Goal: Task Accomplishment & Management: Manage account settings

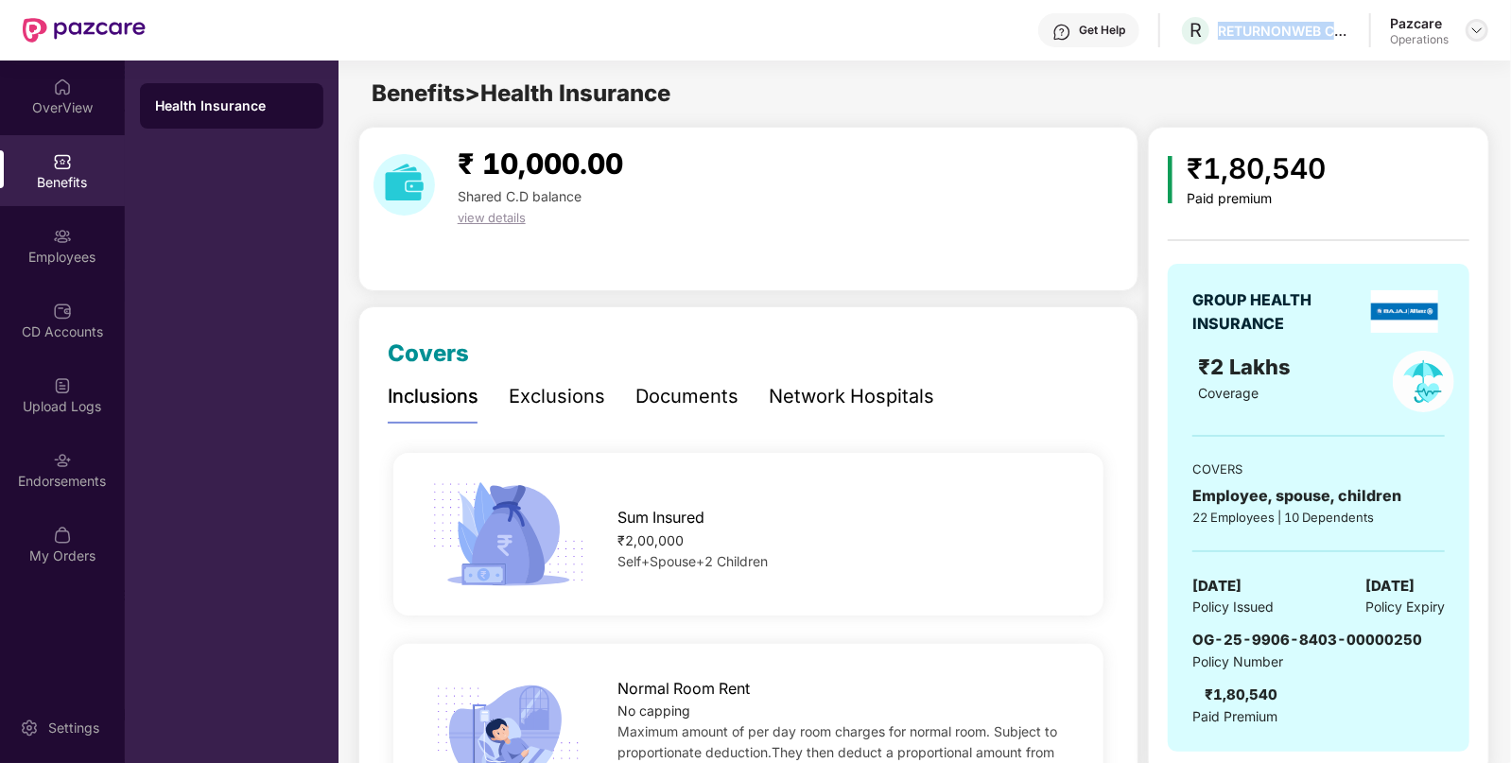
click at [1480, 30] on img at bounding box center [1476, 30] width 15 height 15
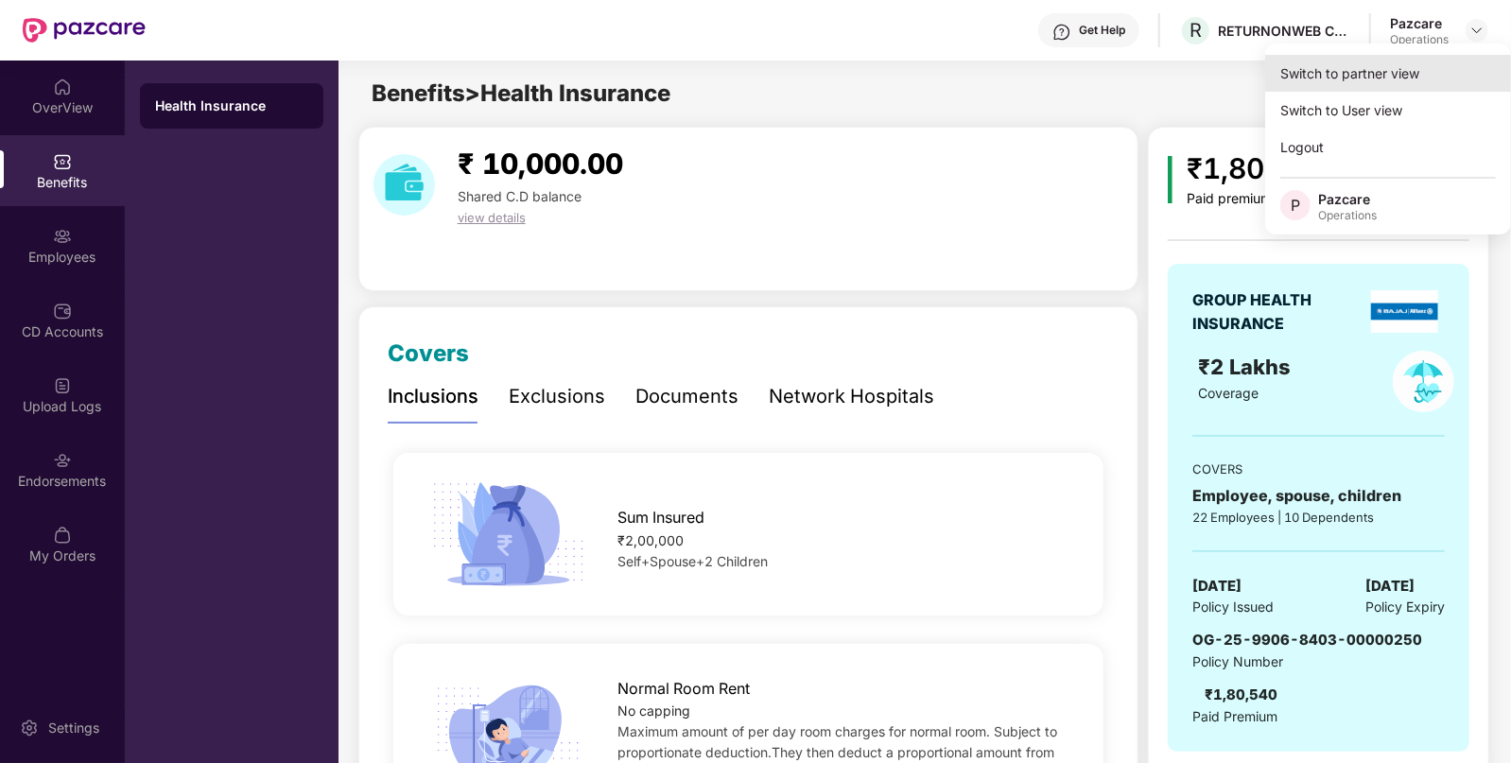
click at [1433, 64] on div "Switch to partner view" at bounding box center [1388, 73] width 246 height 37
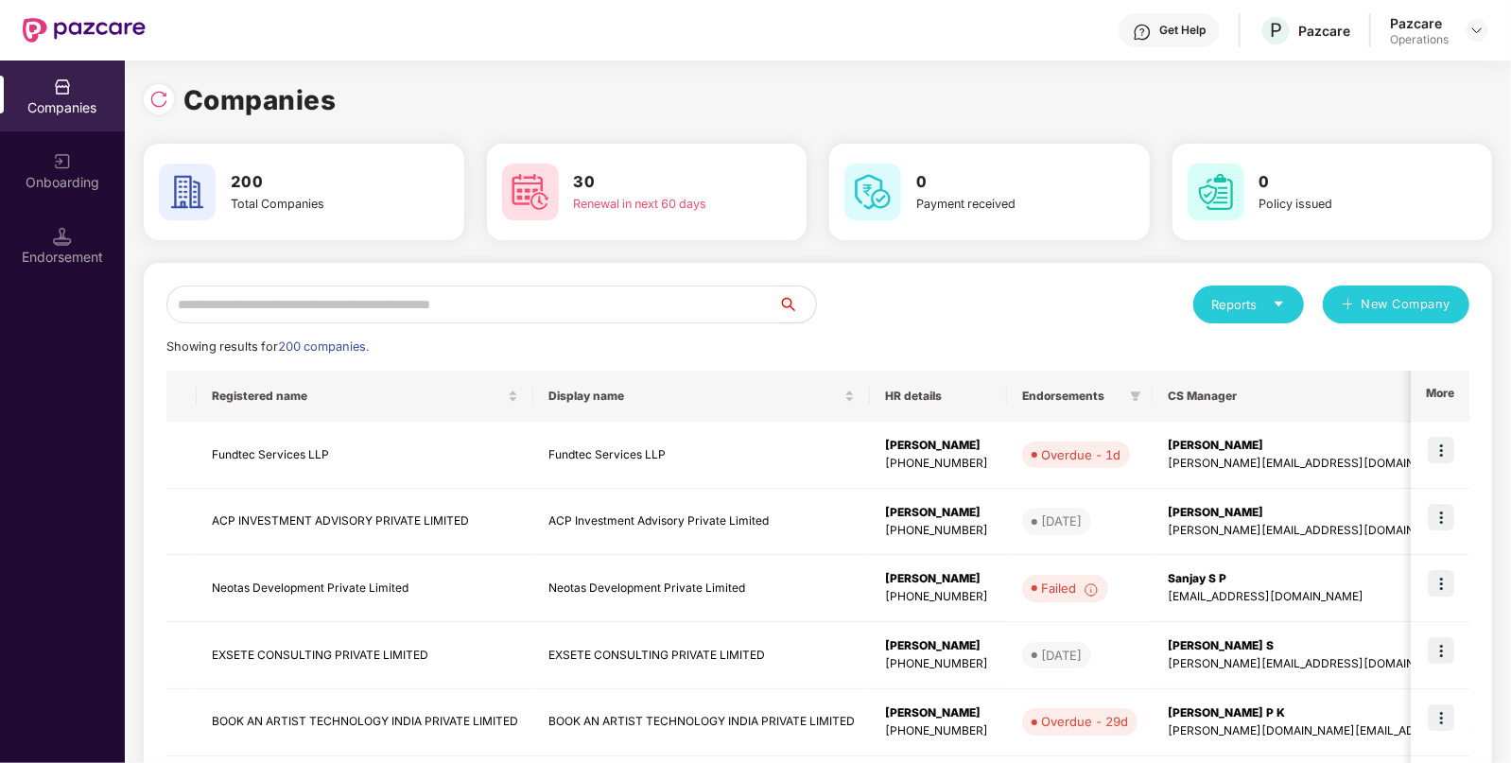
click at [489, 300] on input "text" at bounding box center [472, 305] width 612 height 38
paste input "**********"
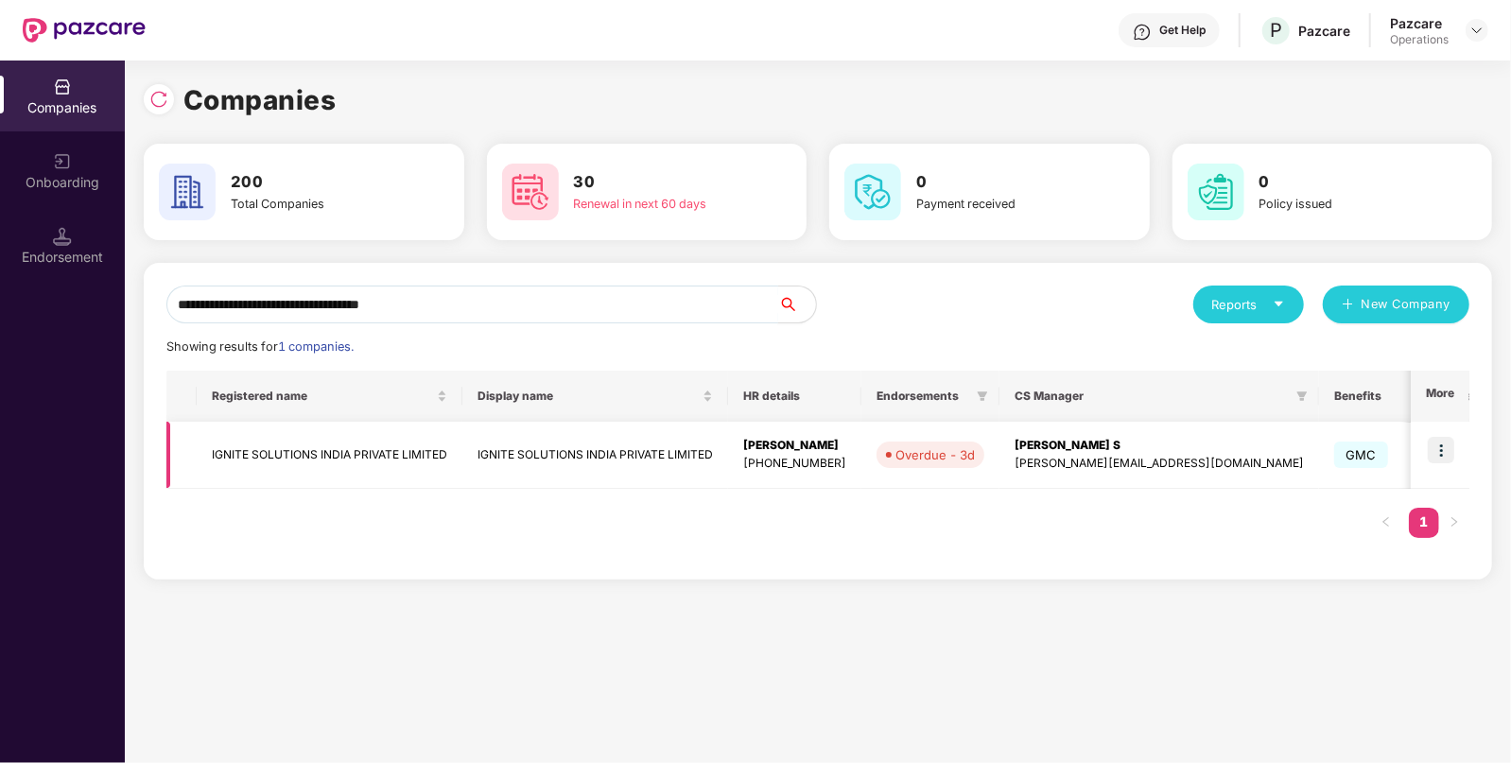
type input "**********"
click at [443, 469] on td "IGNITE SOLUTIONS INDIA PRIVATE LIMITED" at bounding box center [330, 455] width 266 height 67
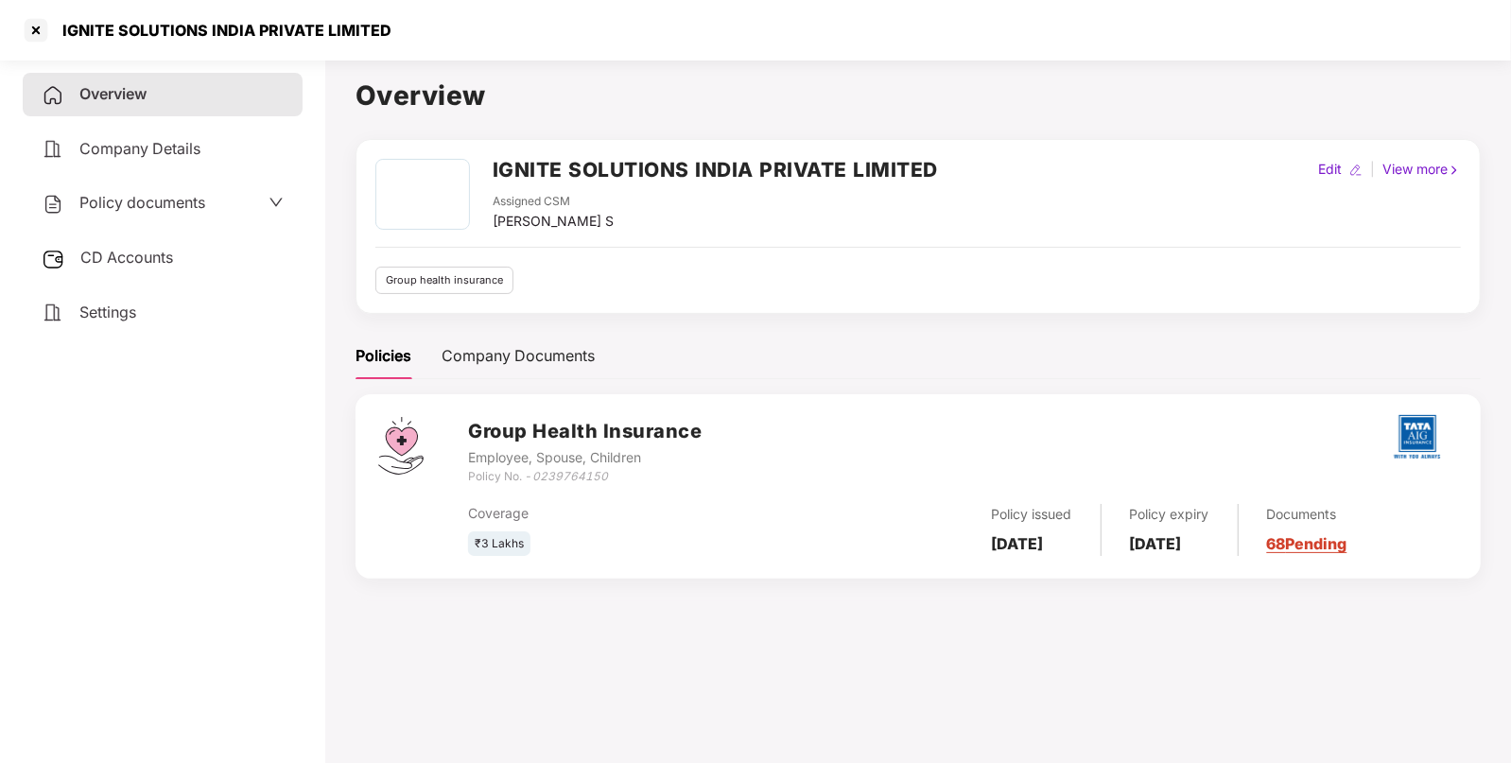
click at [178, 200] on span "Policy documents" at bounding box center [142, 202] width 126 height 19
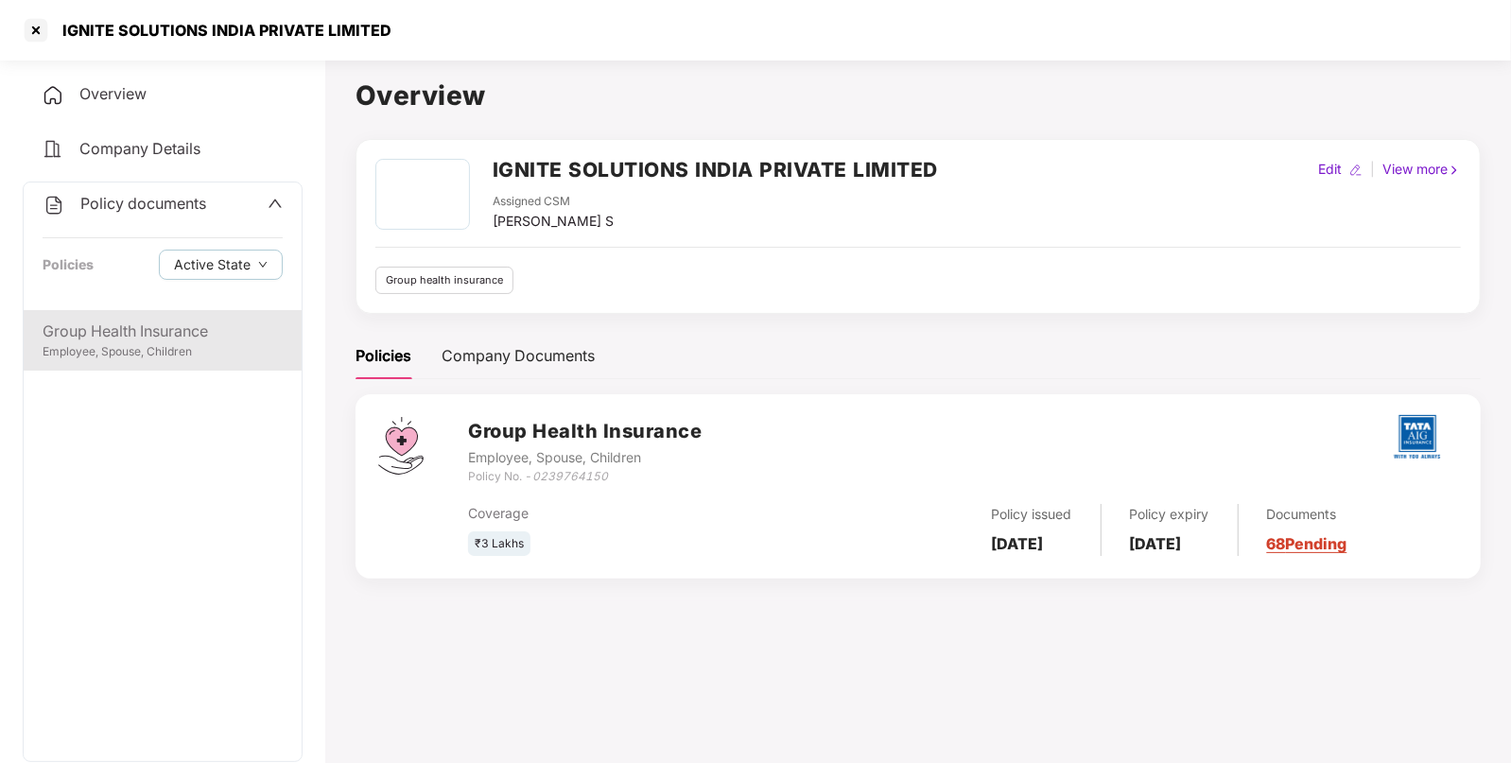
click at [195, 342] on div "Group Health Insurance" at bounding box center [163, 332] width 240 height 24
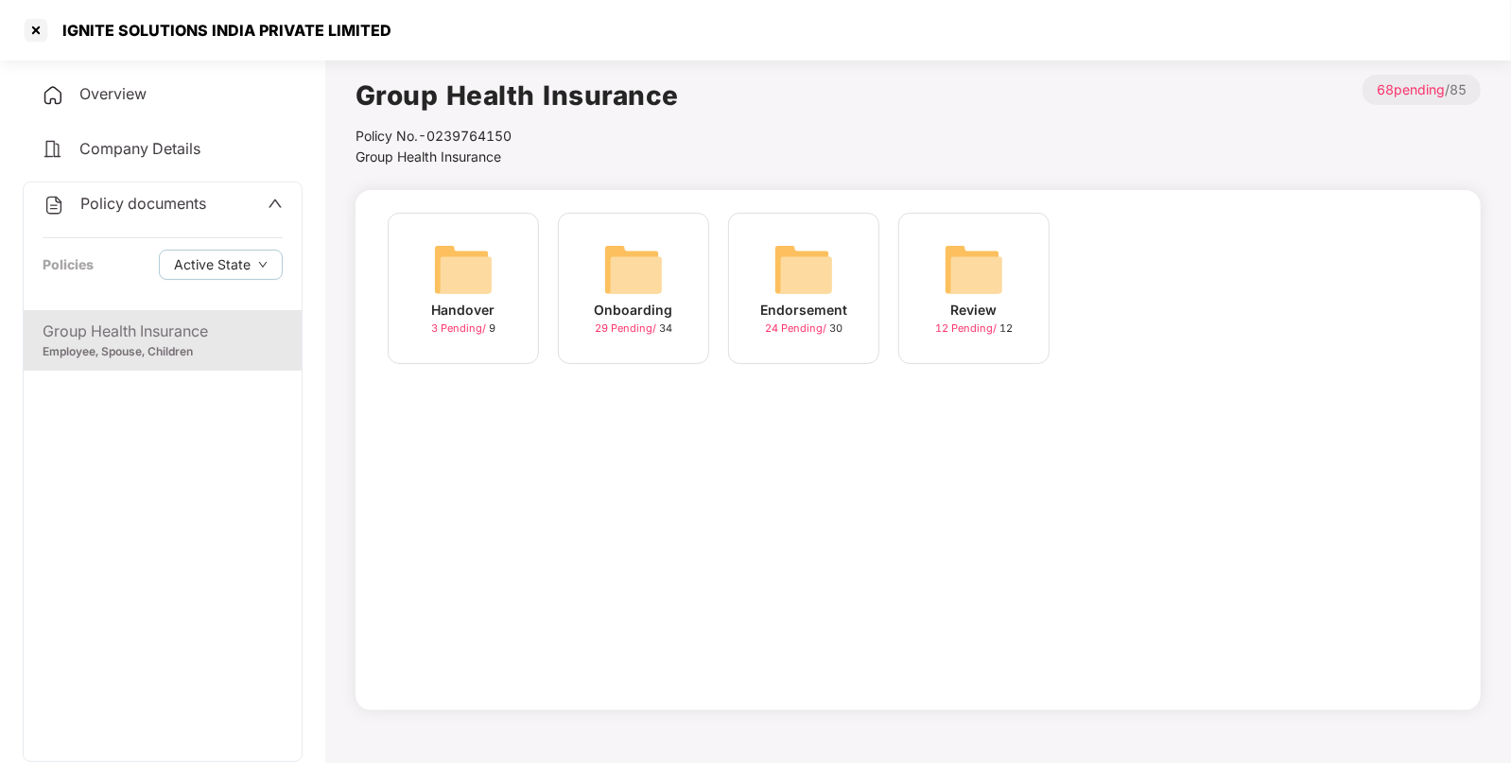
click at [810, 269] on img at bounding box center [803, 269] width 61 height 61
click at [996, 258] on img at bounding box center [974, 269] width 61 height 61
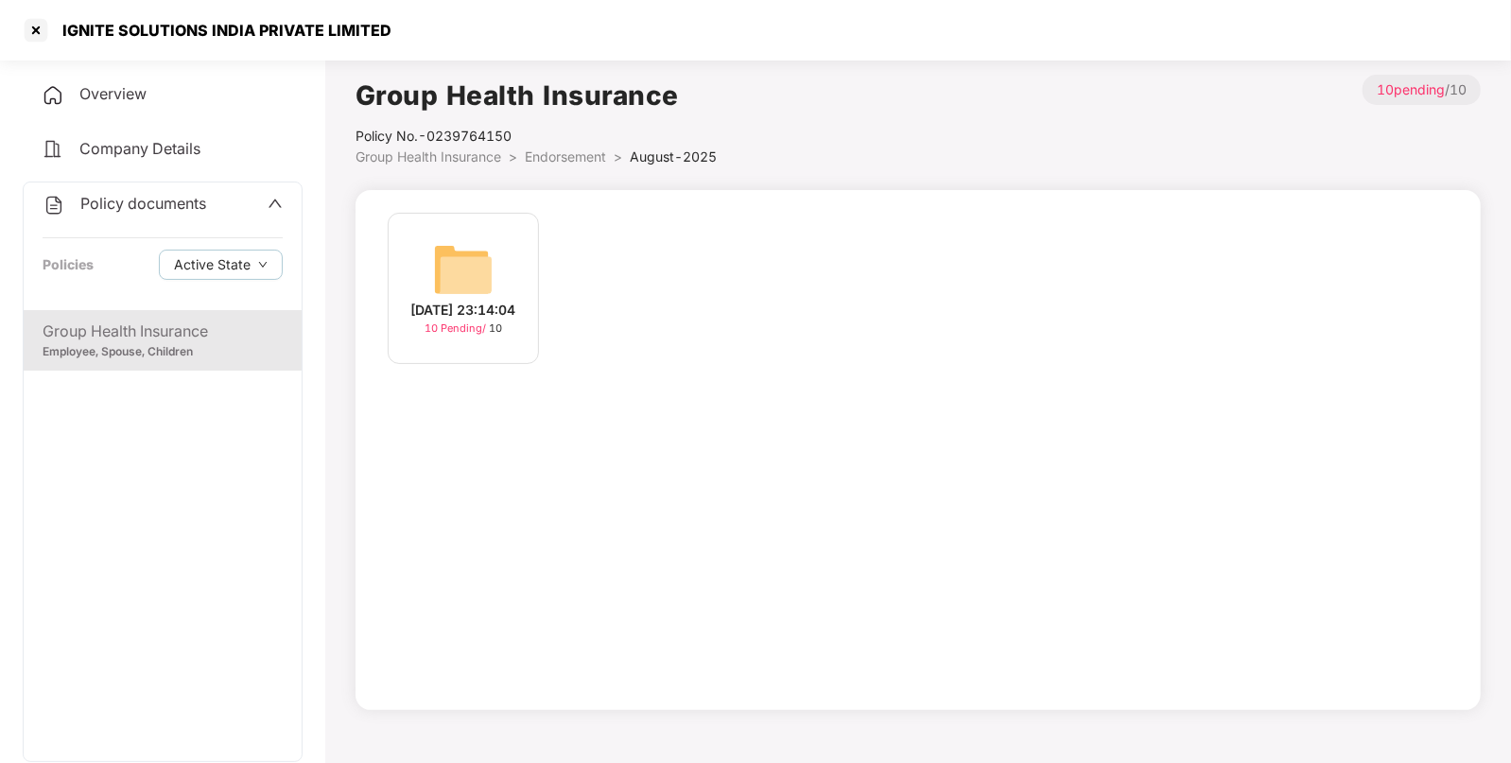
click at [464, 239] on img at bounding box center [463, 269] width 61 height 61
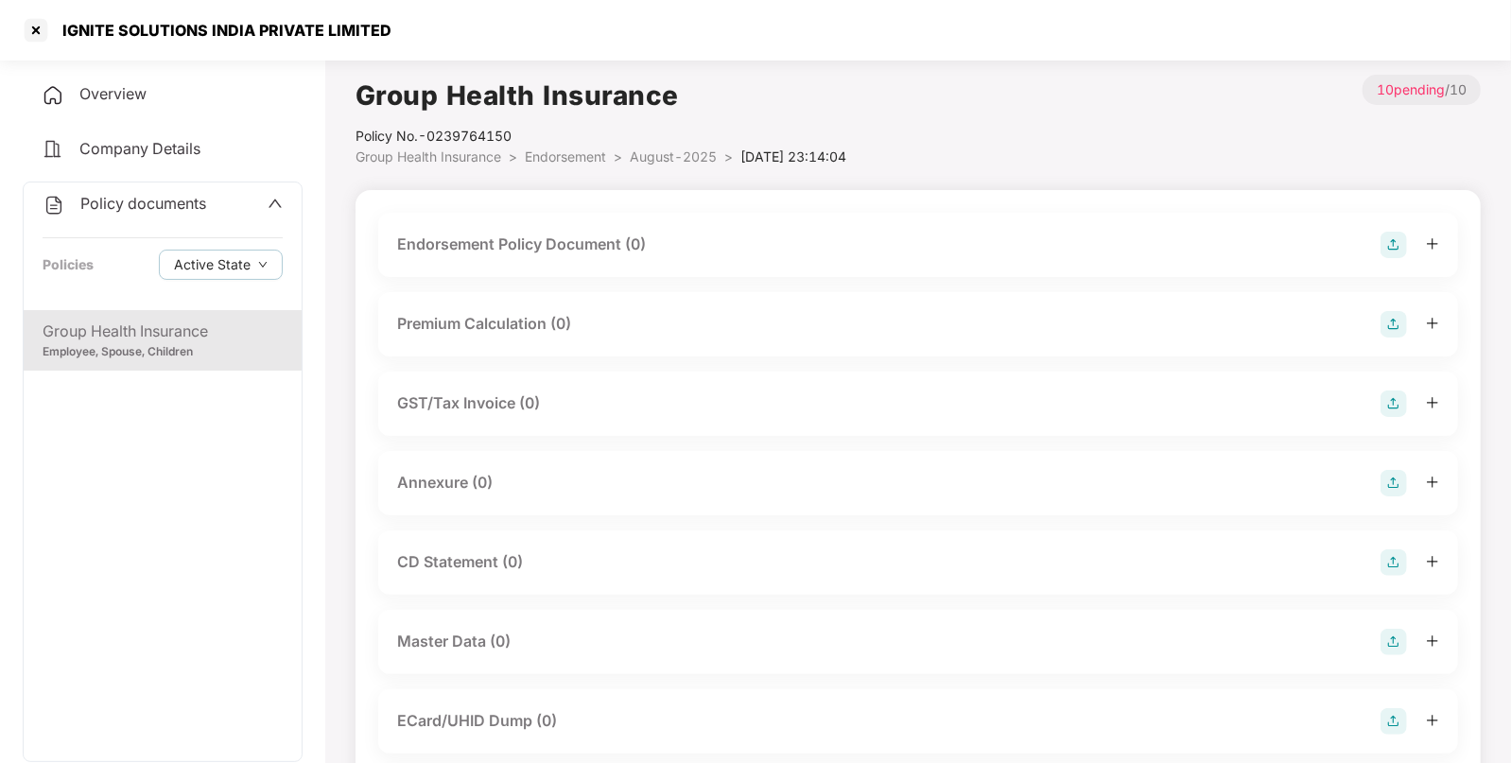
click at [1391, 242] on img at bounding box center [1394, 245] width 26 height 26
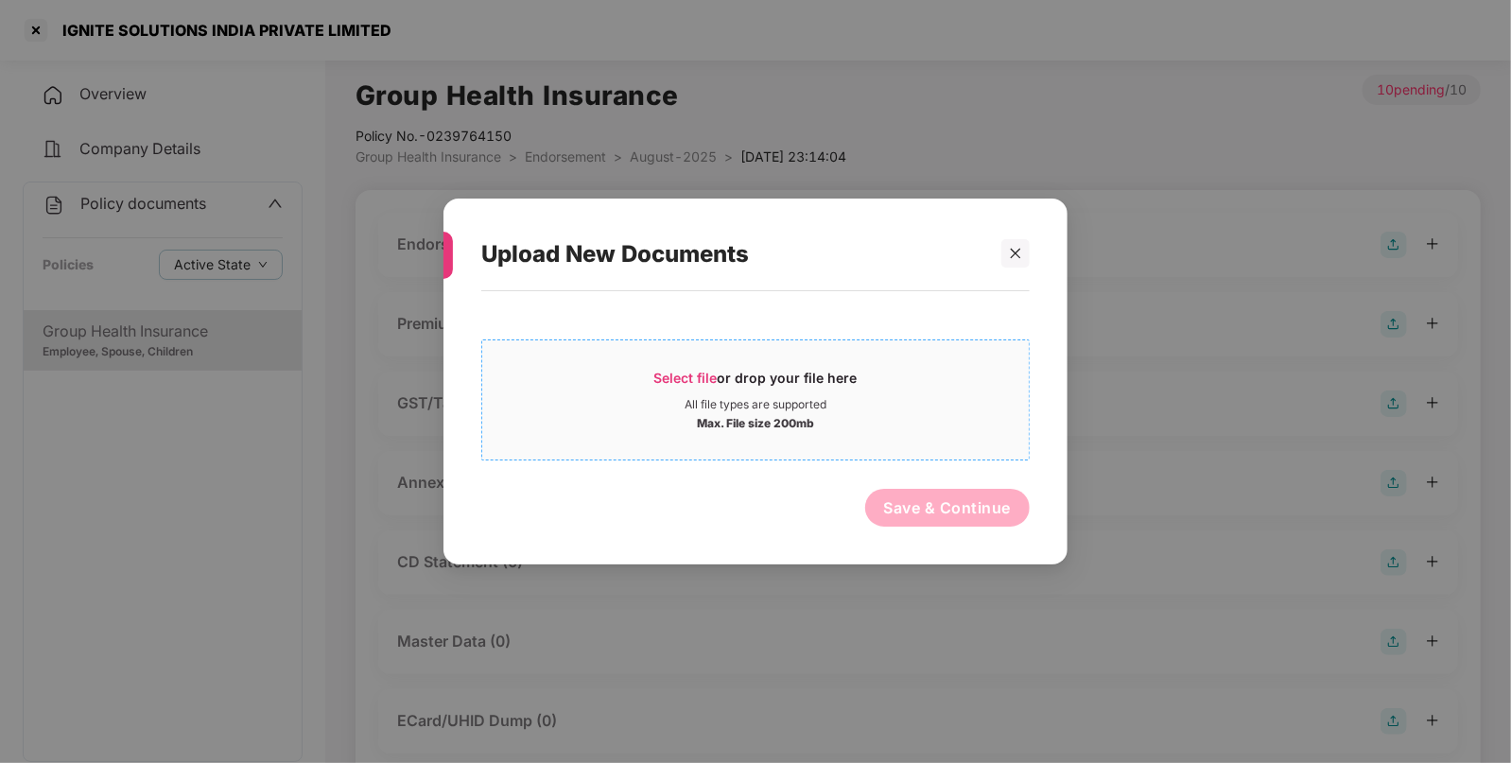
click at [757, 336] on div "Select file or drop your file here All file types are supported Max. File size …" at bounding box center [755, 395] width 548 height 130
click at [797, 449] on div "Select file or drop your file here All file types are supported Max. File size …" at bounding box center [755, 399] width 548 height 121
click at [799, 364] on span "Select file or drop your file here All file types are supported Max. File size …" at bounding box center [755, 400] width 547 height 91
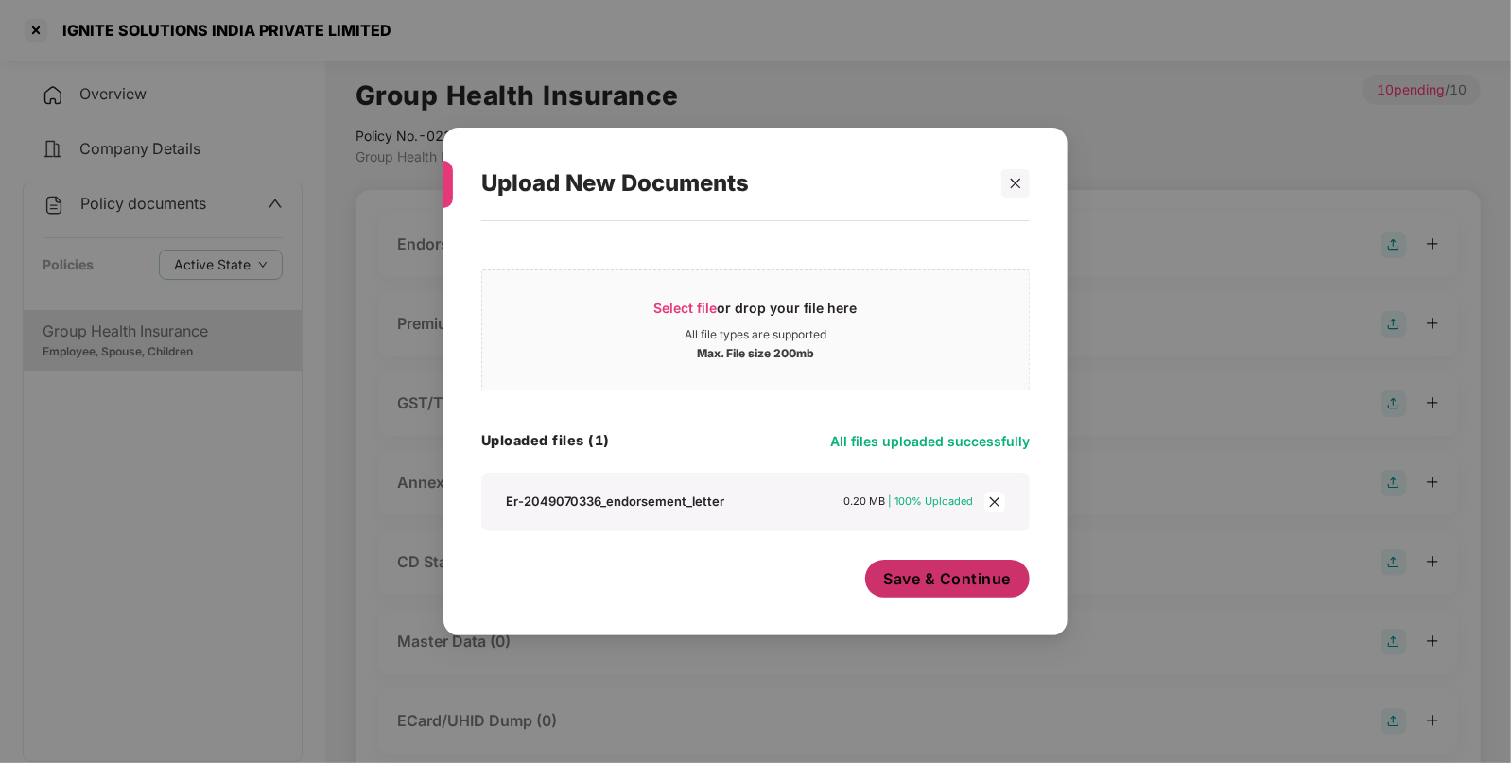
click at [906, 576] on span "Save & Continue" at bounding box center [948, 578] width 128 height 21
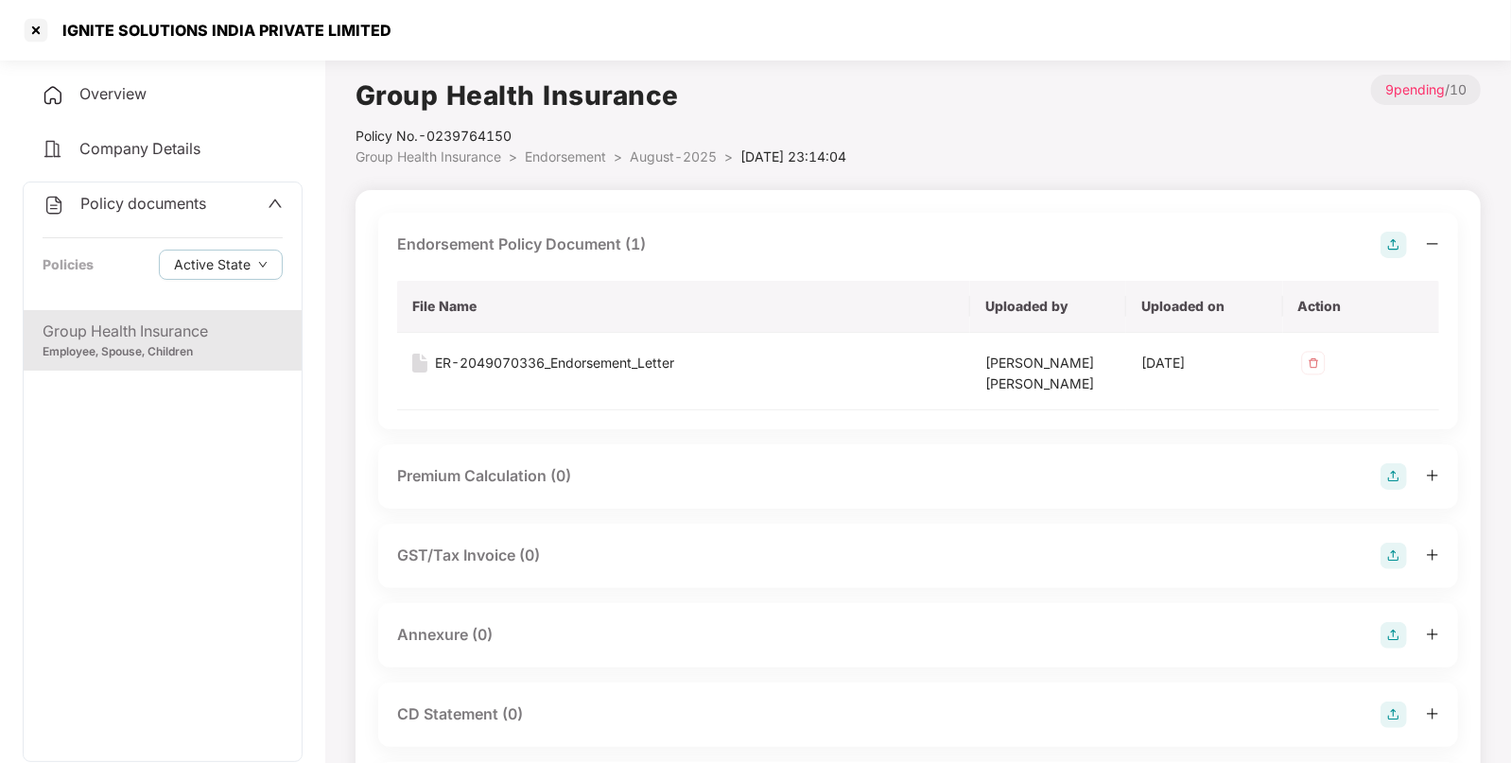
click at [1399, 633] on img at bounding box center [1394, 635] width 26 height 26
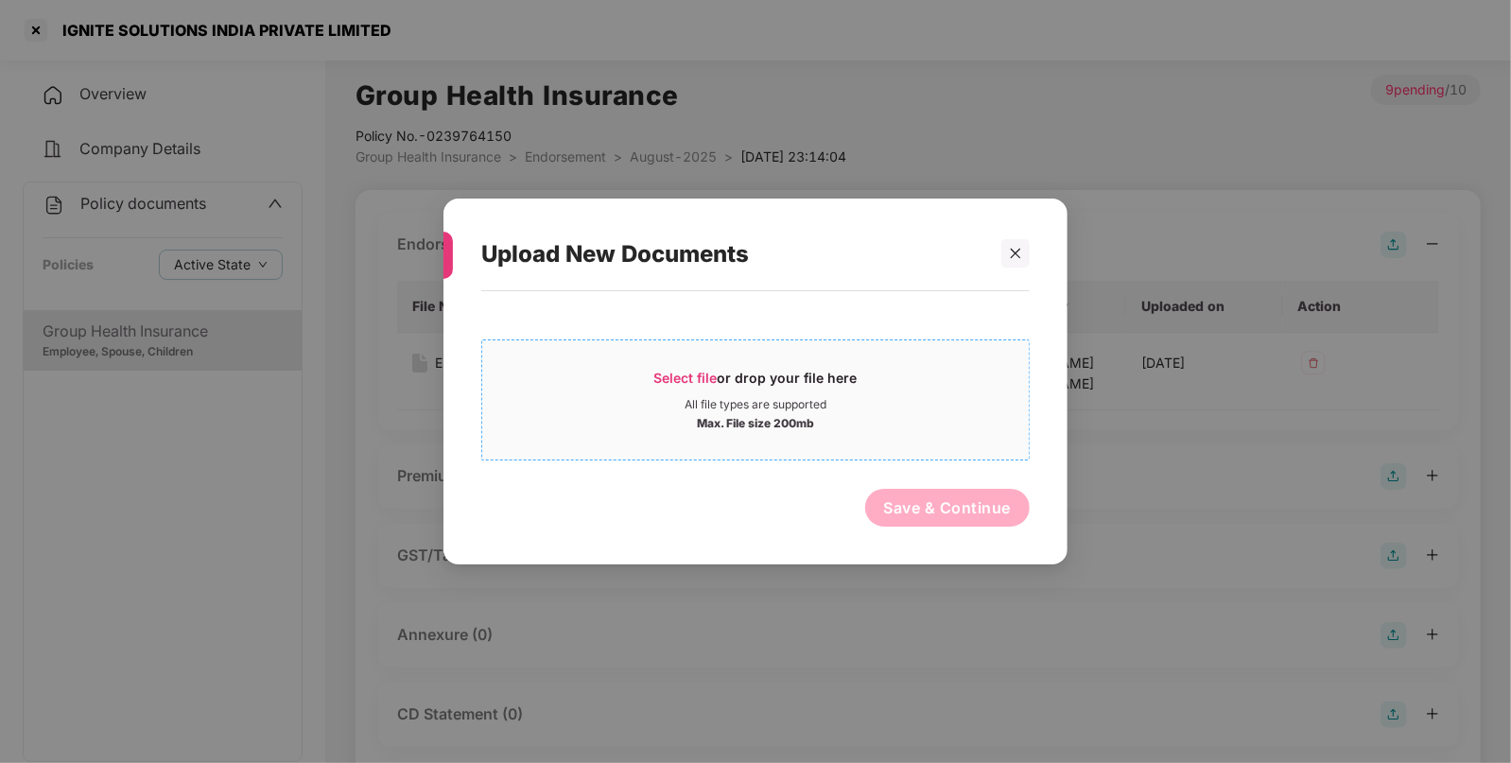
click at [620, 366] on span "Select file or drop your file here All file types are supported Max. File size …" at bounding box center [755, 400] width 547 height 91
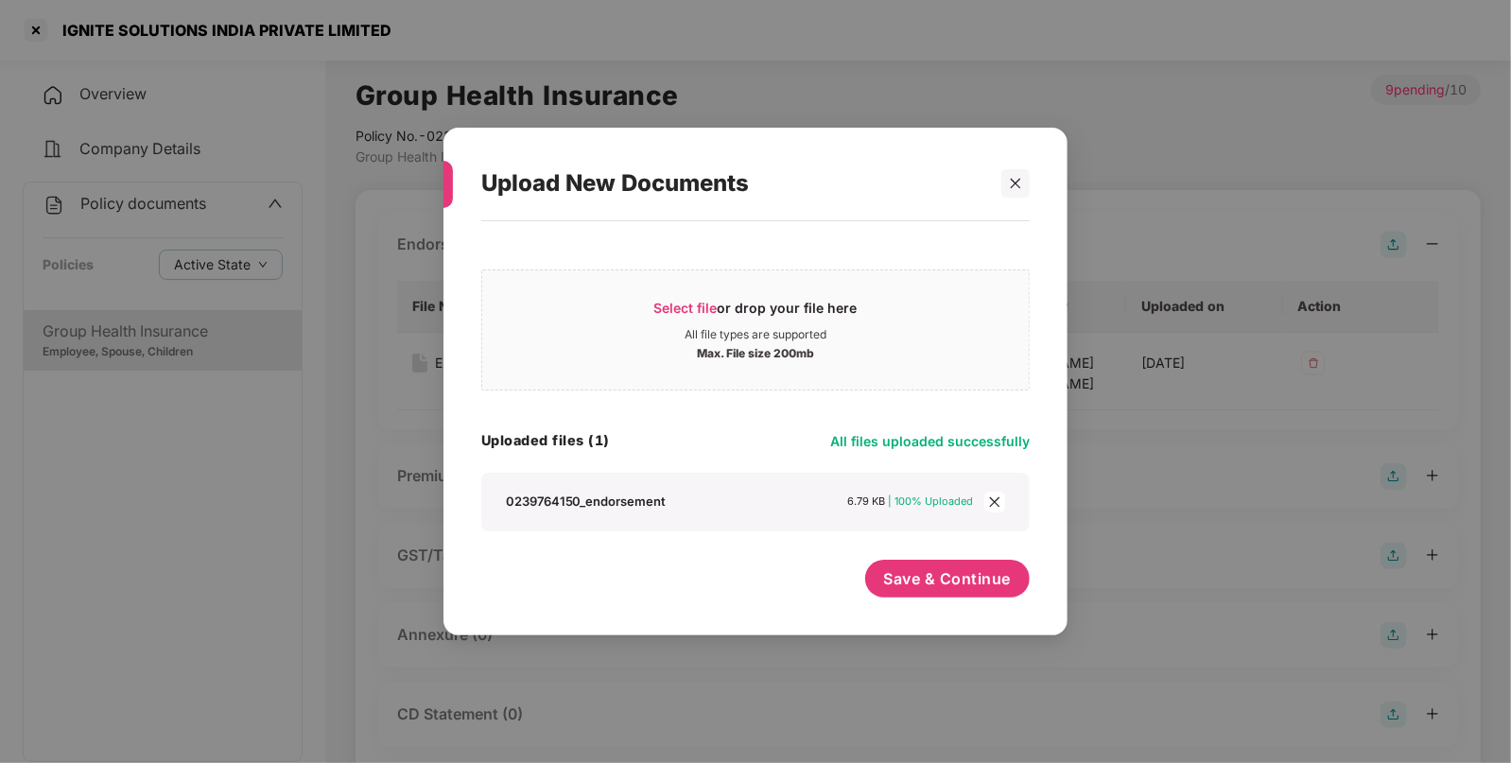
click at [1022, 597] on div "Save & Continue" at bounding box center [947, 583] width 165 height 47
drag, startPoint x: 981, startPoint y: 582, endPoint x: 983, endPoint y: 592, distance: 10.8
click at [980, 582] on span "Save & Continue" at bounding box center [948, 578] width 128 height 21
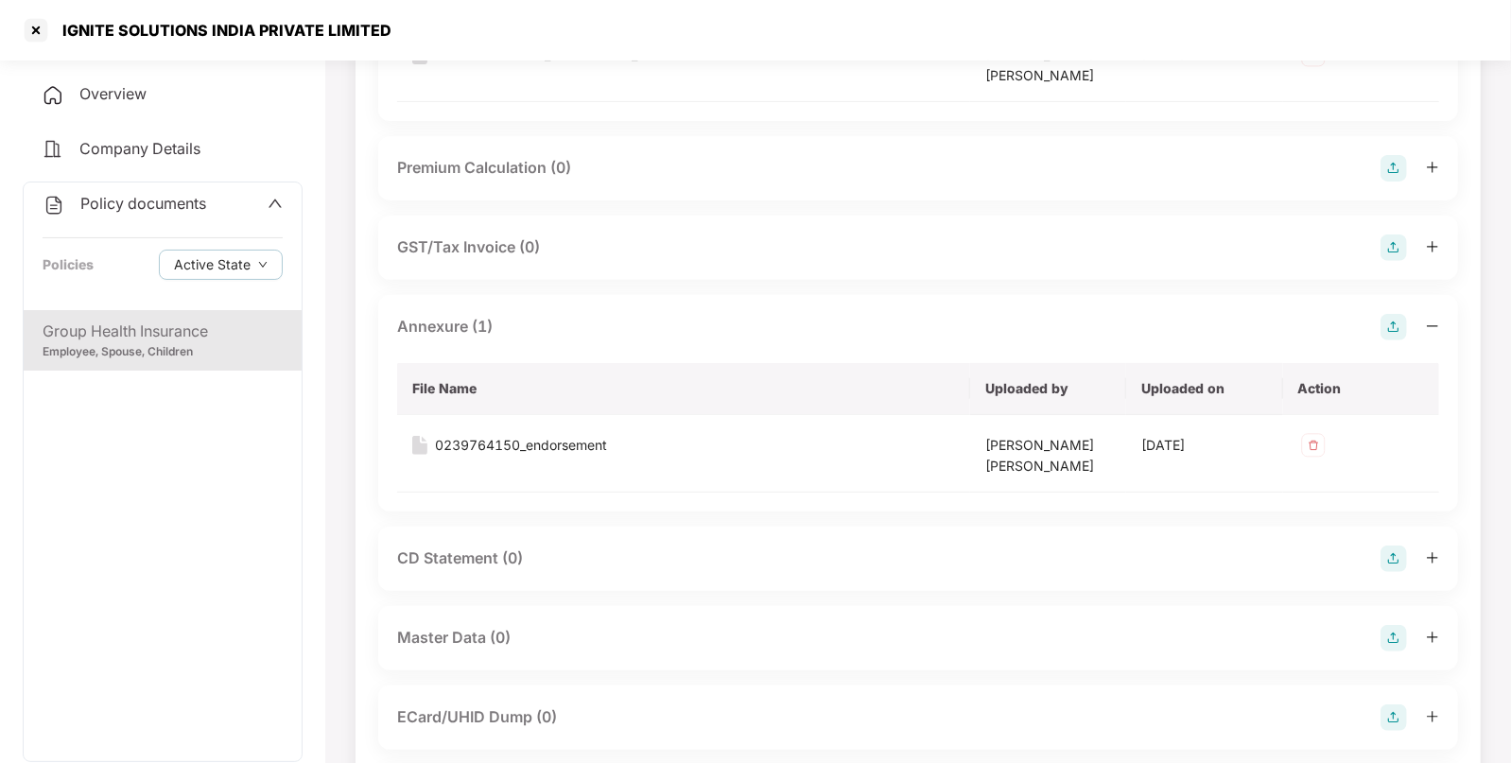
scroll to position [309, 0]
click at [1398, 636] on img at bounding box center [1394, 637] width 26 height 26
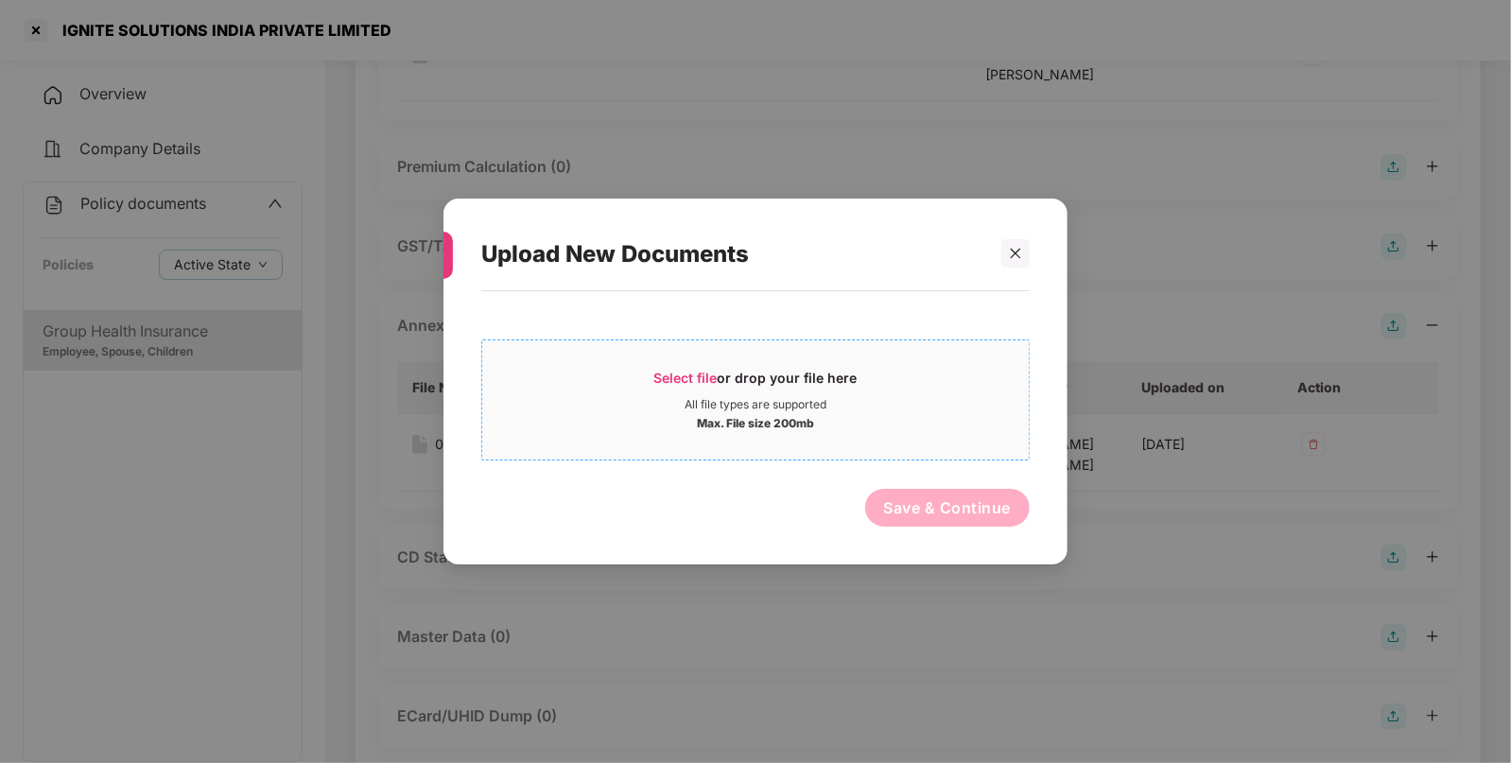
click at [714, 355] on span "Select file or drop your file here All file types are supported Max. File size …" at bounding box center [755, 400] width 547 height 91
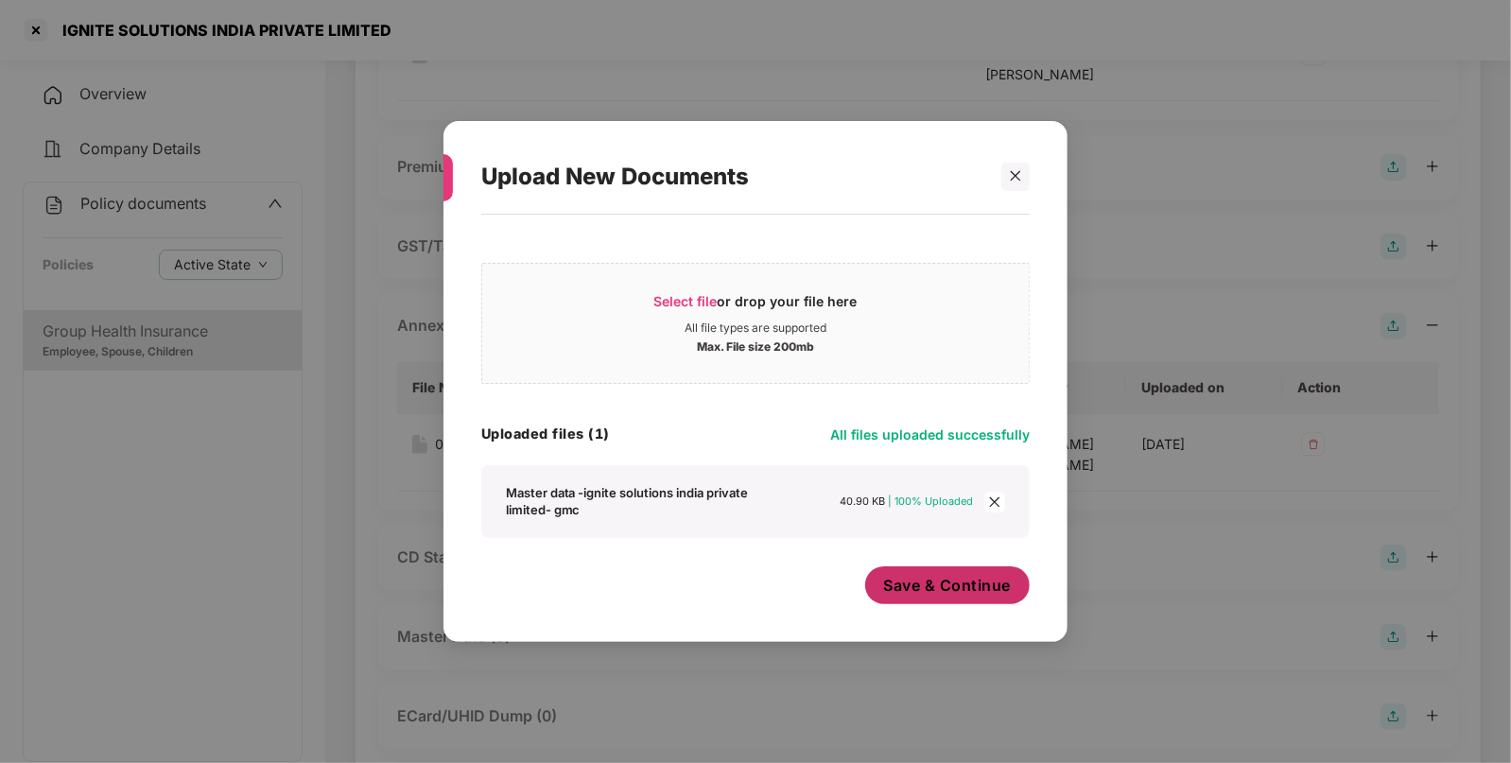
click at [971, 587] on span "Save & Continue" at bounding box center [948, 585] width 128 height 21
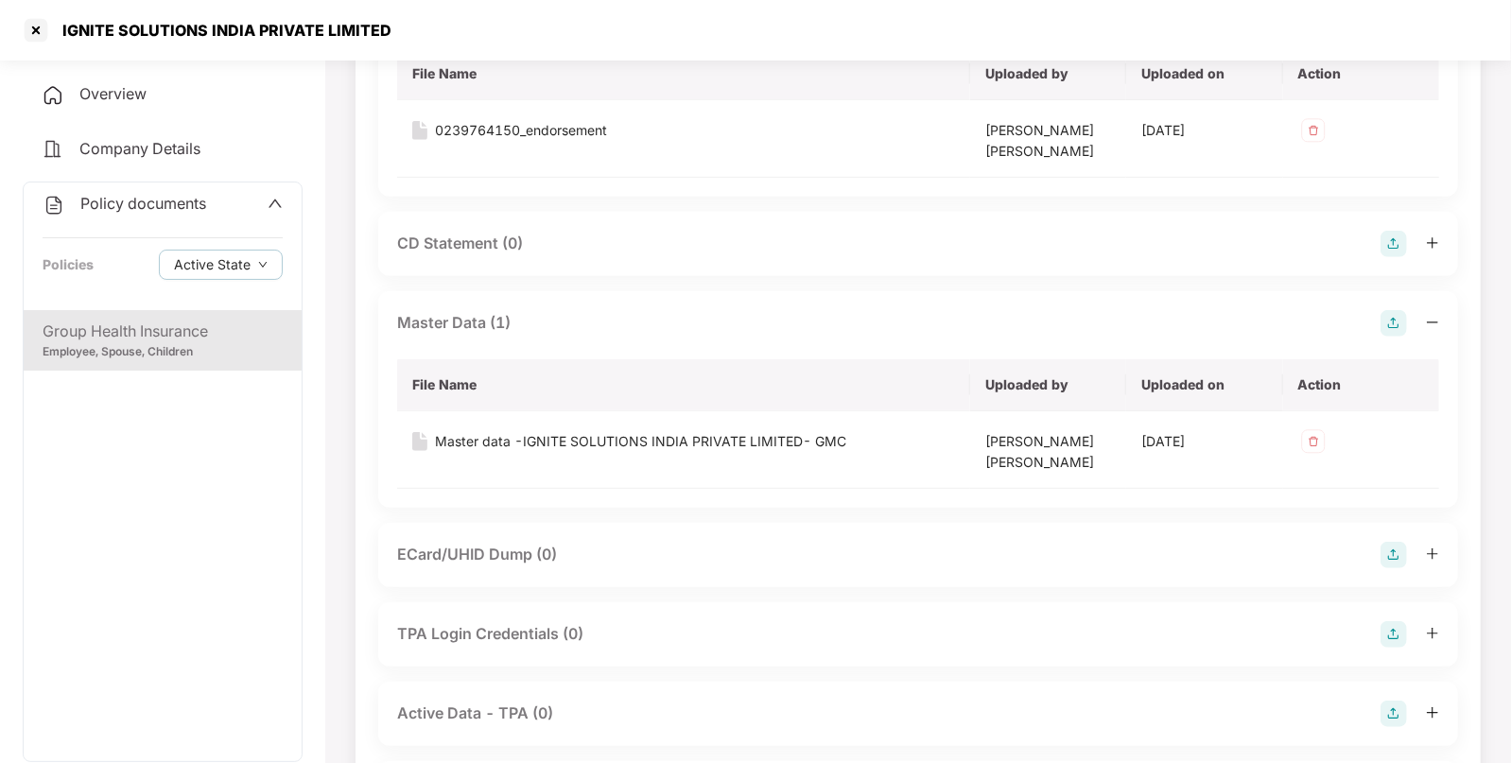
scroll to position [624, 0]
click at [166, 208] on span "Policy documents" at bounding box center [143, 203] width 126 height 19
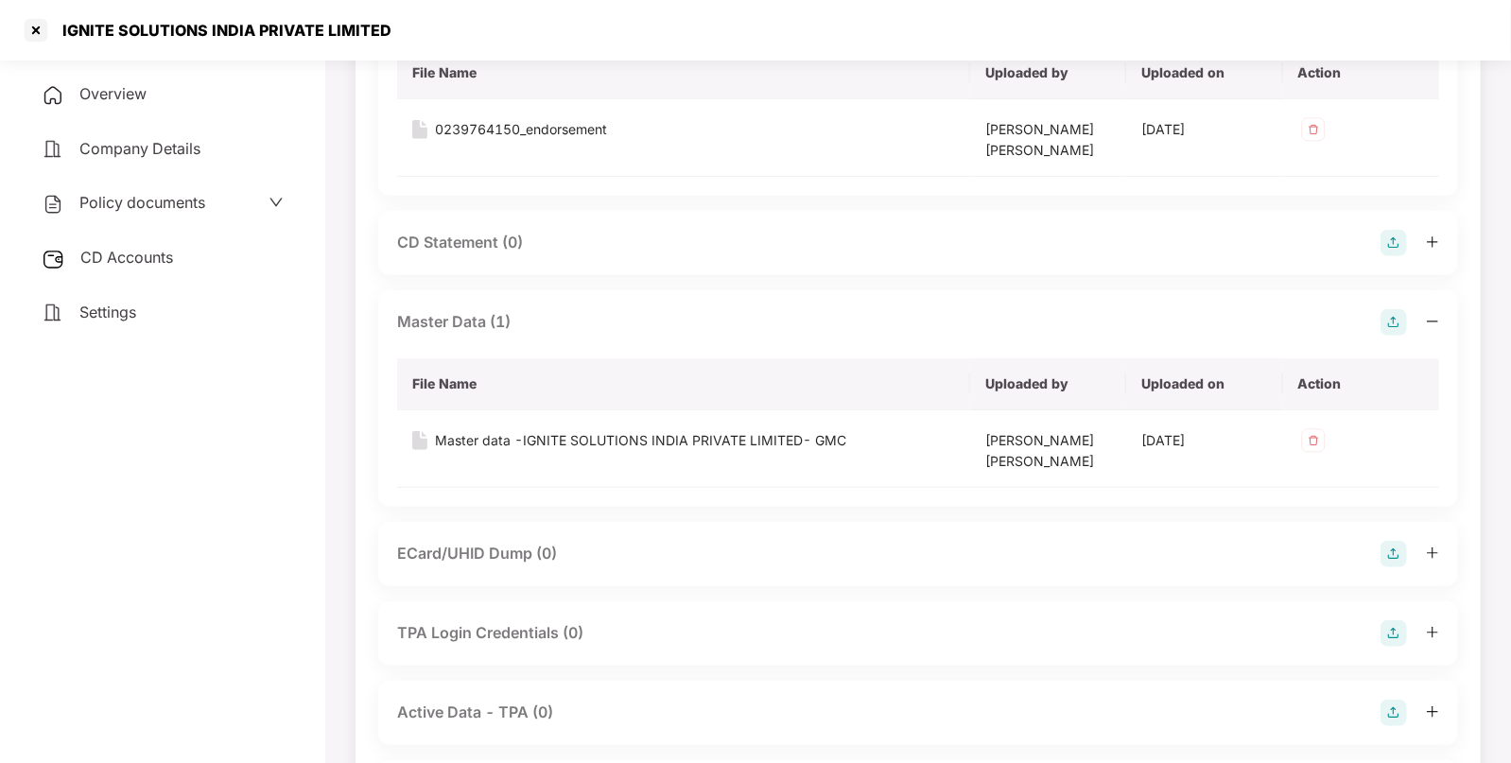
click at [143, 272] on div "CD Accounts" at bounding box center [163, 257] width 280 height 43
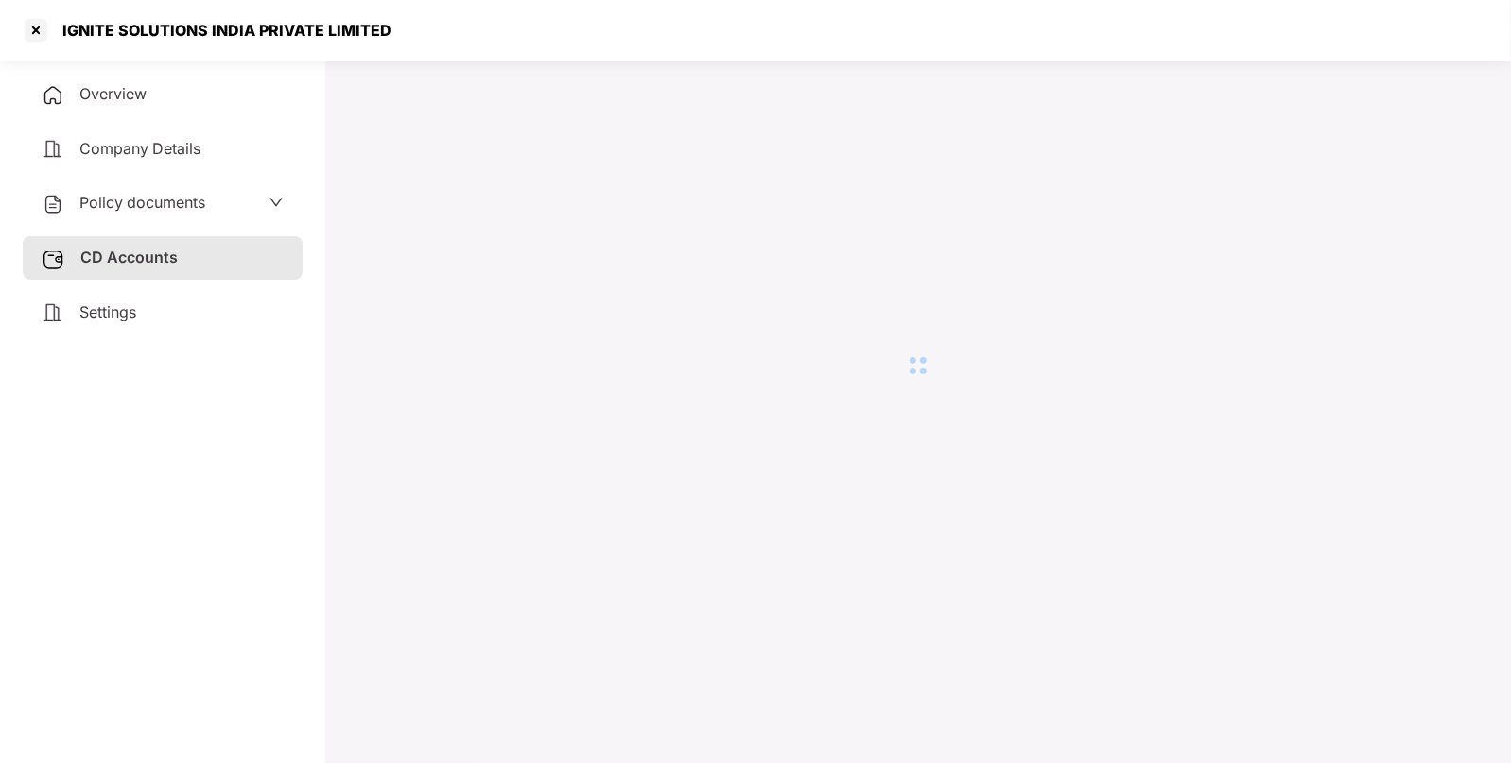
scroll to position [51, 0]
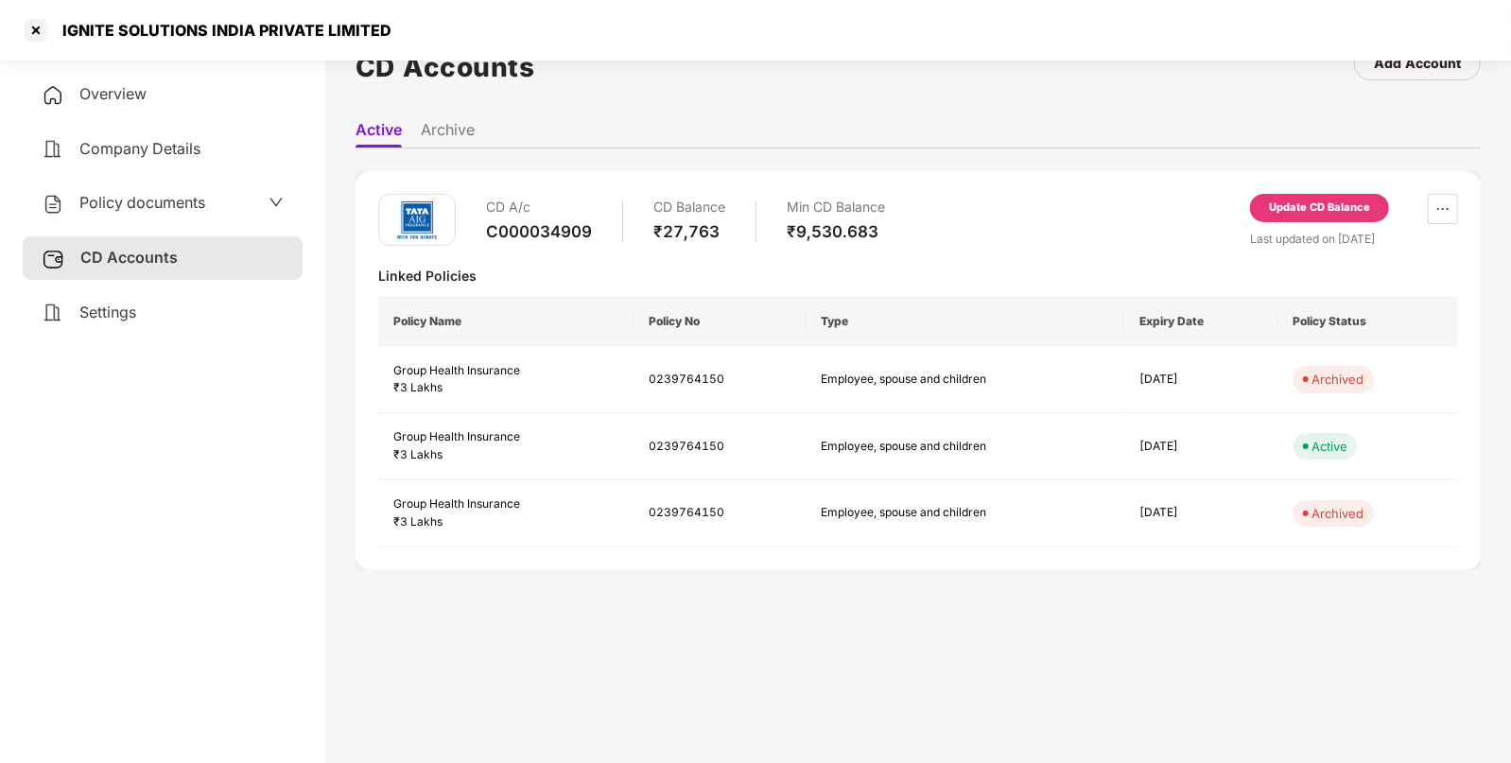
click at [1303, 220] on div "Update CD Balance" at bounding box center [1319, 208] width 139 height 28
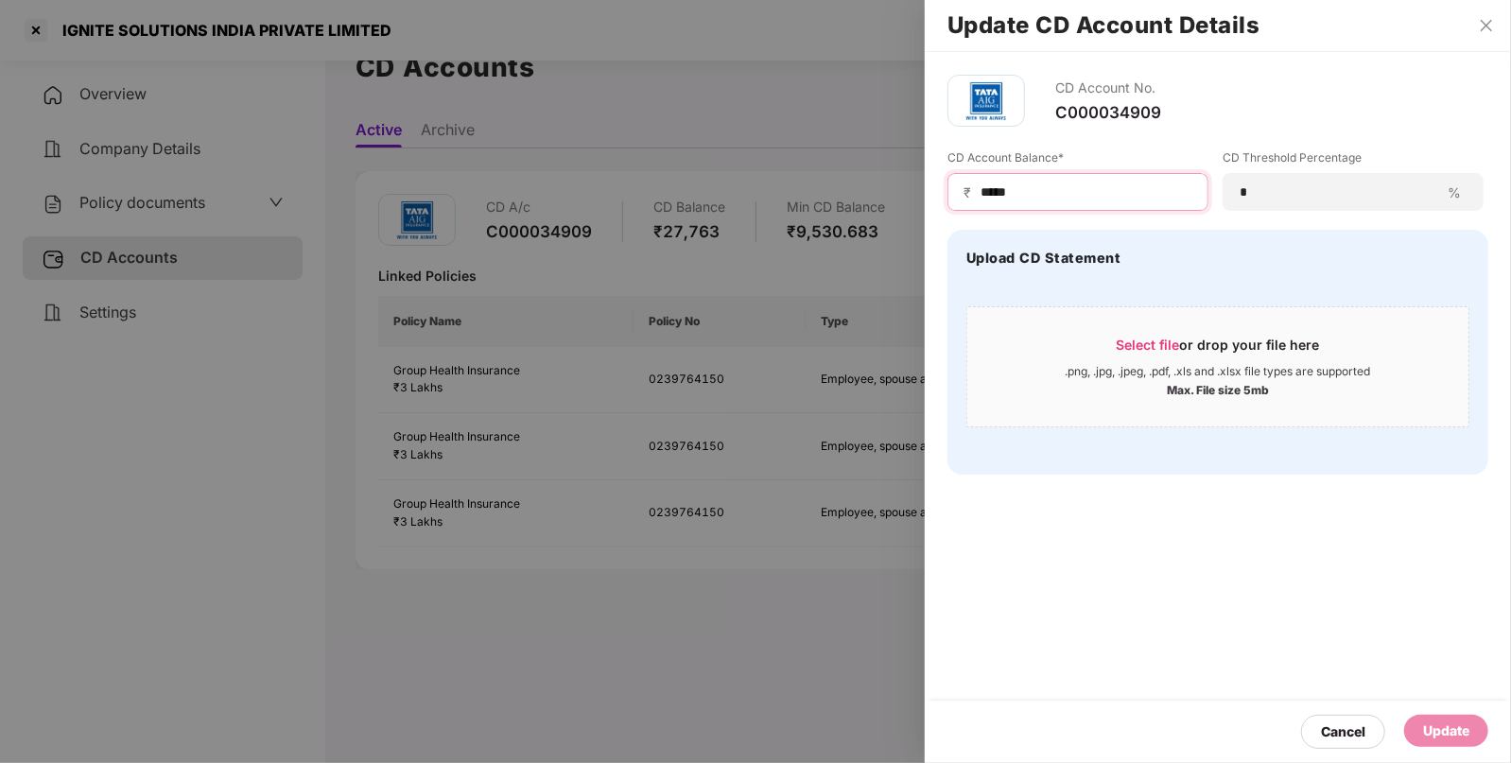
click at [1079, 189] on input "*****" at bounding box center [1086, 192] width 214 height 20
type input "*****"
click at [1438, 738] on div "Update" at bounding box center [1446, 731] width 46 height 21
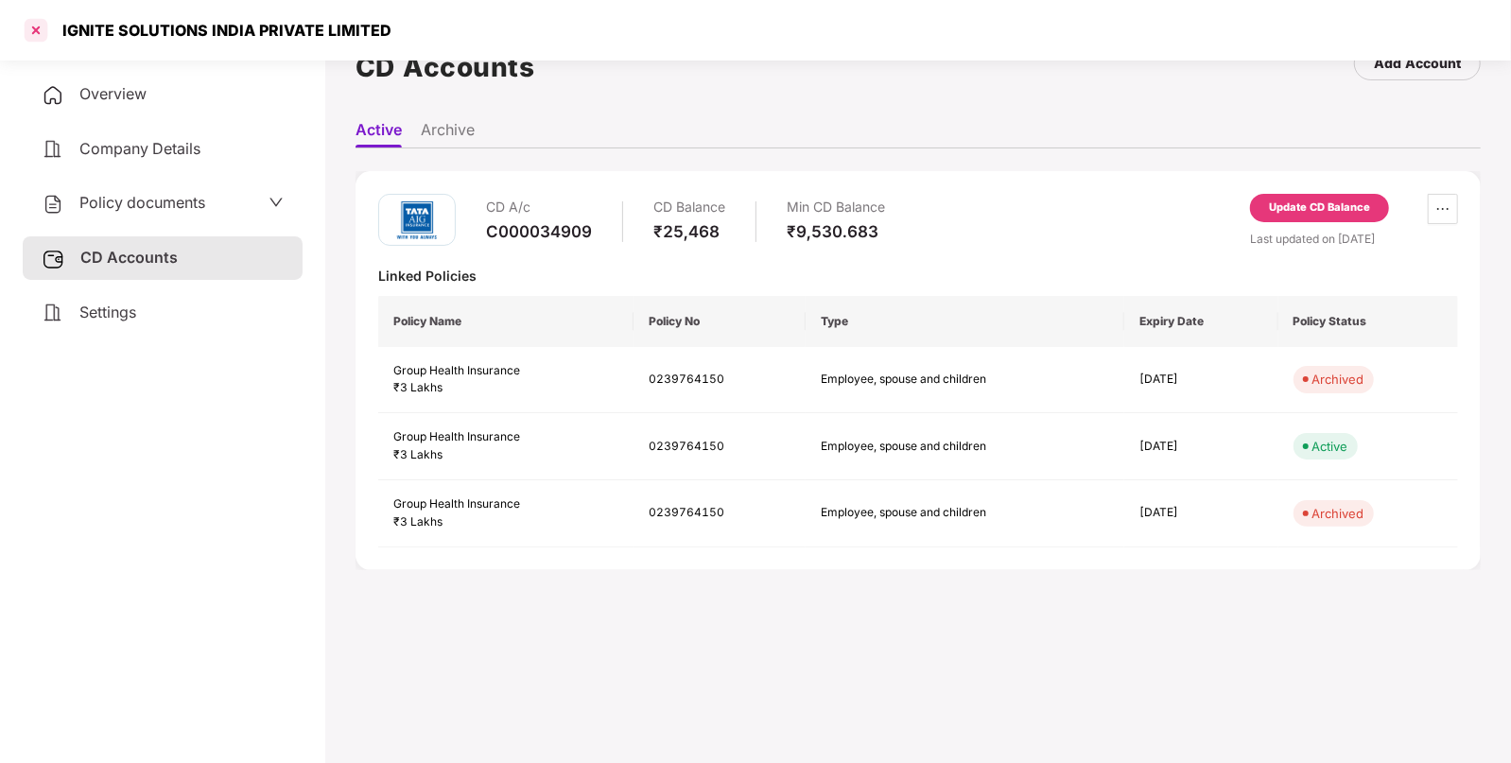
click at [33, 33] on div at bounding box center [36, 30] width 30 height 30
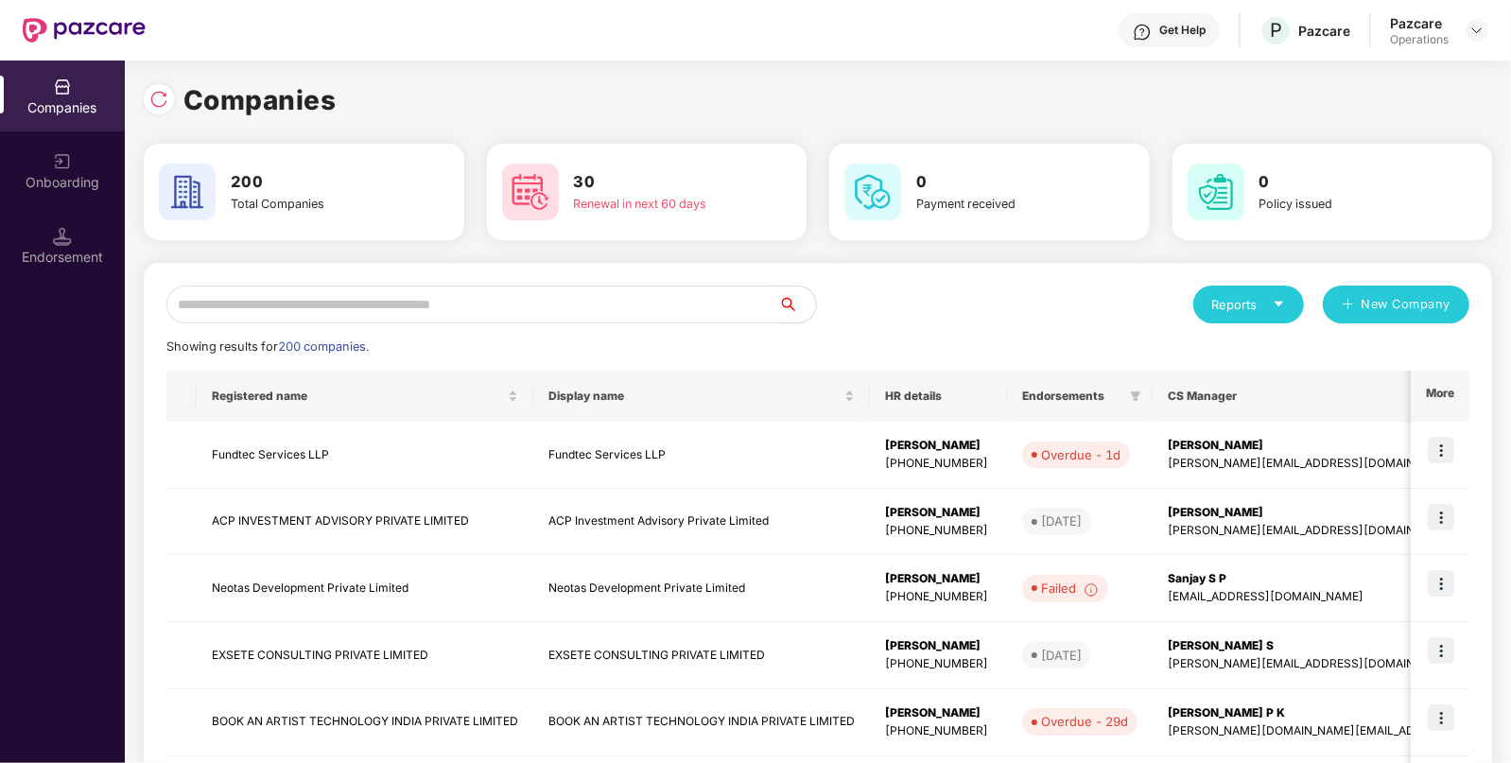
scroll to position [0, 0]
paste input "**********"
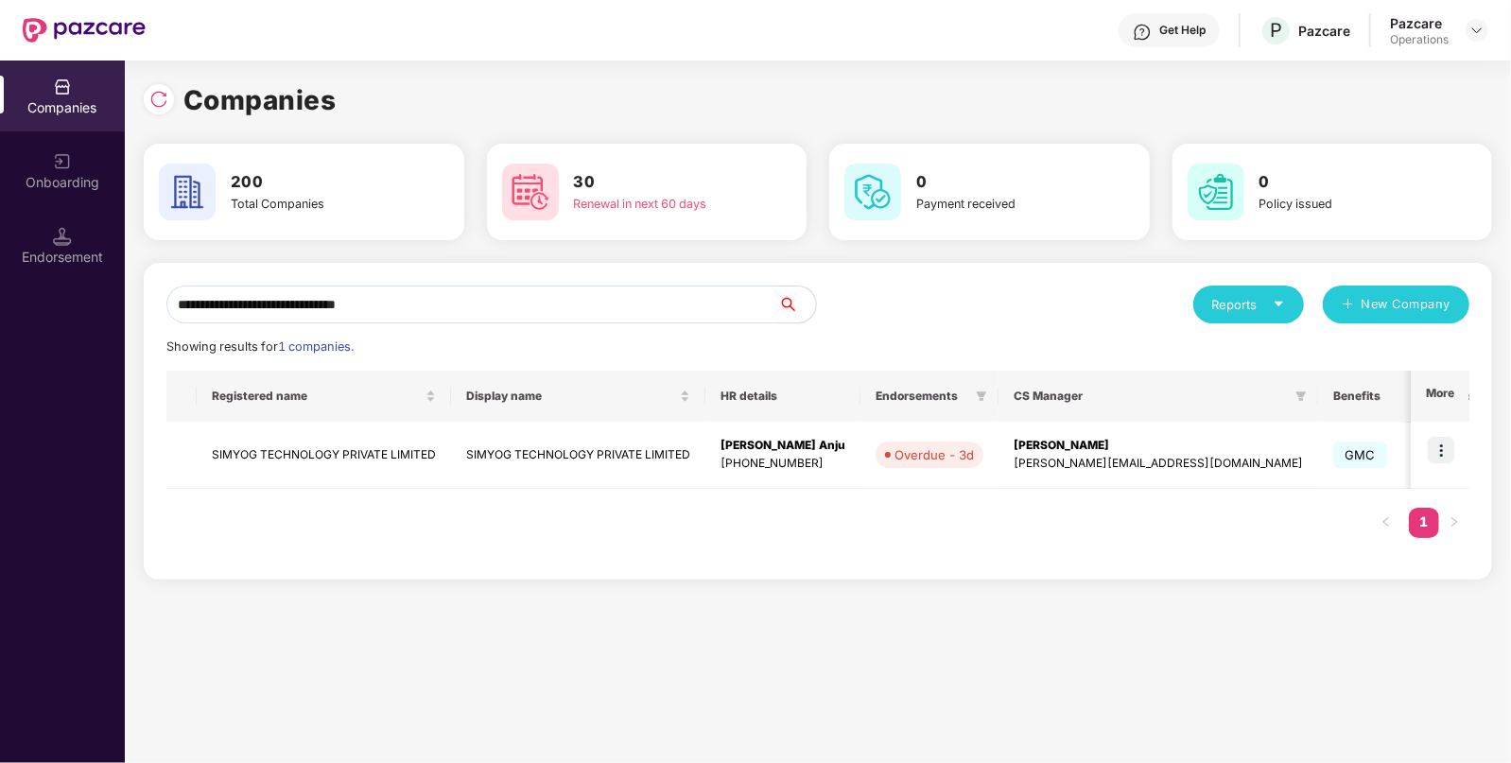
click at [570, 307] on input "**********" at bounding box center [472, 305] width 612 height 38
type input "**********"
click at [297, 454] on td "SIMYOG TECHNOLOGY PRIVATE LIMITED" at bounding box center [324, 455] width 254 height 67
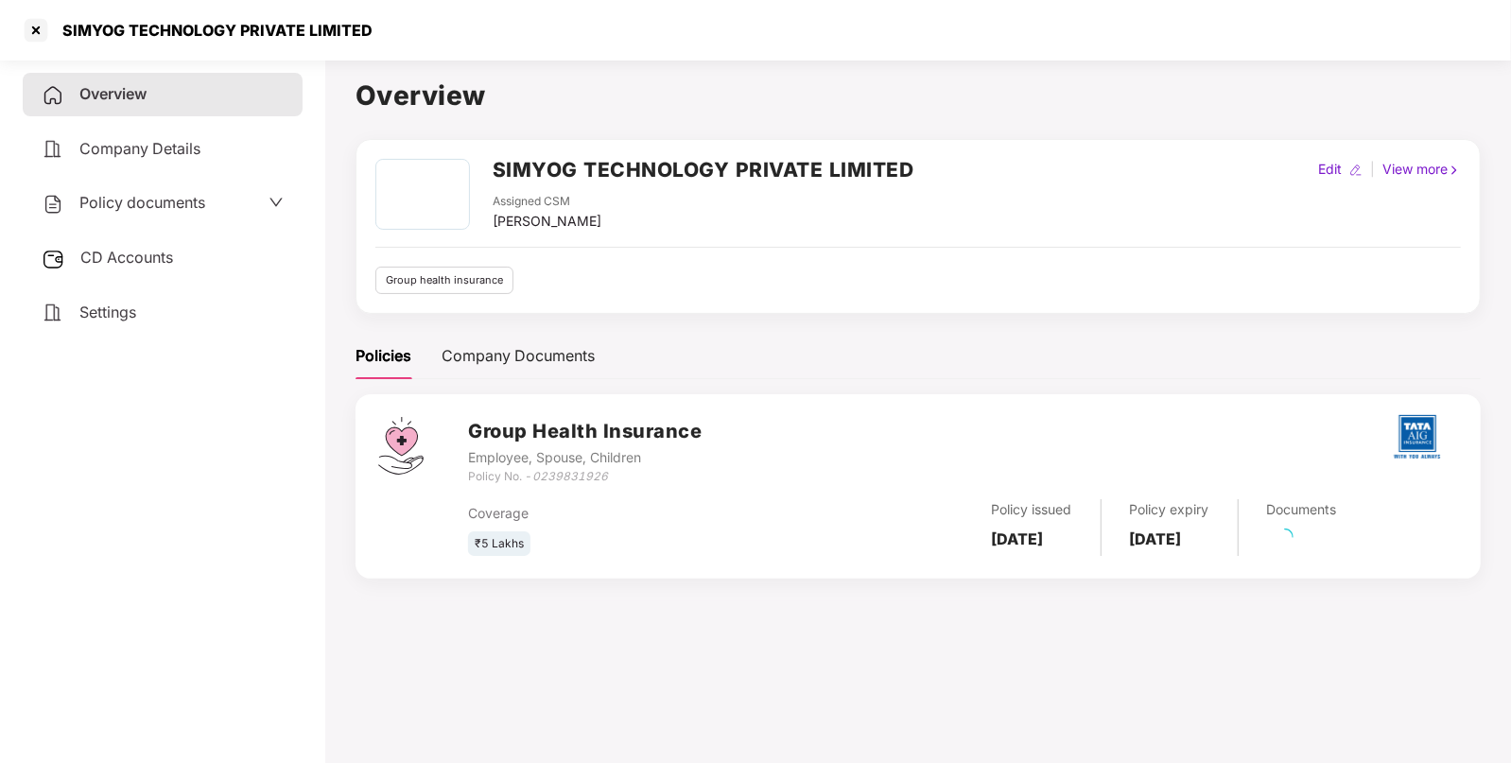
click at [120, 214] on div "Policy documents" at bounding box center [124, 203] width 164 height 25
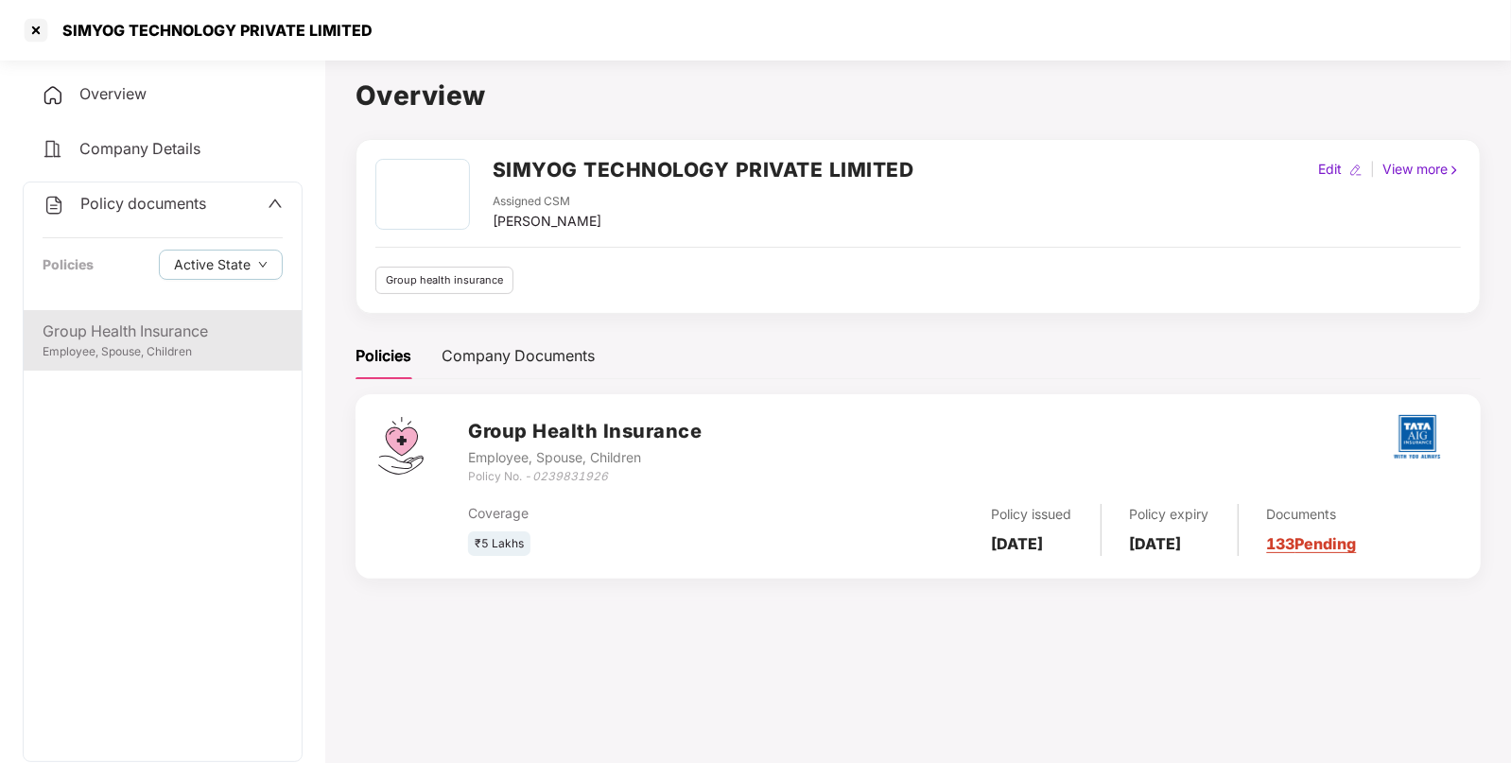
click at [235, 336] on div "Group Health Insurance" at bounding box center [163, 332] width 240 height 24
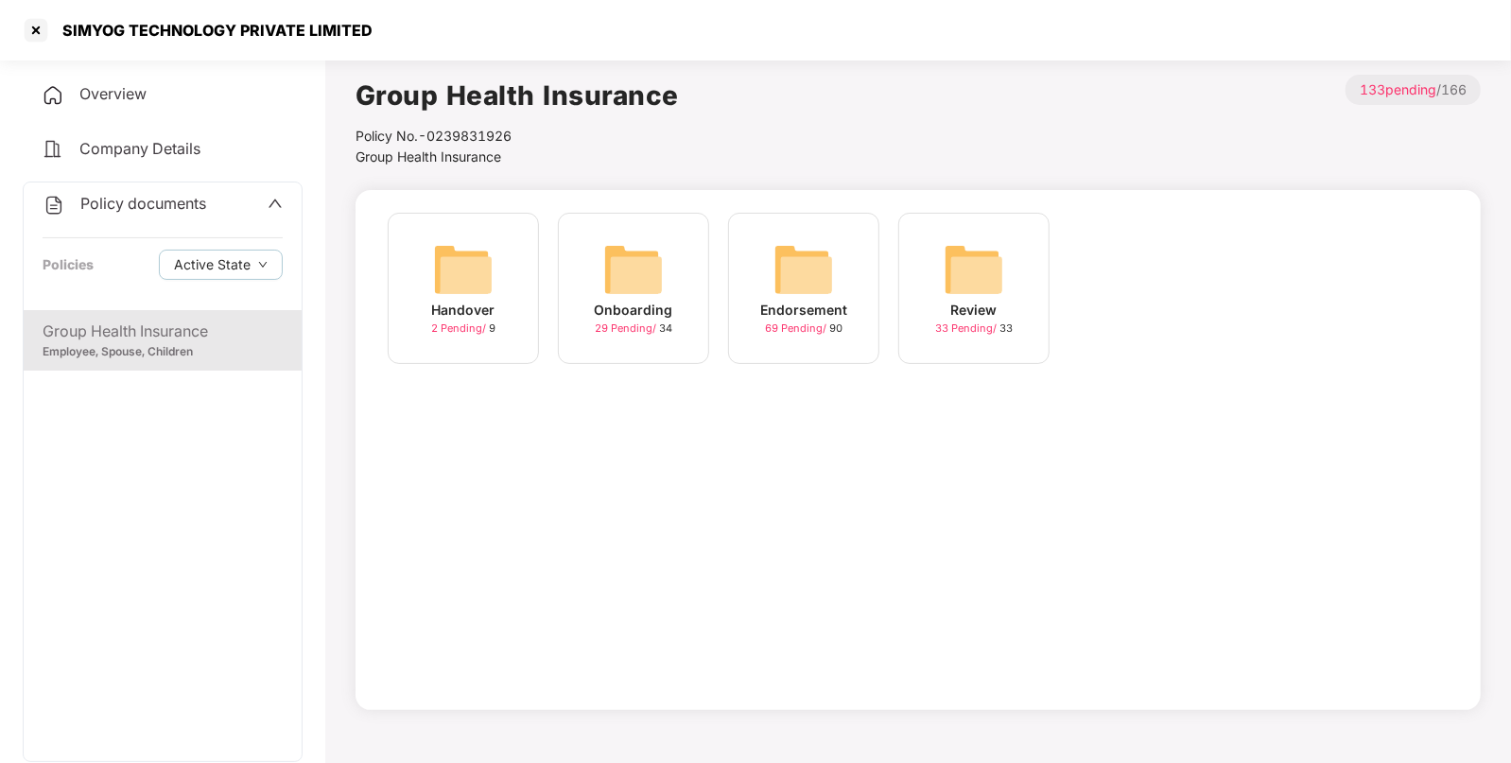
click at [823, 281] on img at bounding box center [803, 269] width 61 height 61
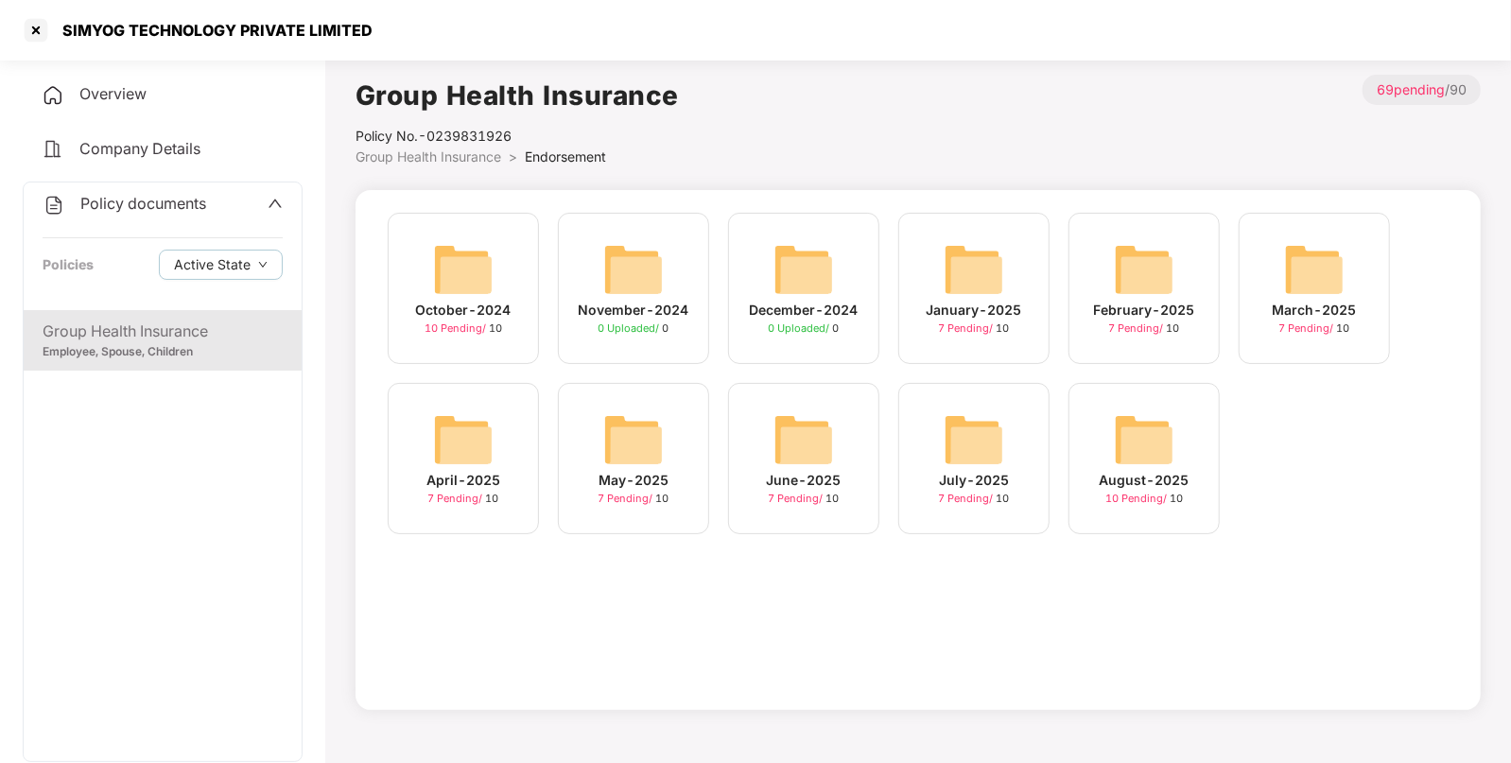
click at [1156, 453] on img at bounding box center [1144, 439] width 61 height 61
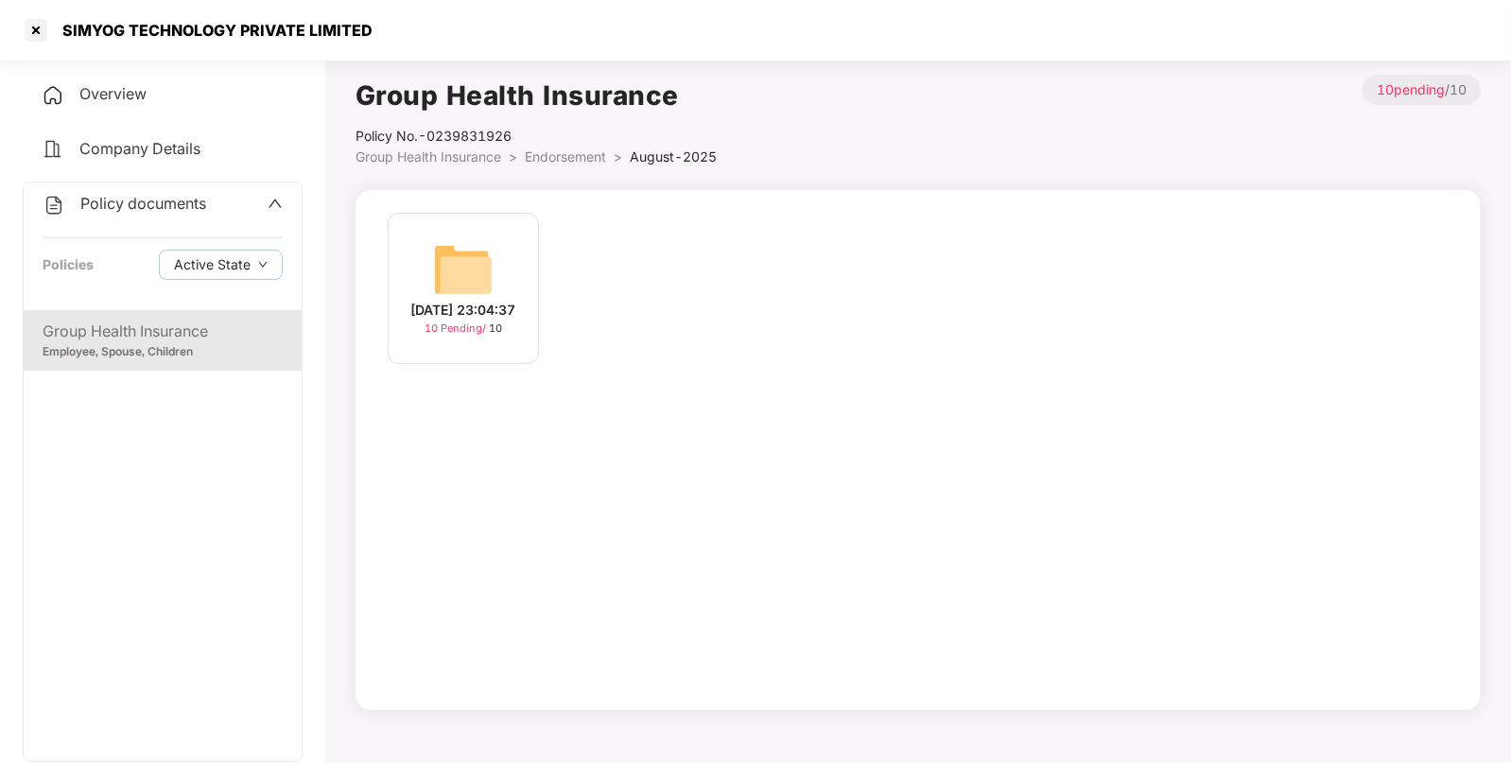
click at [451, 272] on img at bounding box center [463, 269] width 61 height 61
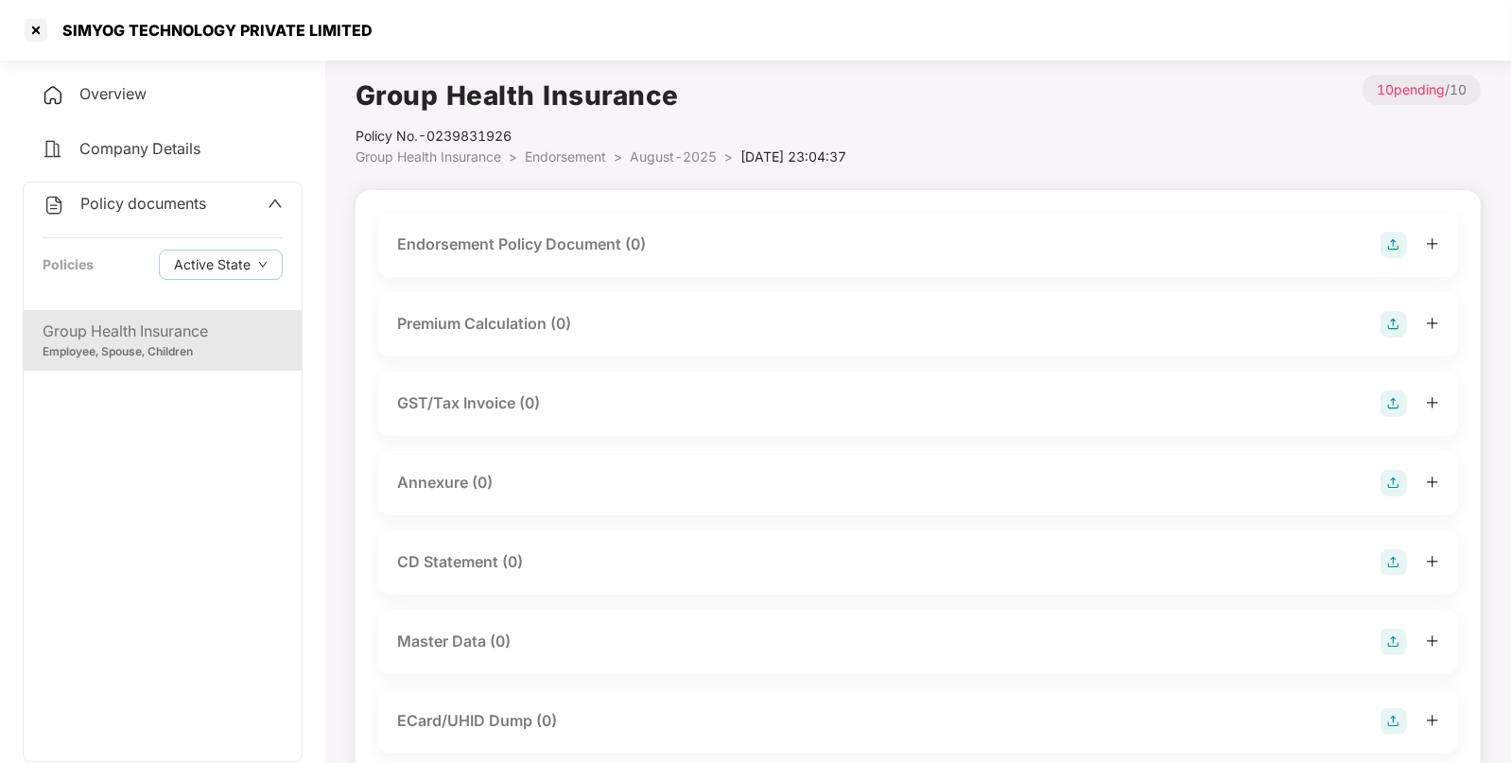
click at [1396, 241] on img at bounding box center [1394, 245] width 26 height 26
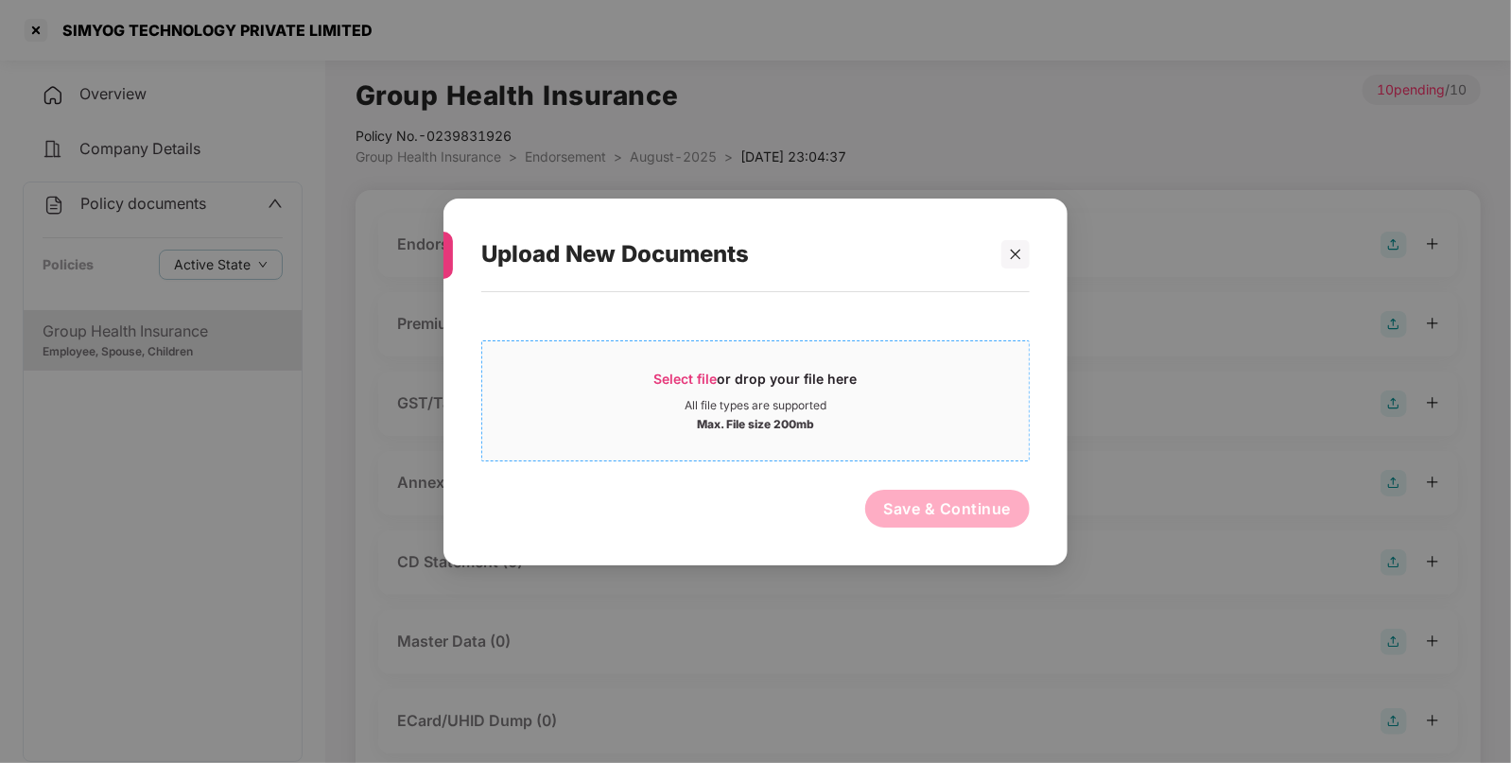
click at [764, 405] on div "All file types are supported" at bounding box center [756, 404] width 142 height 15
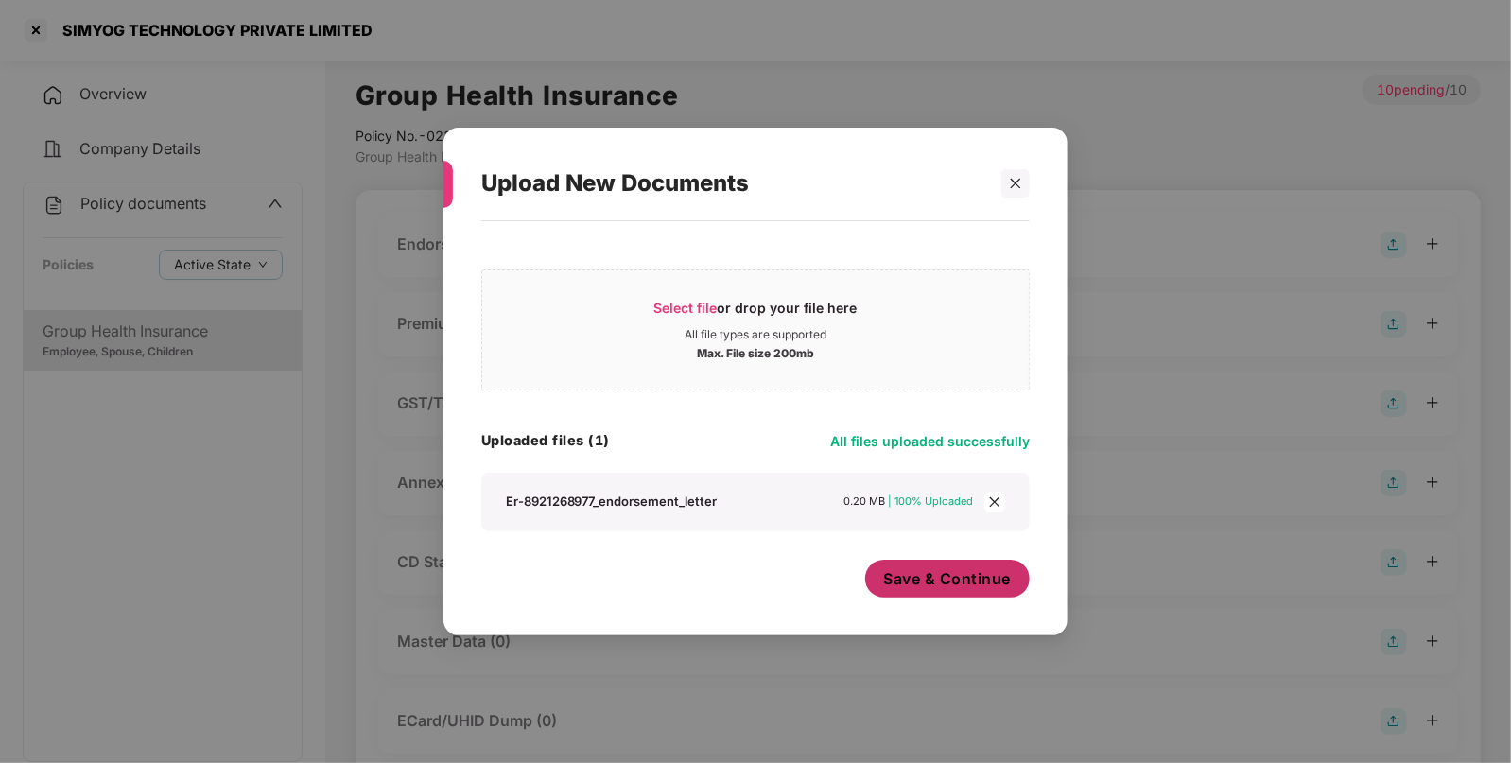
click at [950, 590] on button "Save & Continue" at bounding box center [947, 579] width 165 height 38
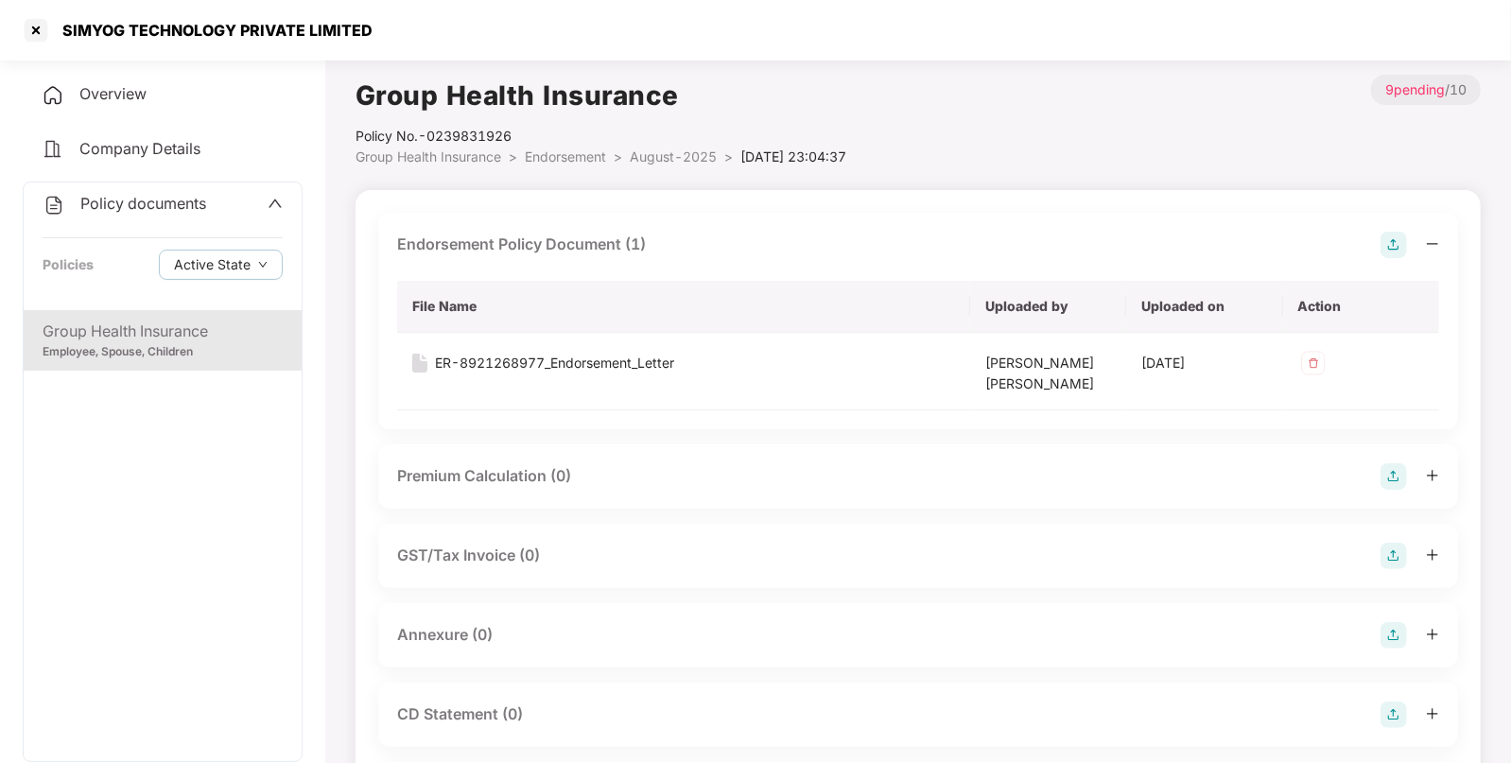
click at [1397, 629] on img at bounding box center [1394, 635] width 26 height 26
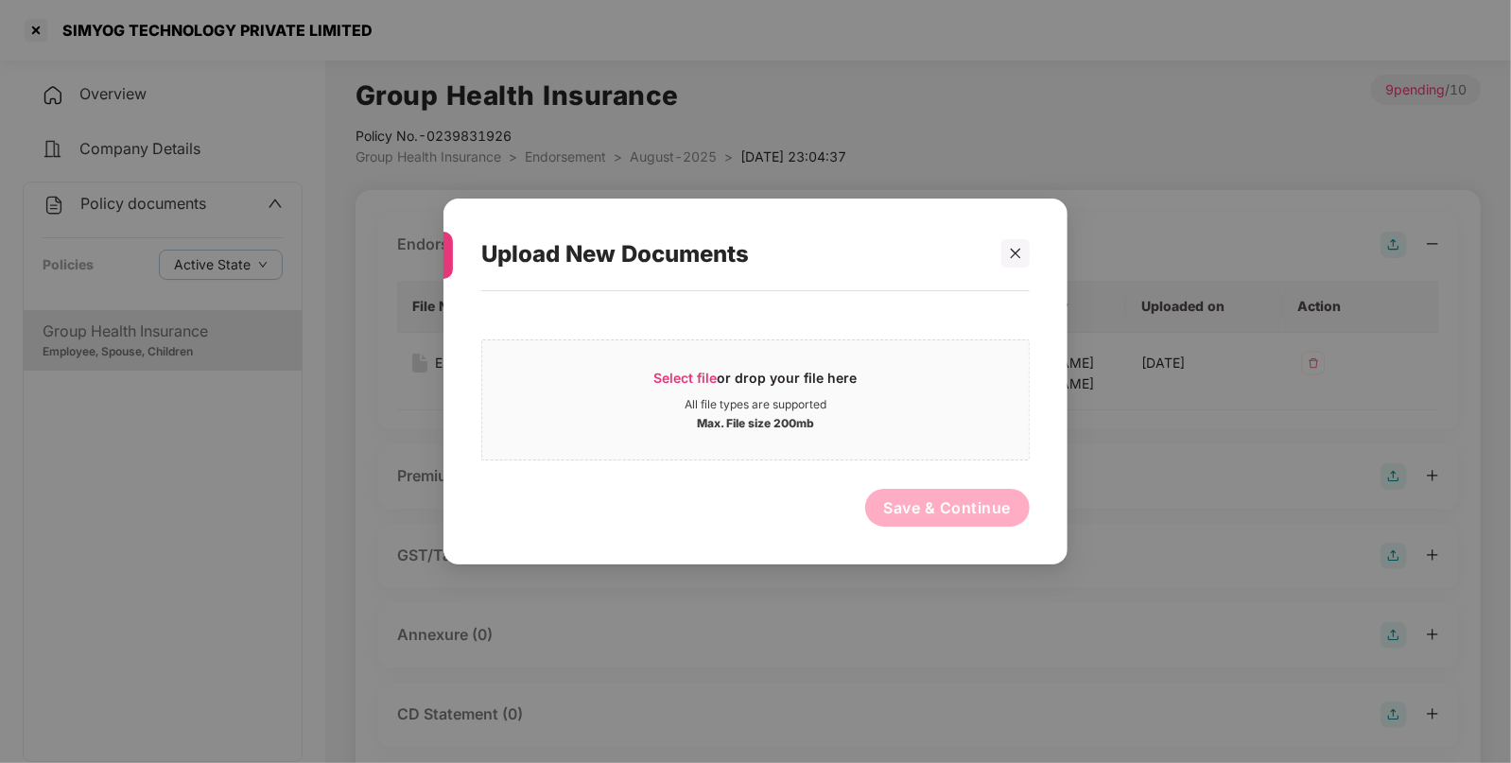
click at [872, 469] on div "Select file or drop your file here All file types are supported Max. File size …" at bounding box center [755, 418] width 548 height 235
click at [861, 364] on span "Select file or drop your file here All file types are supported Max. File size …" at bounding box center [755, 400] width 547 height 91
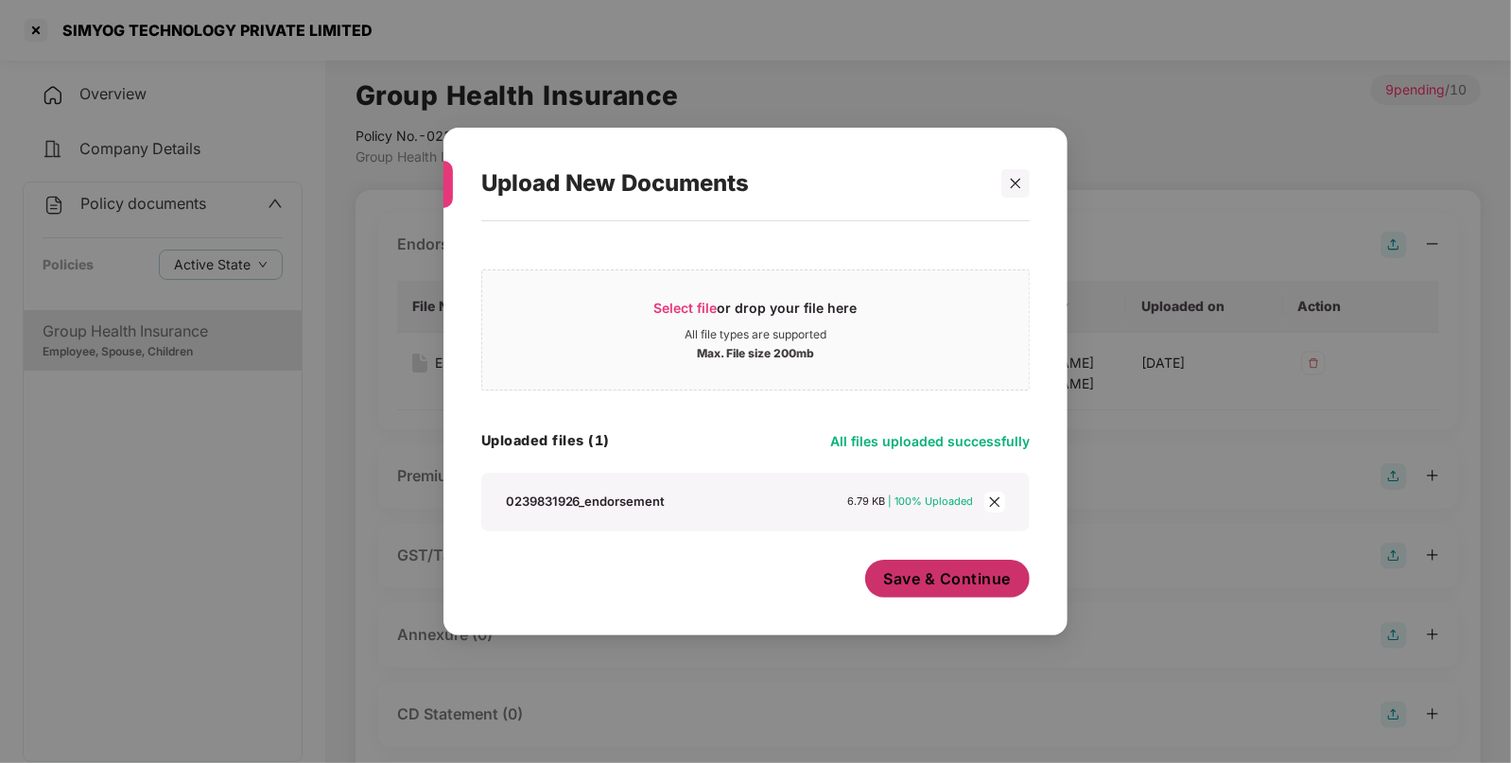
click at [990, 573] on span "Save & Continue" at bounding box center [948, 578] width 128 height 21
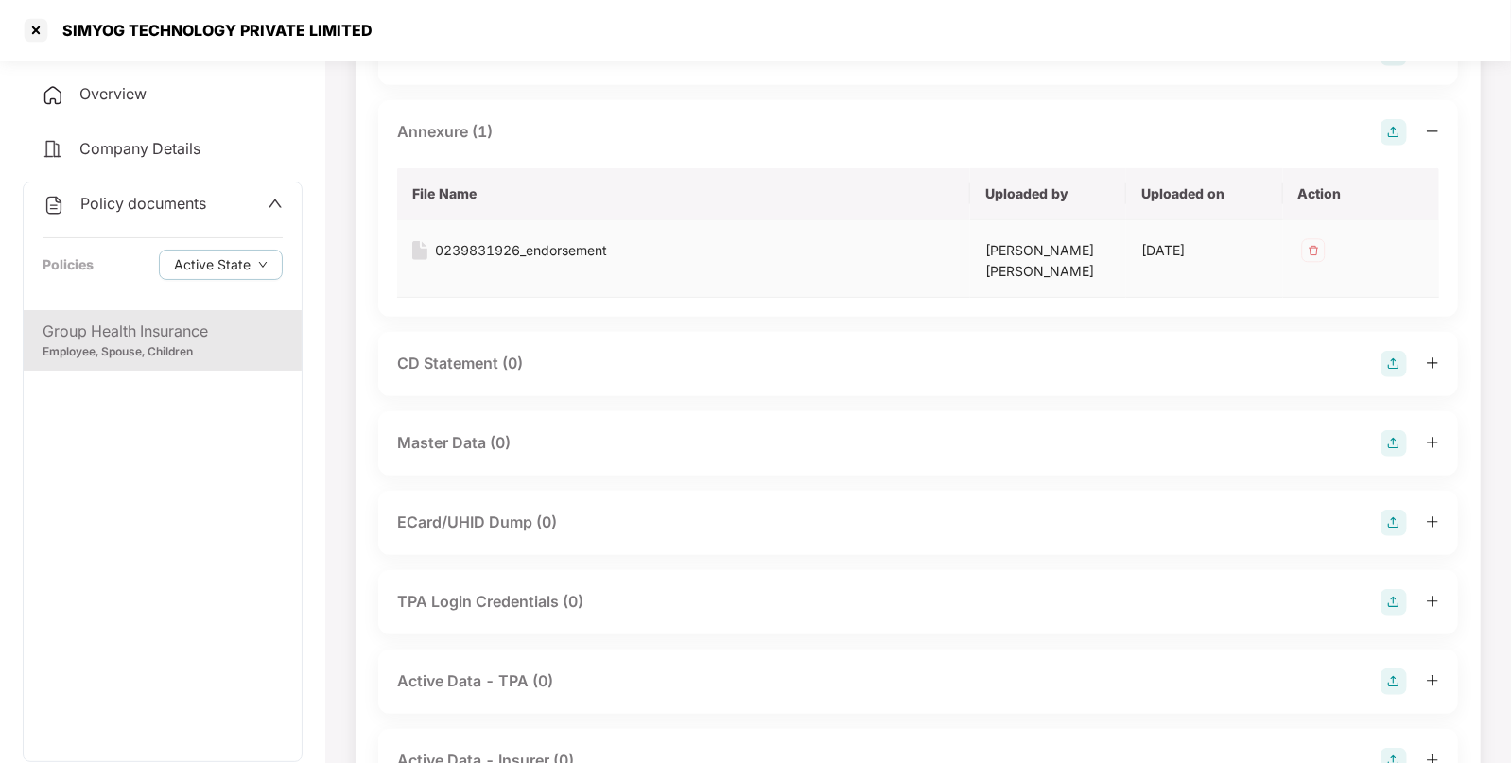
scroll to position [592, 0]
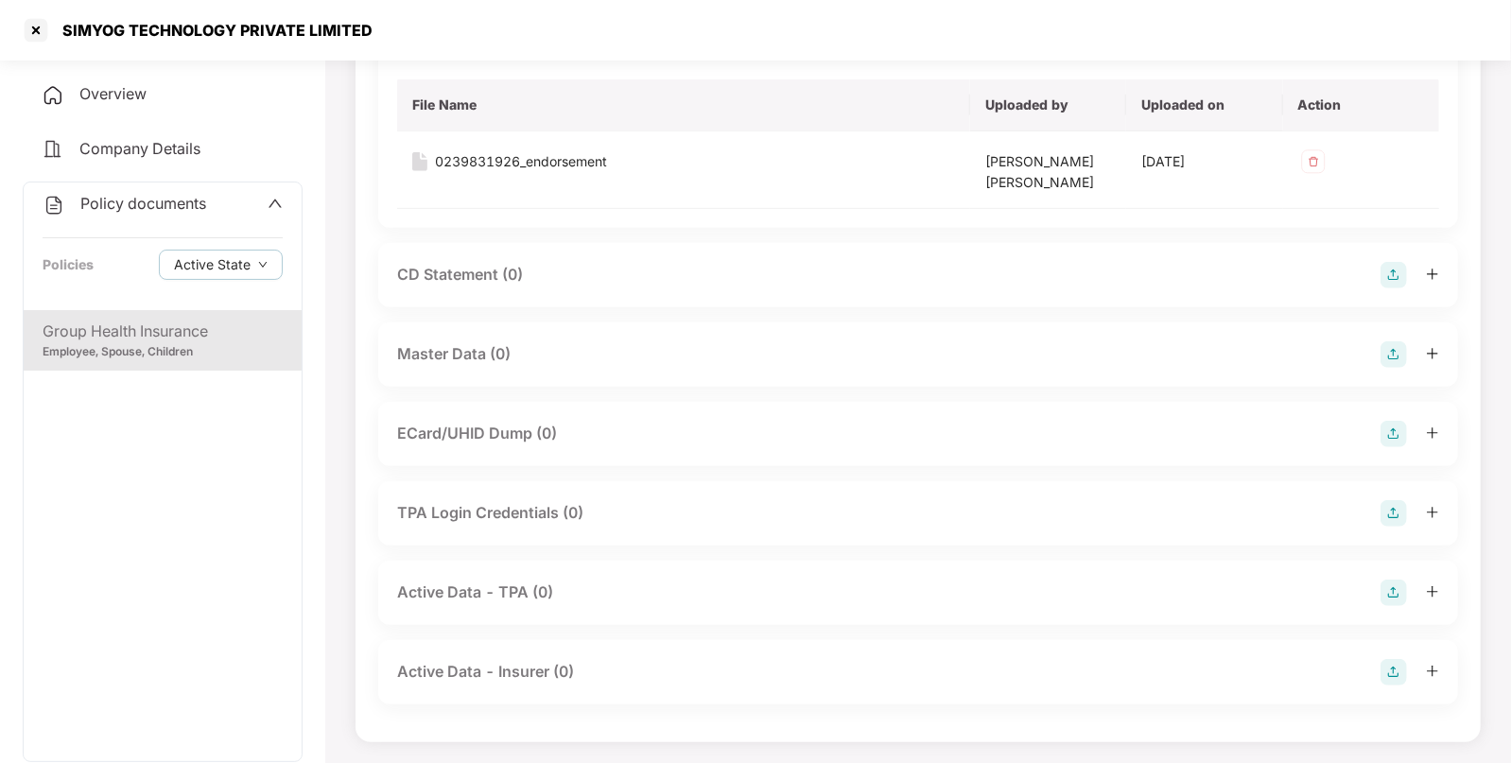
click at [1391, 355] on img at bounding box center [1394, 354] width 26 height 26
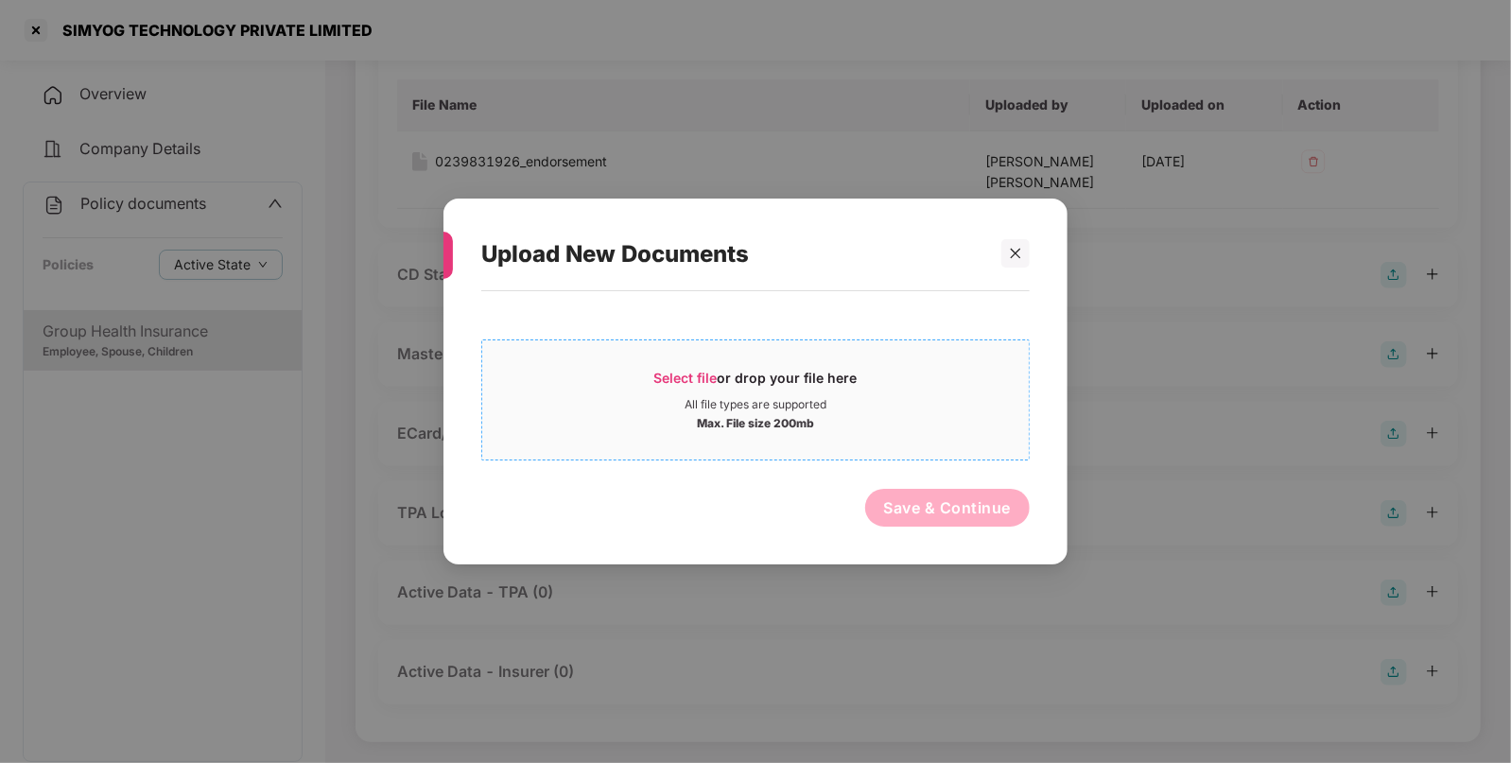
click at [967, 382] on div "Select file or drop your file here" at bounding box center [755, 383] width 547 height 28
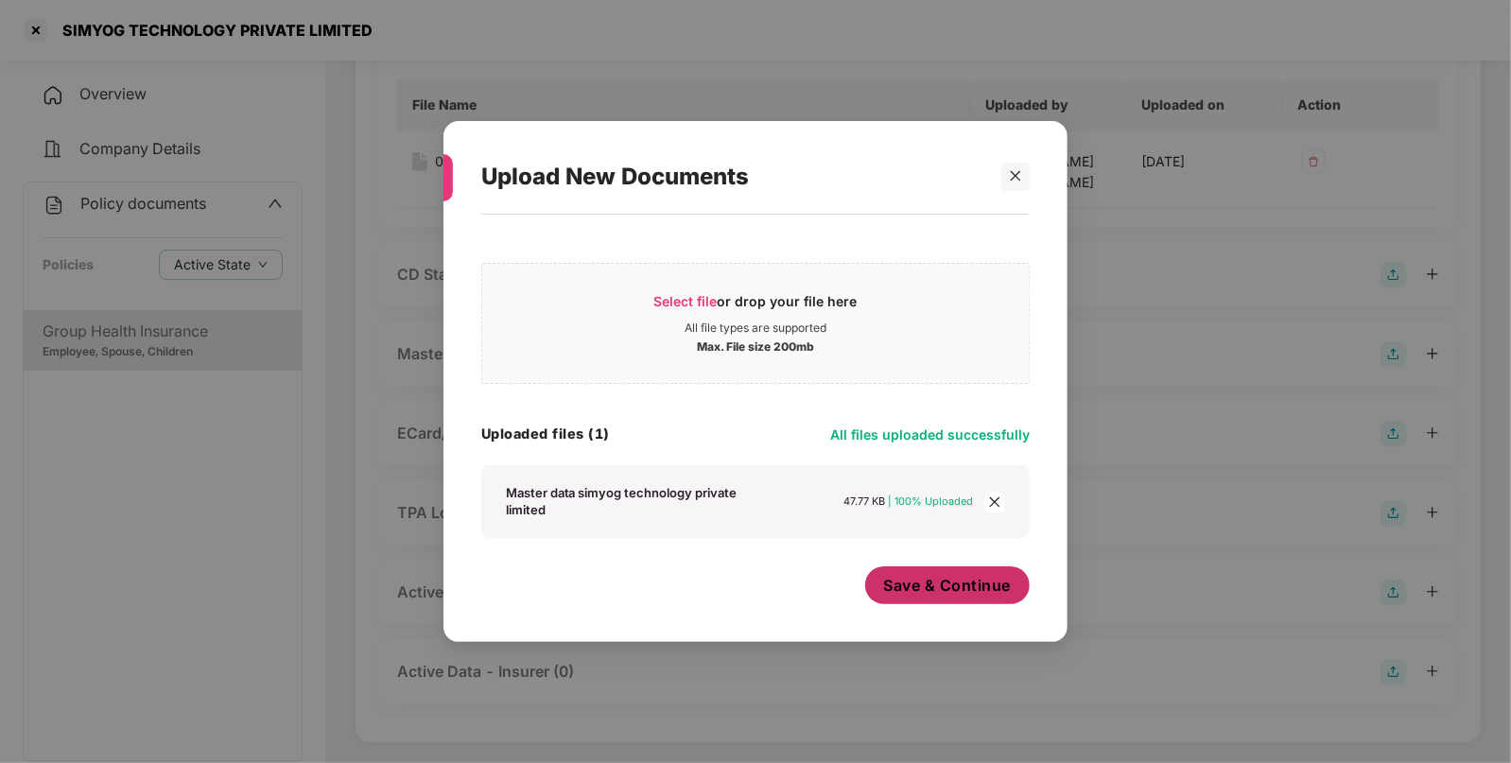
click at [947, 598] on button "Save & Continue" at bounding box center [947, 585] width 165 height 38
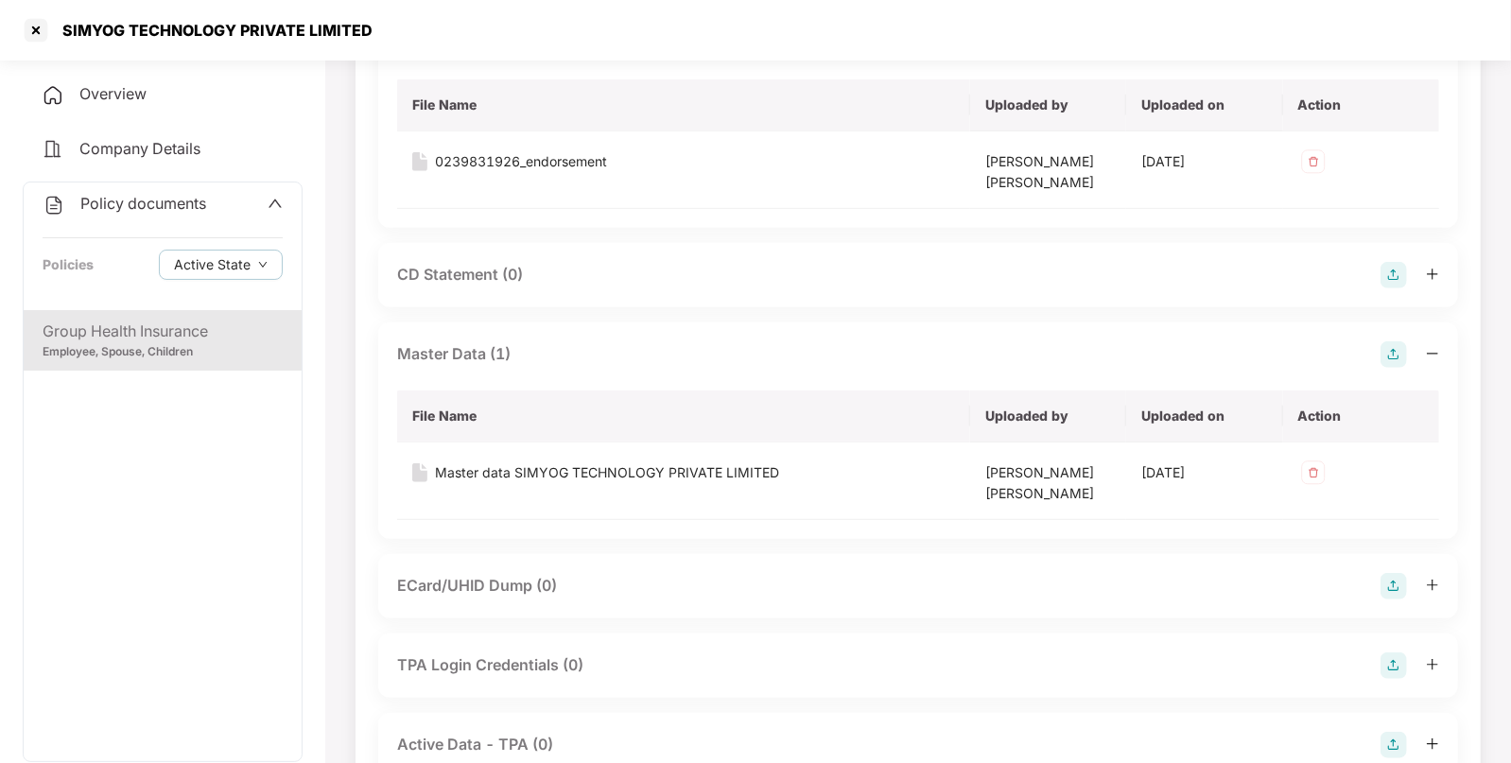
click at [226, 217] on div "Policy documents Policies Active State" at bounding box center [163, 246] width 278 height 128
click at [147, 211] on div "Policy documents" at bounding box center [125, 204] width 164 height 25
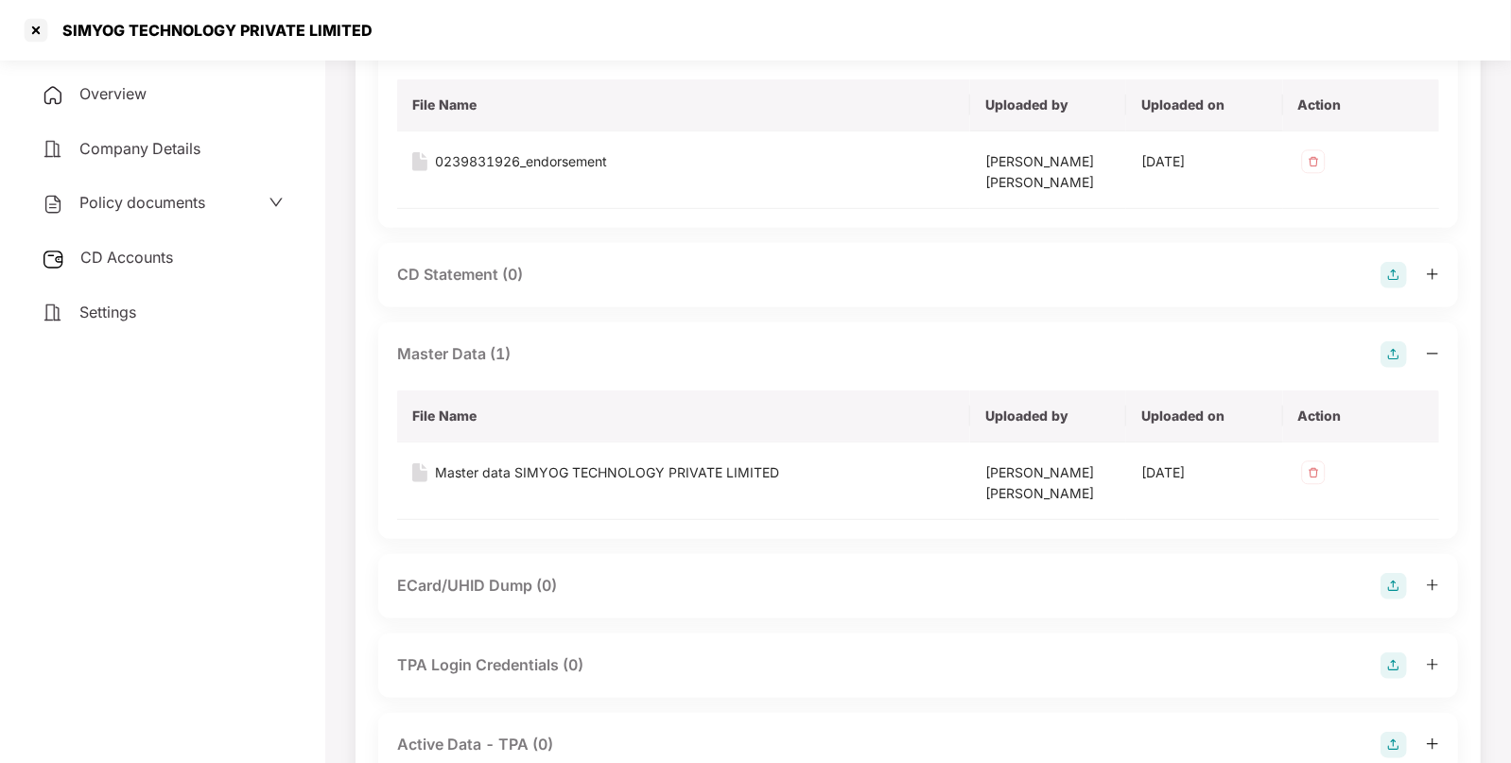
click at [204, 267] on div "CD Accounts" at bounding box center [163, 257] width 280 height 43
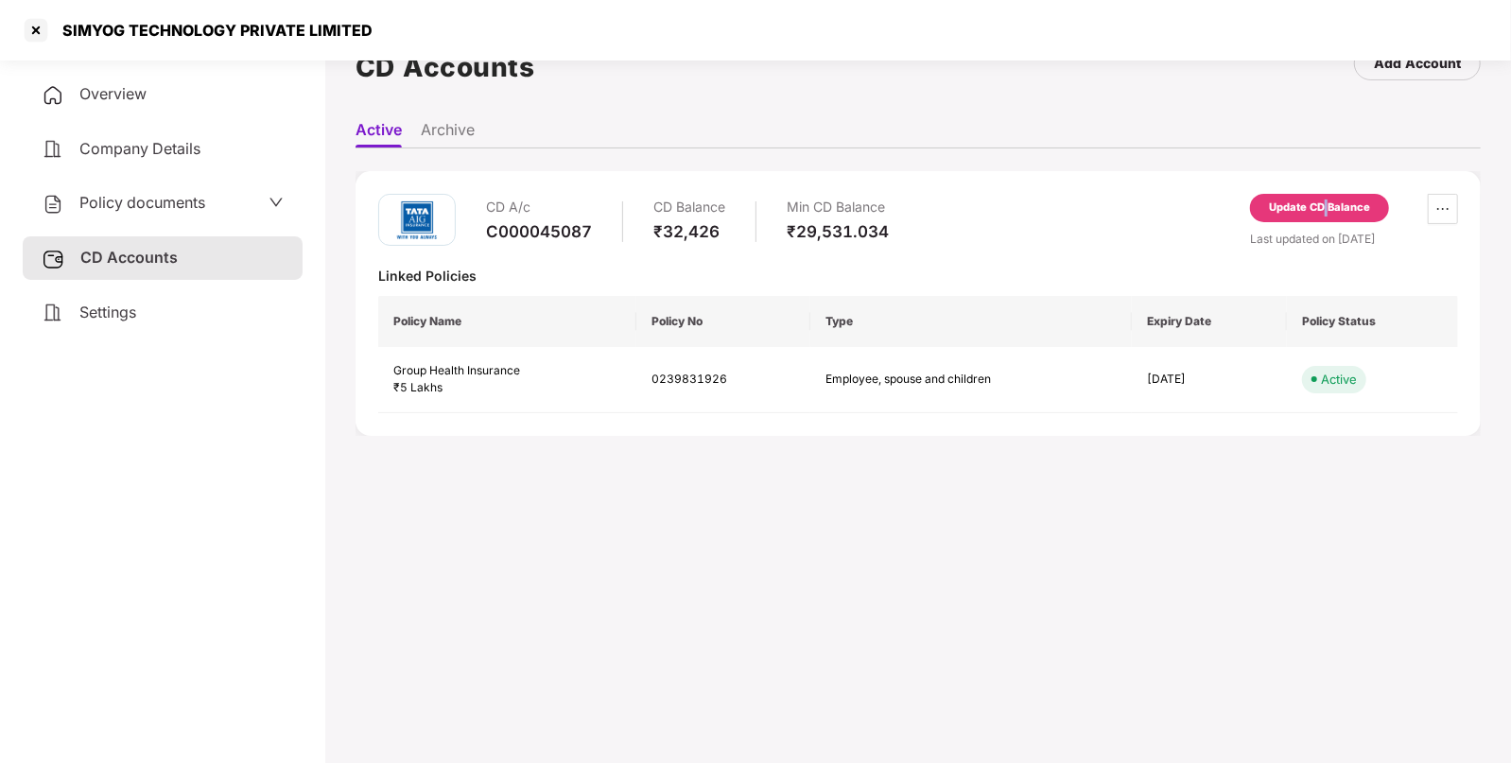
click at [1325, 211] on div "Update CD Balance" at bounding box center [1319, 208] width 101 height 17
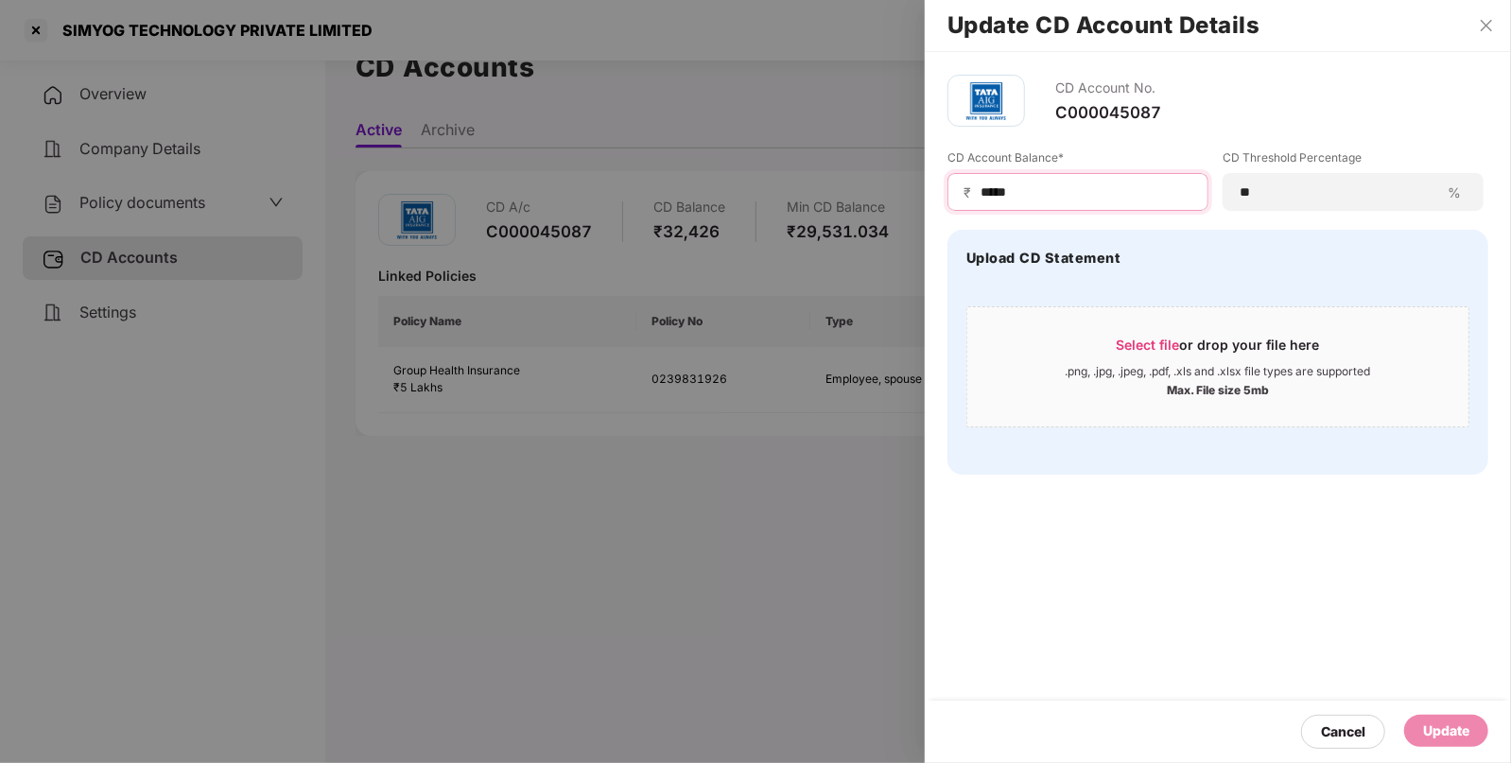
click at [1113, 200] on input "*****" at bounding box center [1086, 192] width 214 height 20
type input "*****"
click at [1451, 739] on div "Update" at bounding box center [1446, 731] width 46 height 21
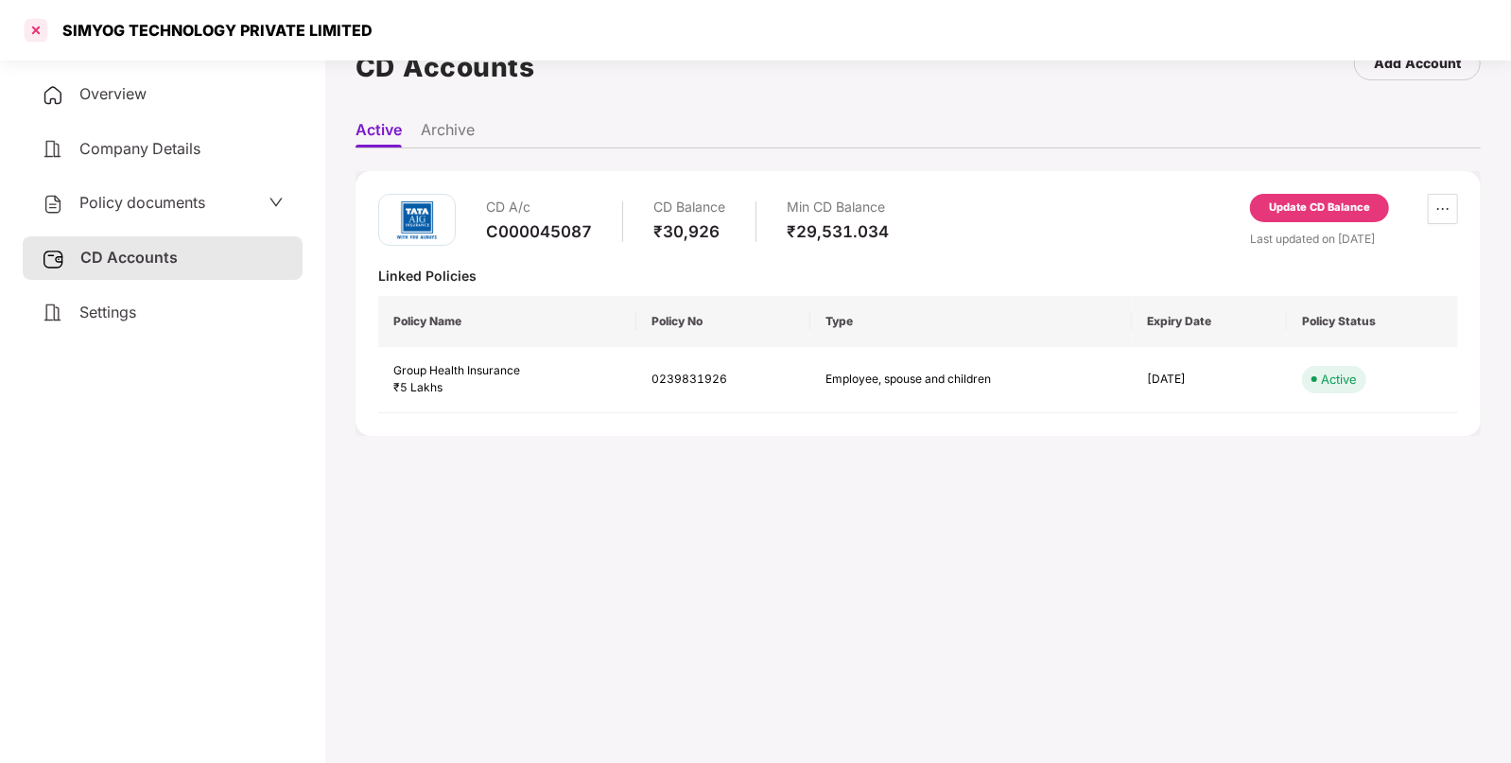
click at [34, 34] on div at bounding box center [36, 30] width 30 height 30
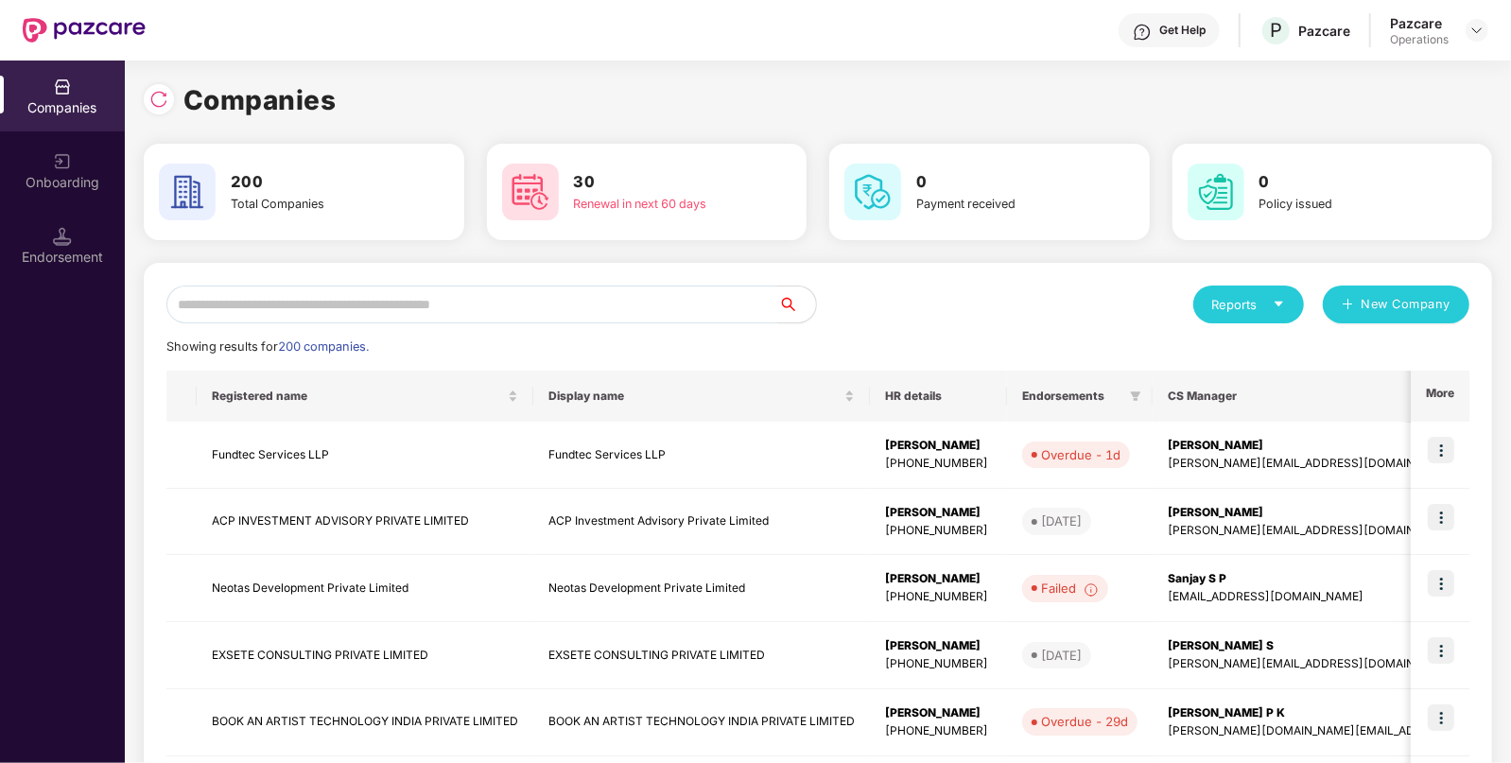
scroll to position [0, 0]
click at [350, 314] on input "text" at bounding box center [472, 305] width 612 height 38
paste input "******"
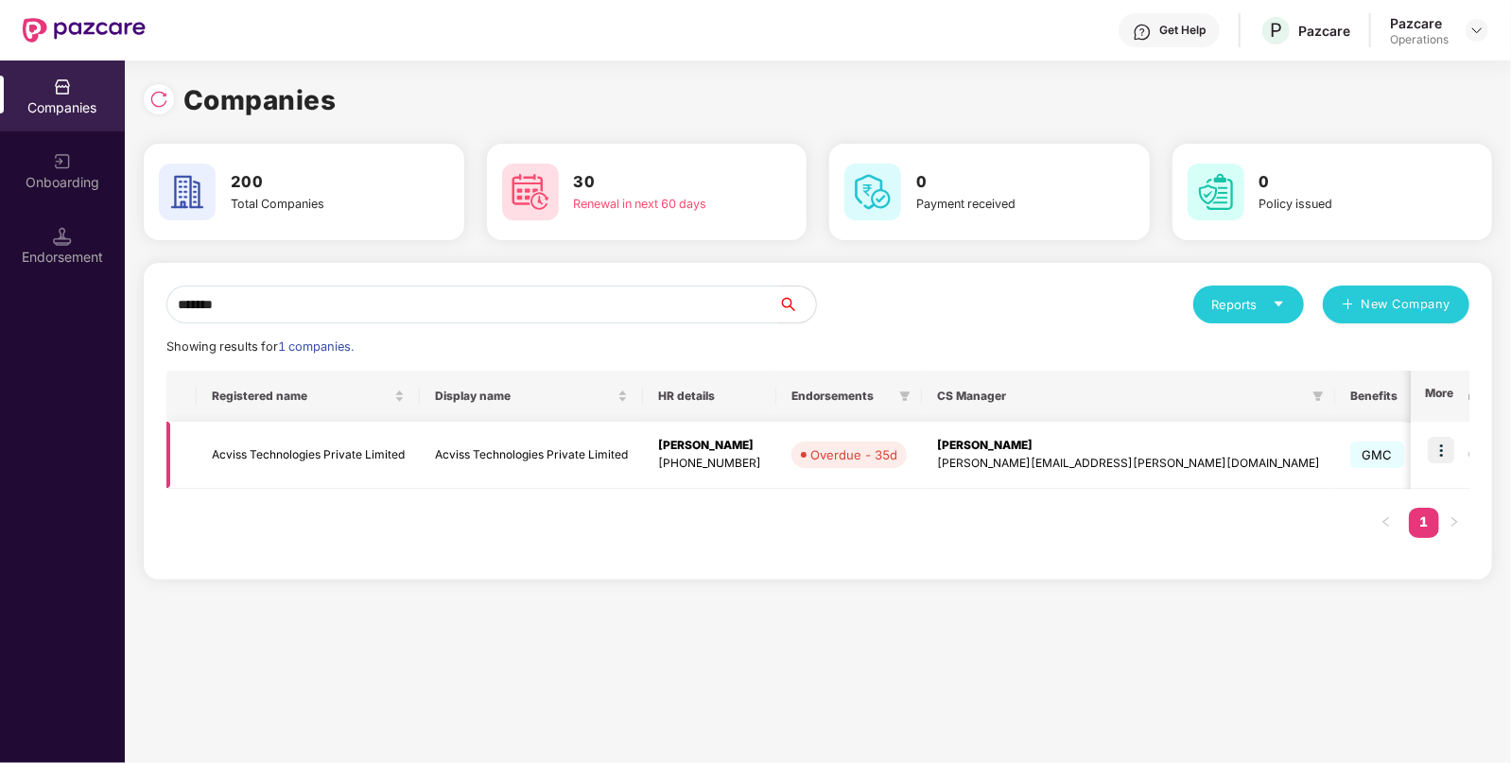
type input "******"
click at [1434, 449] on img at bounding box center [1441, 450] width 26 height 26
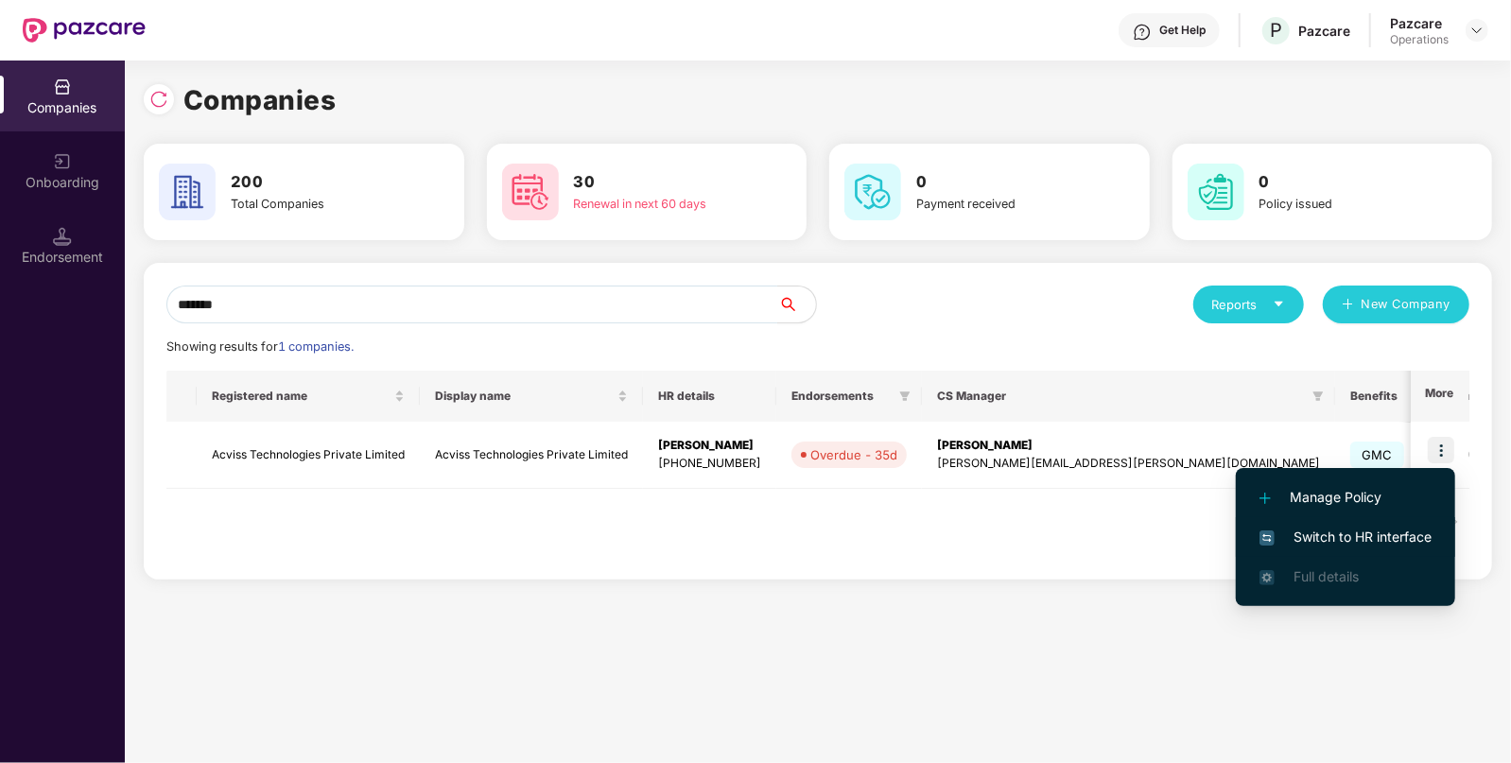
click at [1346, 522] on li "Switch to HR interface" at bounding box center [1345, 537] width 219 height 40
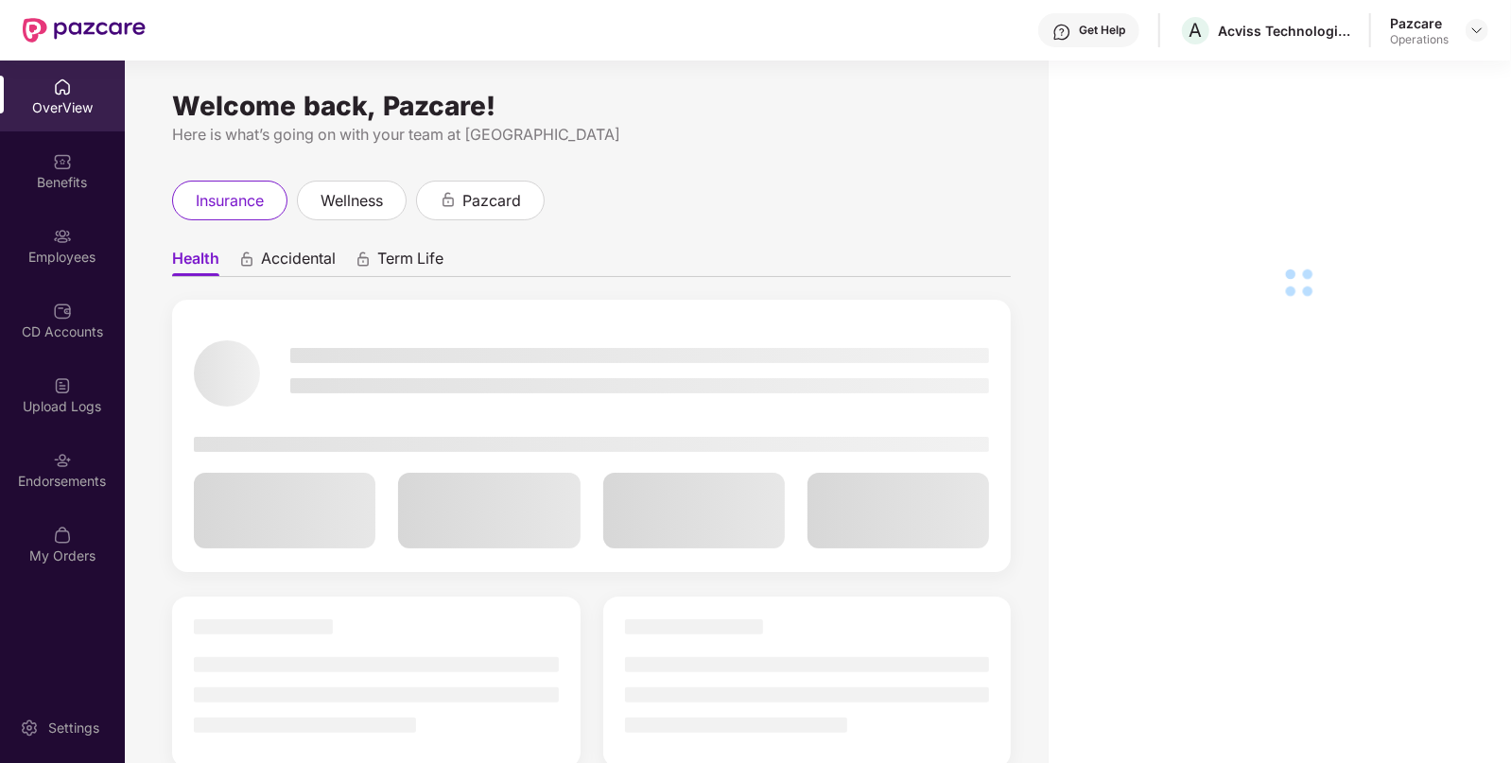
click at [61, 393] on img at bounding box center [62, 385] width 19 height 19
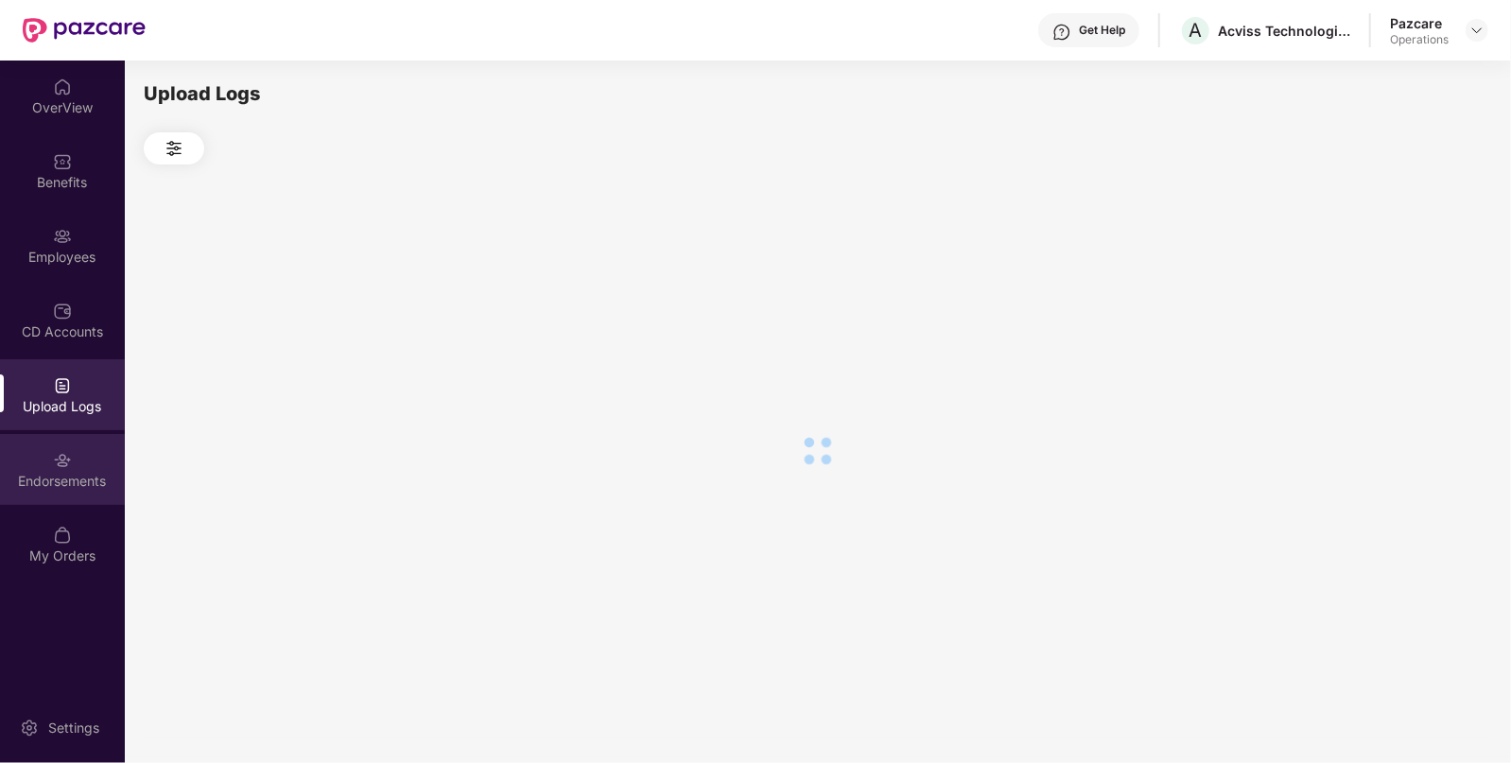
click at [79, 499] on div "Endorsements" at bounding box center [62, 469] width 125 height 71
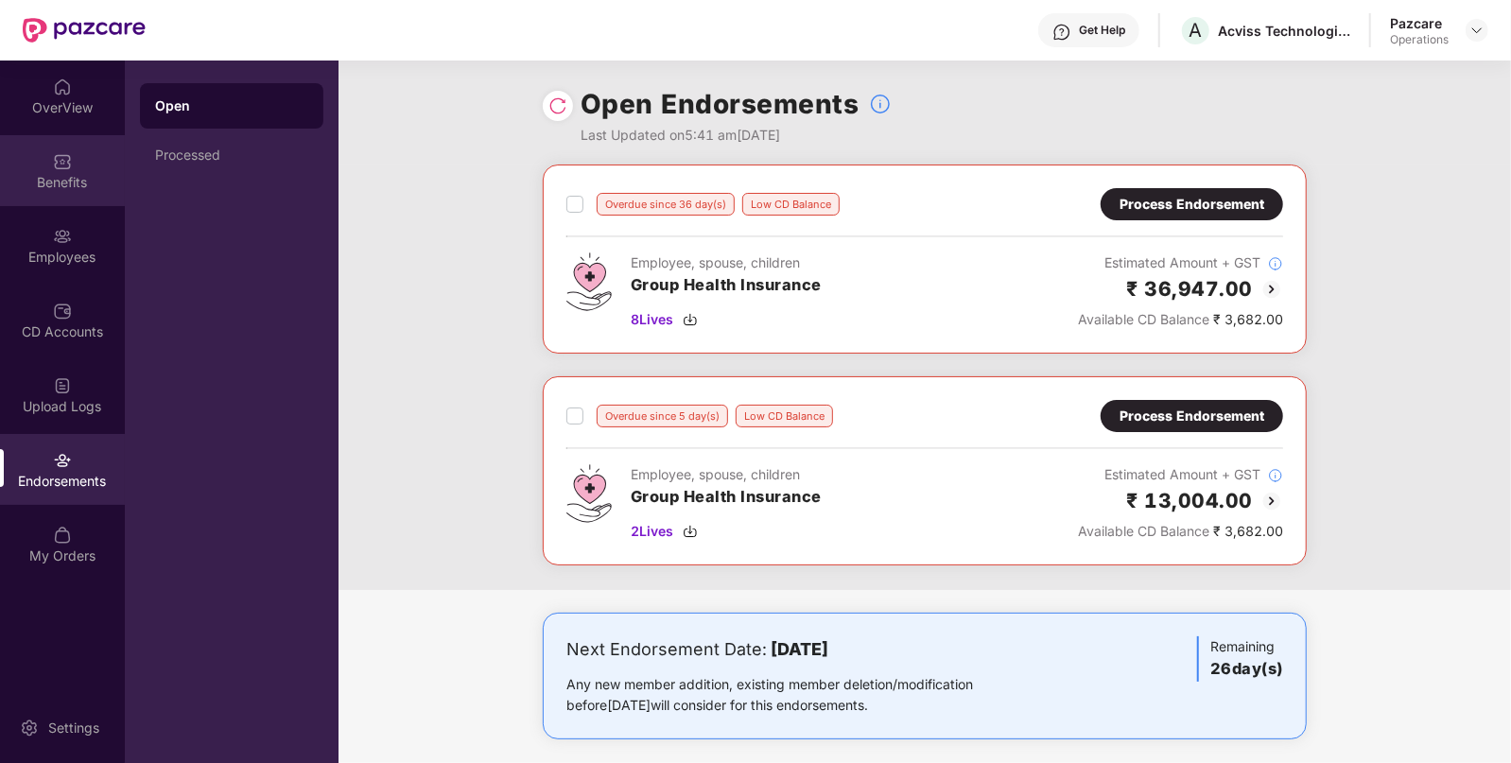
click at [60, 196] on div "Benefits" at bounding box center [62, 170] width 125 height 71
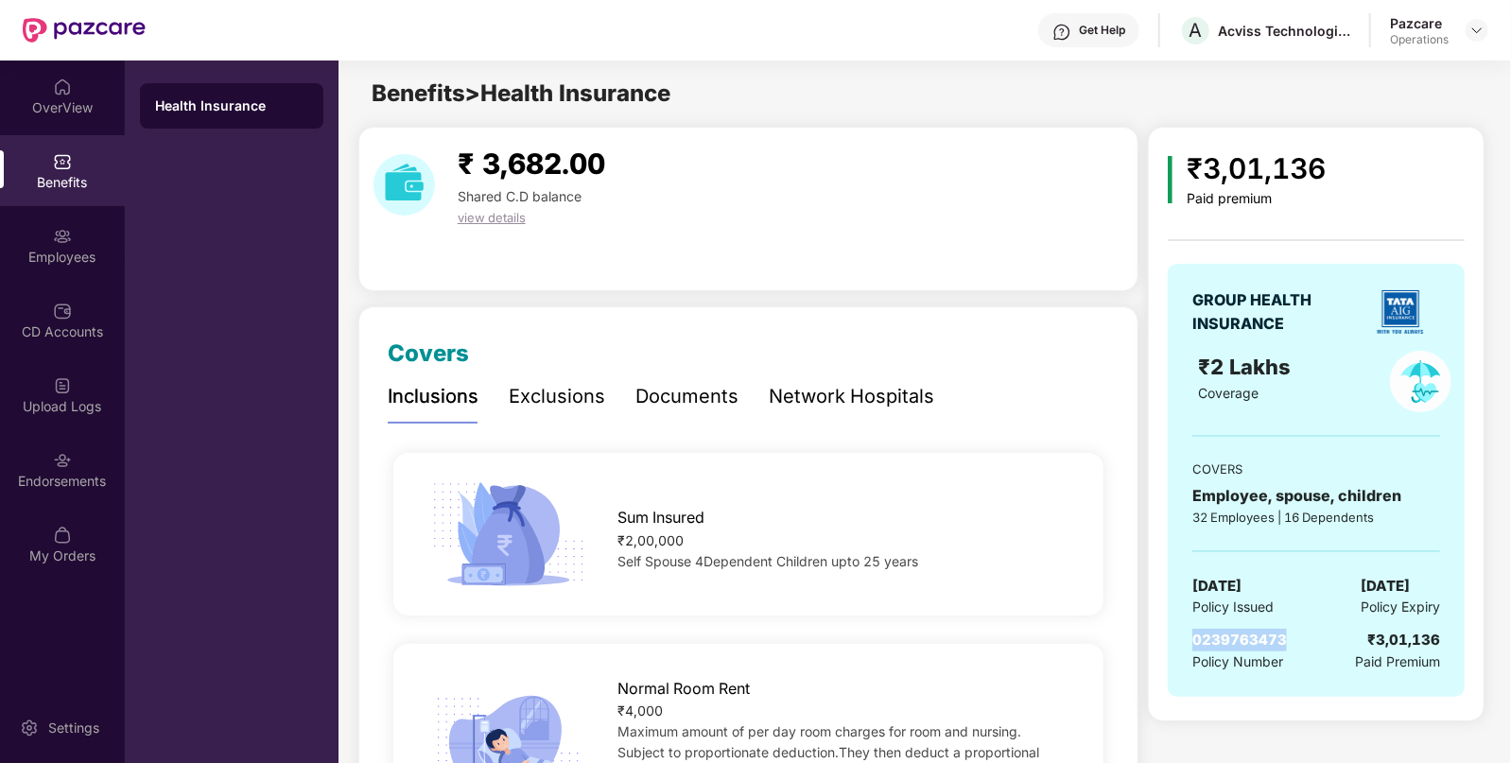
drag, startPoint x: 1190, startPoint y: 643, endPoint x: 1299, endPoint y: 630, distance: 109.5
click at [1299, 630] on div "GROUP HEALTH INSURANCE ₹2 Lakhs Coverage COVERS Employee, spouse, children 32 E…" at bounding box center [1316, 480] width 297 height 433
copy span "0239763473"
click at [95, 476] on div "Endorsements" at bounding box center [62, 481] width 125 height 19
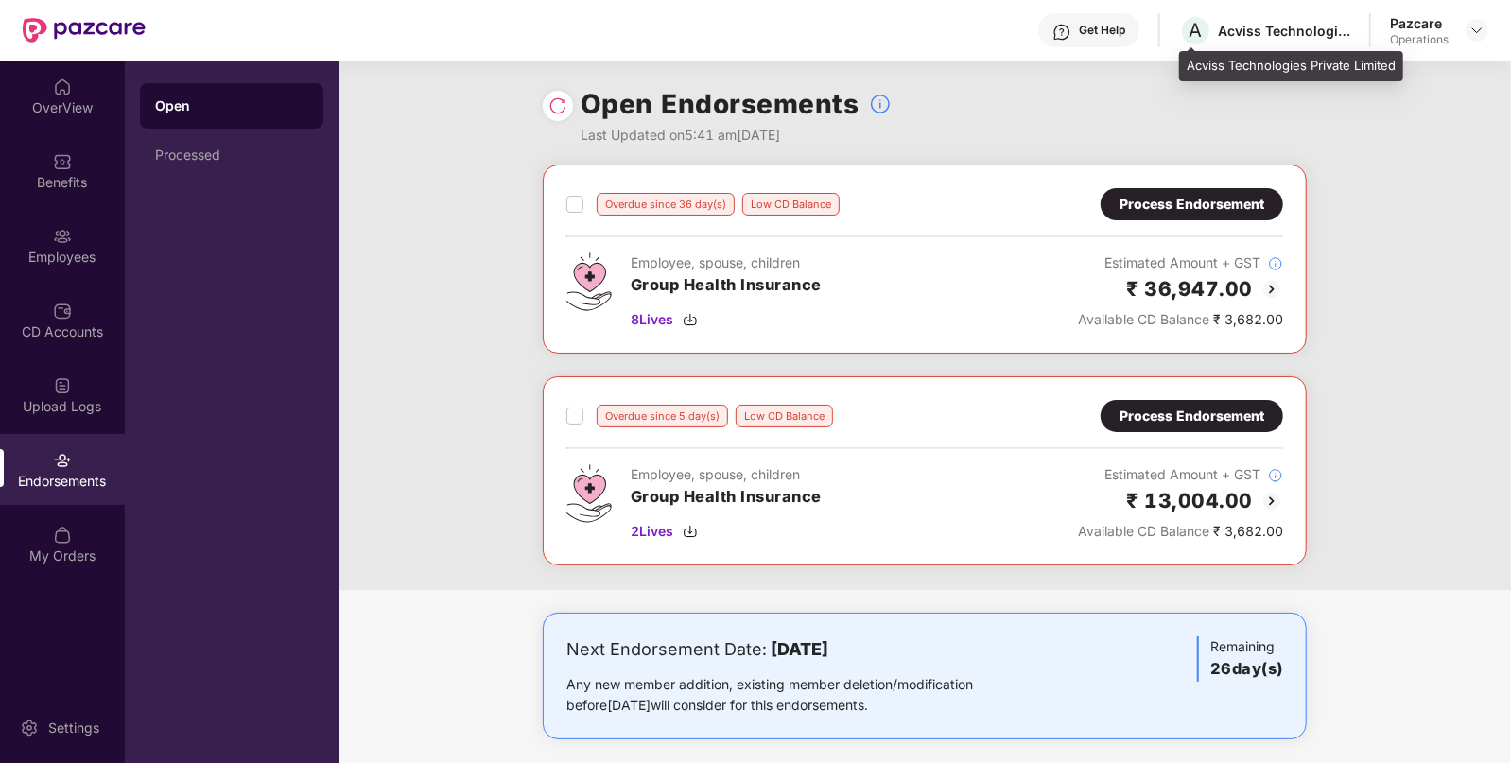
click at [1228, 38] on div "Acviss Technologies Private Limited" at bounding box center [1284, 31] width 132 height 18
copy div "Acviss"
click at [1479, 29] on img at bounding box center [1476, 30] width 15 height 15
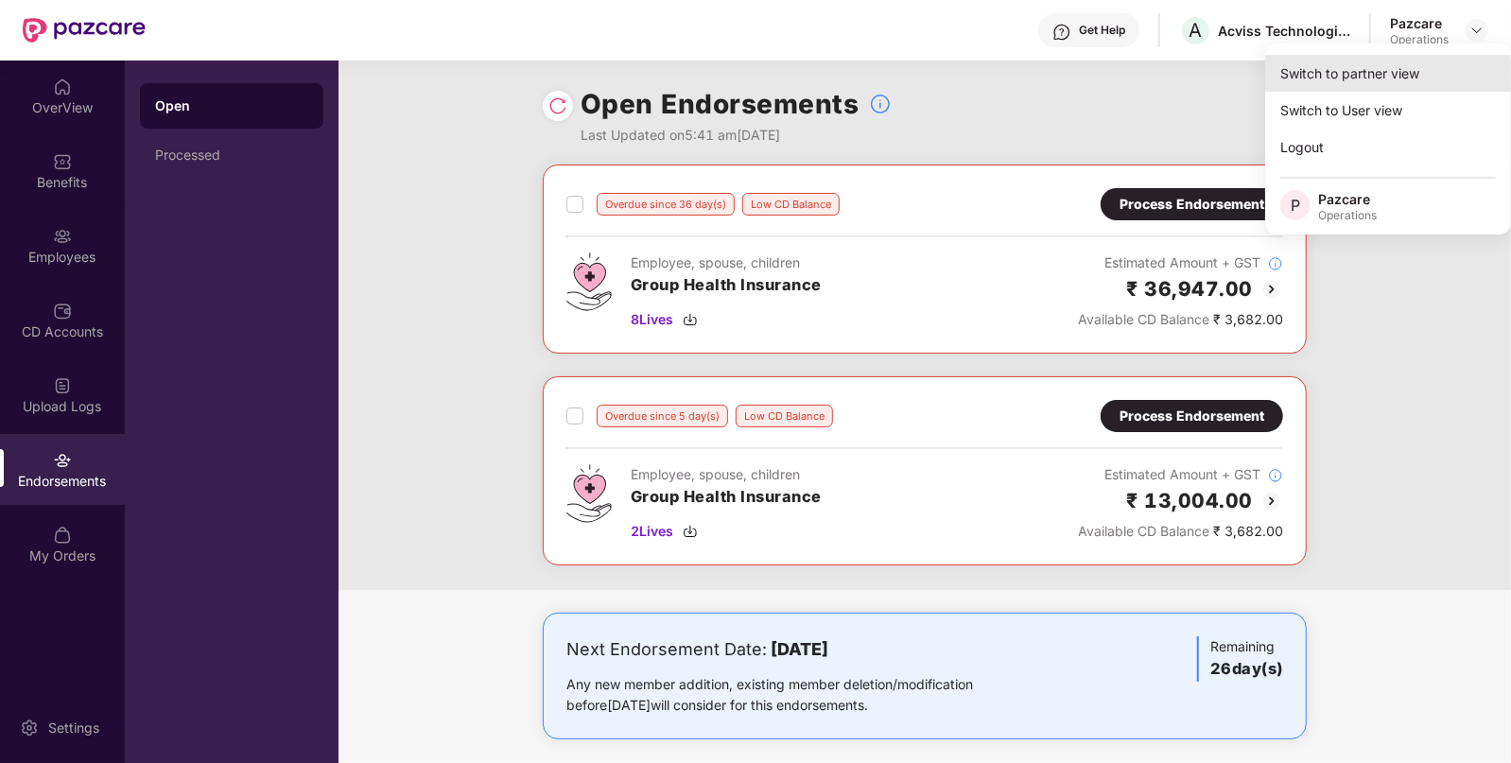
click at [1421, 61] on div "Switch to partner view" at bounding box center [1388, 73] width 246 height 37
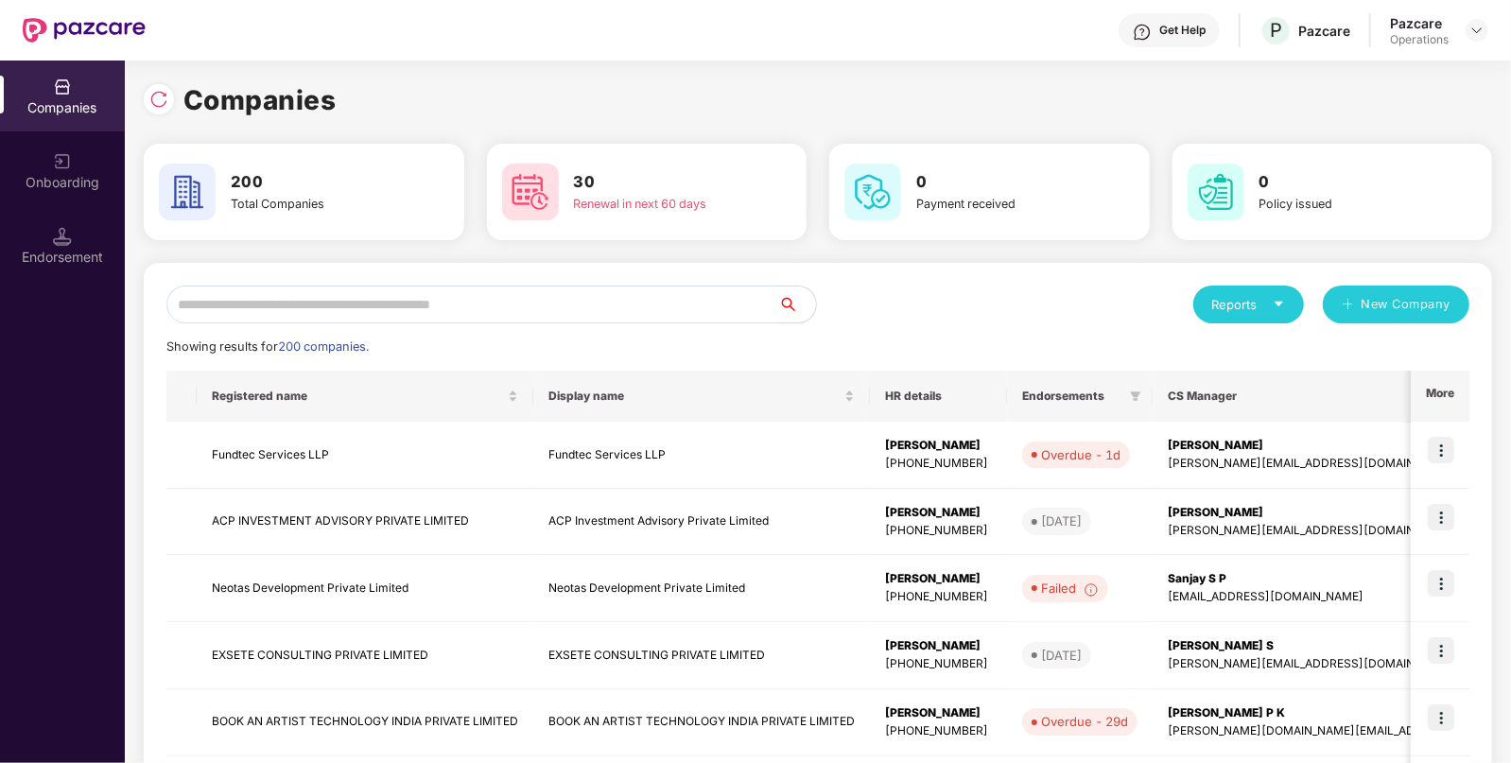
click at [364, 309] on input "text" at bounding box center [472, 305] width 612 height 38
paste input "******"
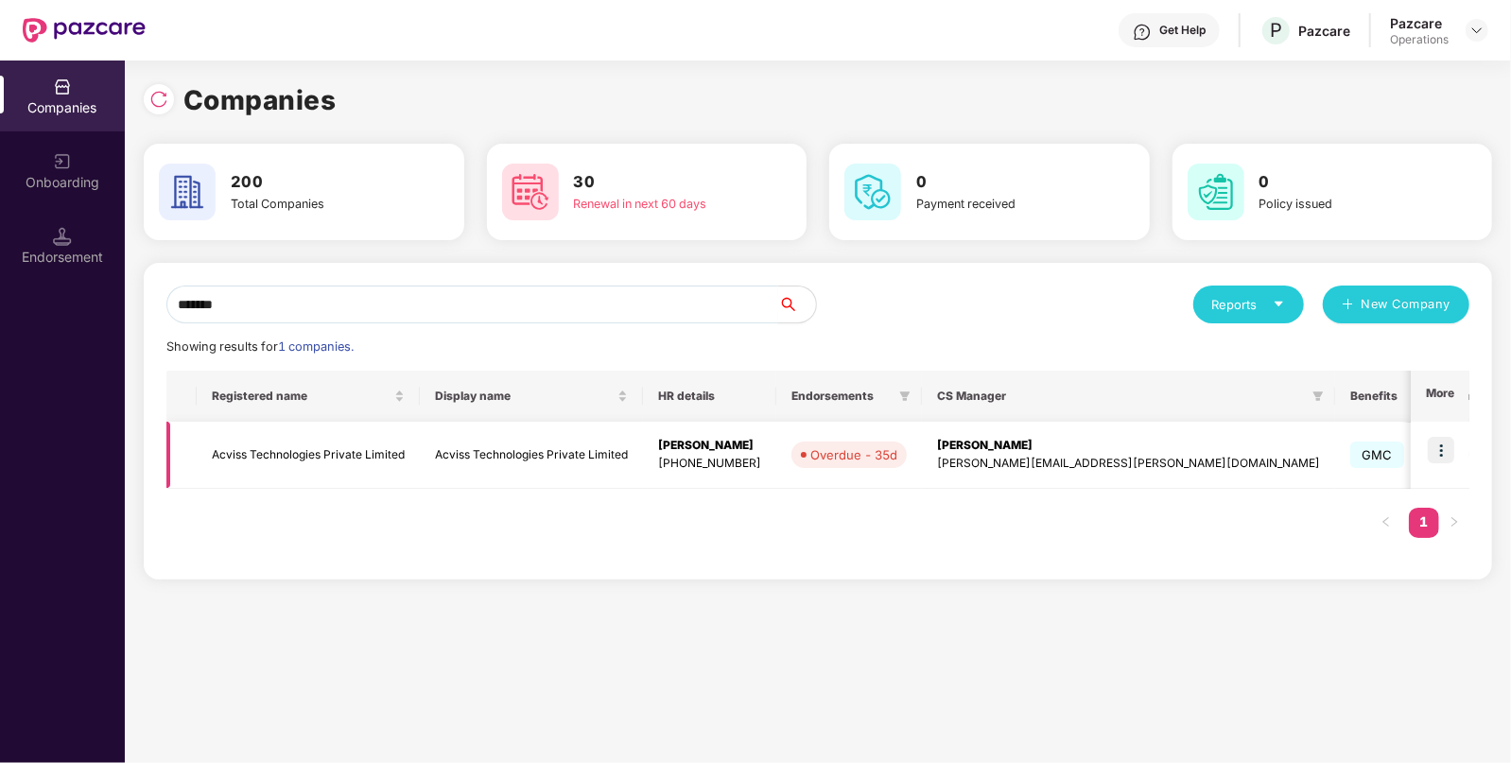
type input "******"
click at [273, 426] on td "Acviss Technologies Private Limited" at bounding box center [308, 455] width 223 height 67
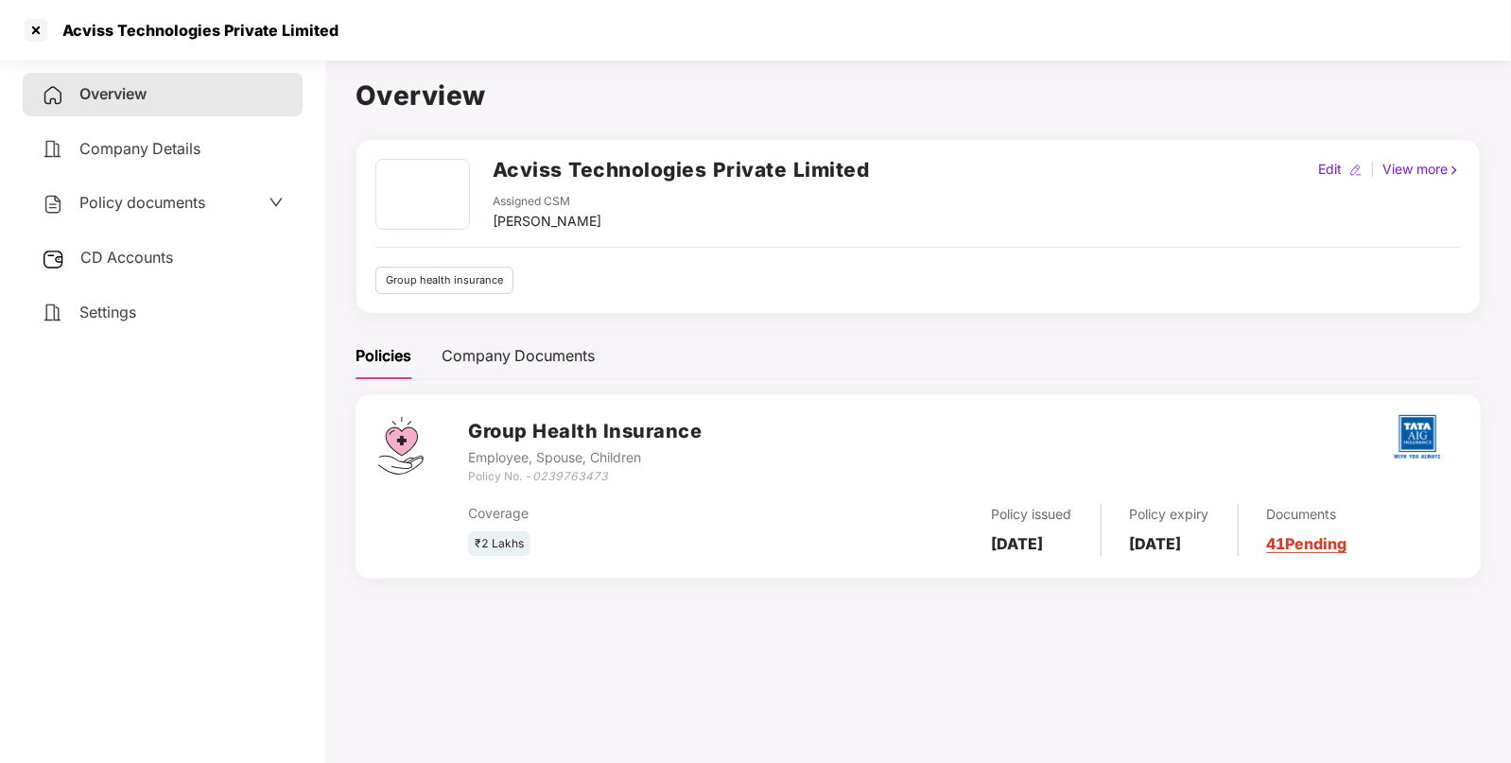
click at [177, 241] on div "CD Accounts" at bounding box center [163, 257] width 280 height 43
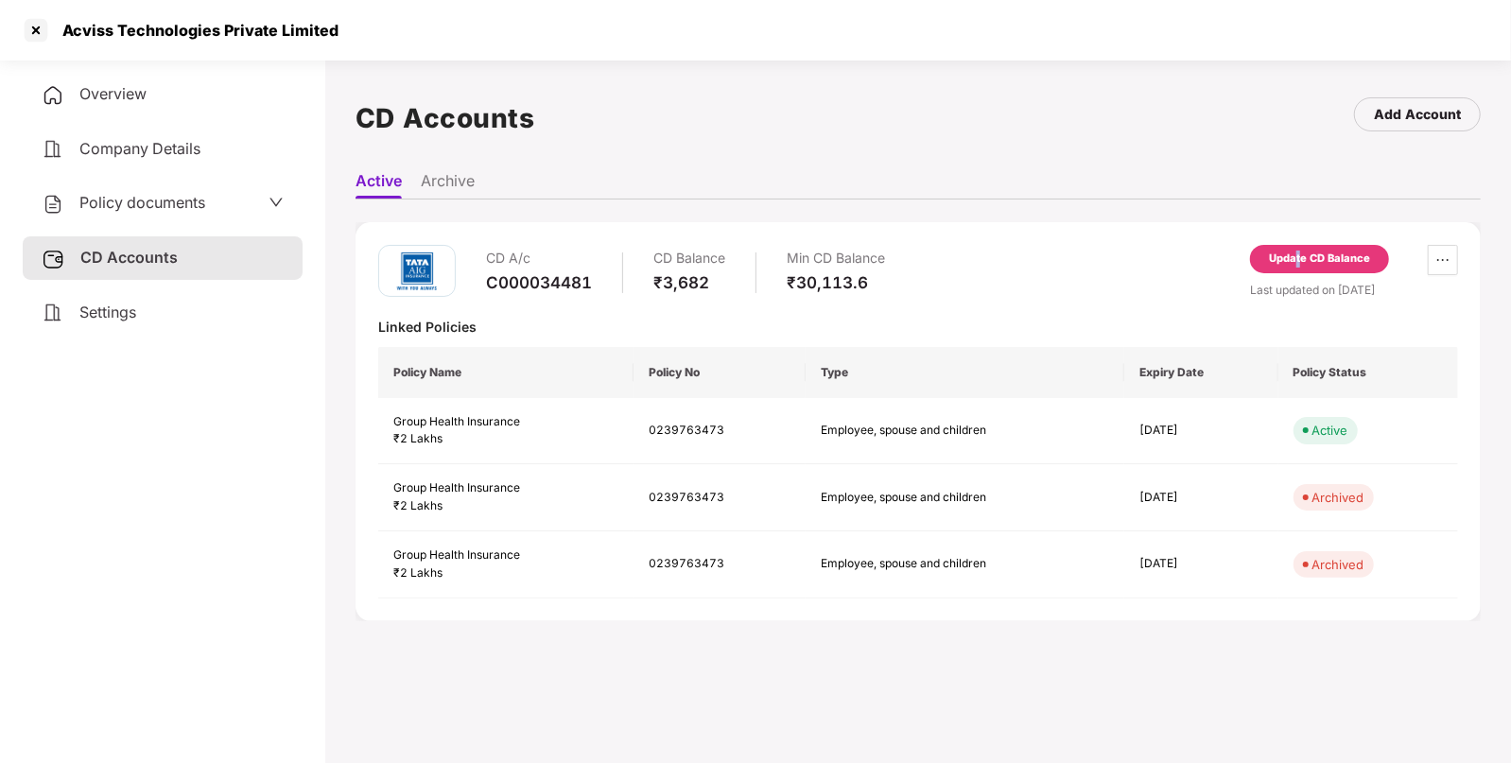
click at [1298, 253] on div "Update CD Balance" at bounding box center [1319, 259] width 101 height 17
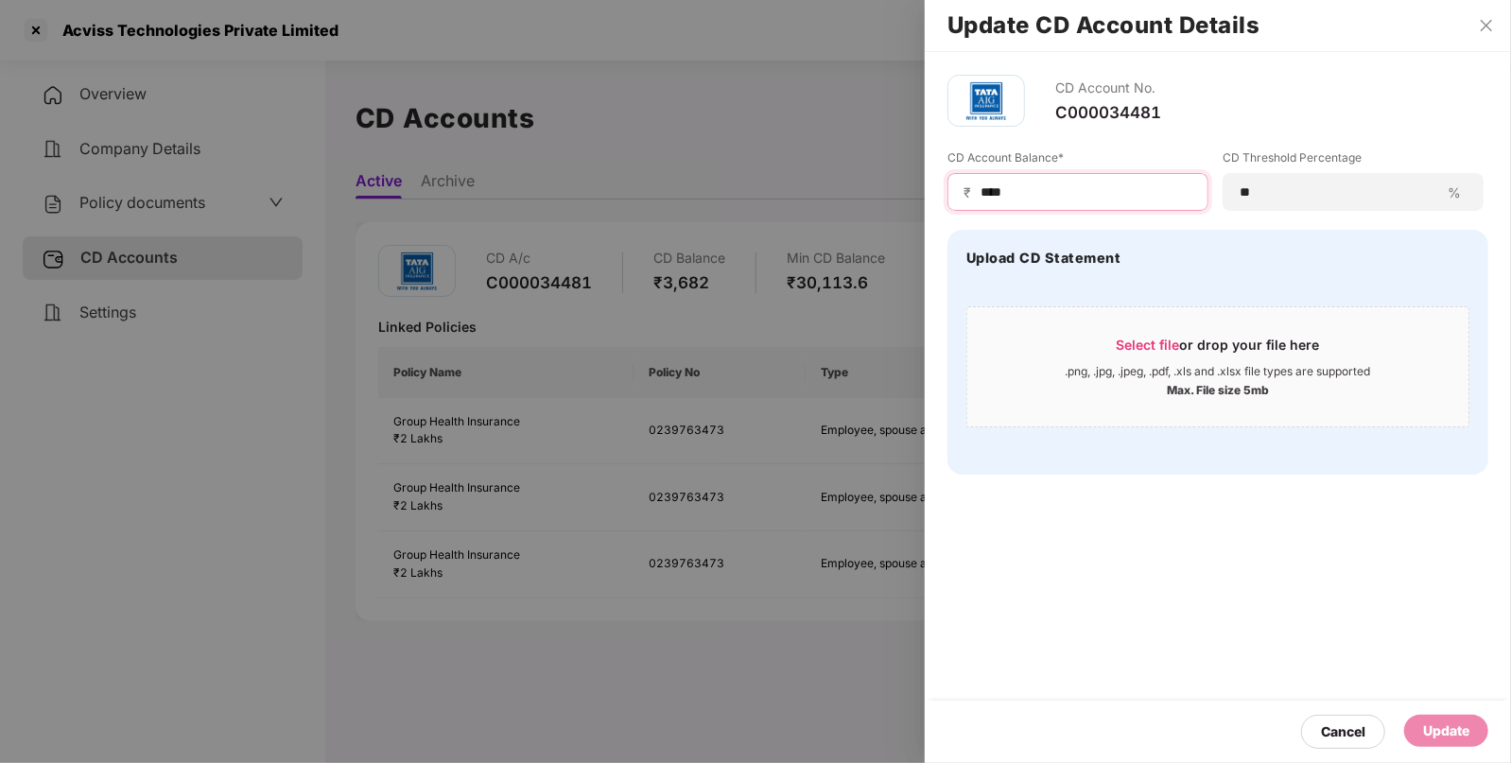
click at [1088, 194] on input "****" at bounding box center [1086, 192] width 214 height 20
type input "*"
type input "*****"
click at [1442, 739] on div "Update" at bounding box center [1446, 731] width 46 height 21
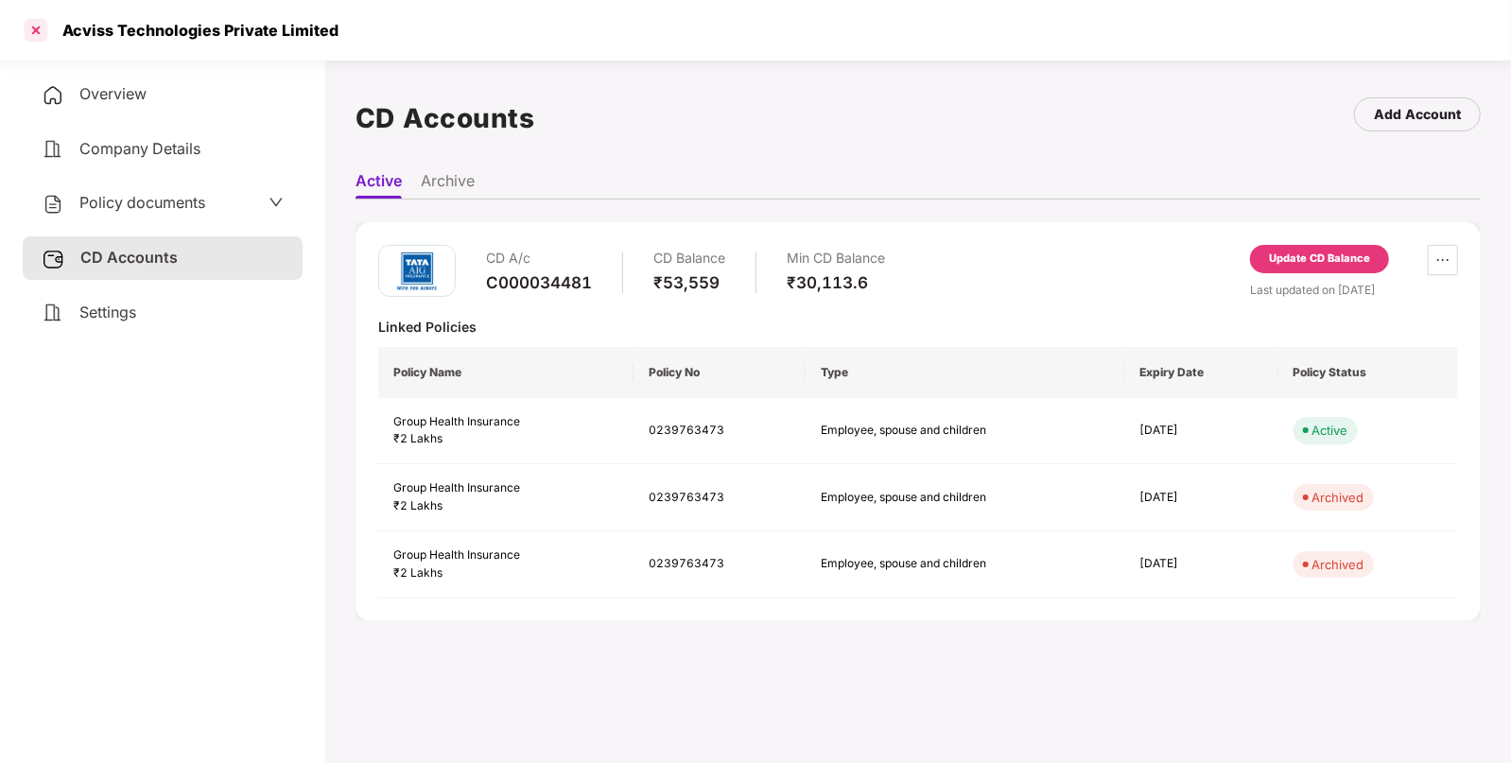
click at [43, 27] on div at bounding box center [36, 30] width 30 height 30
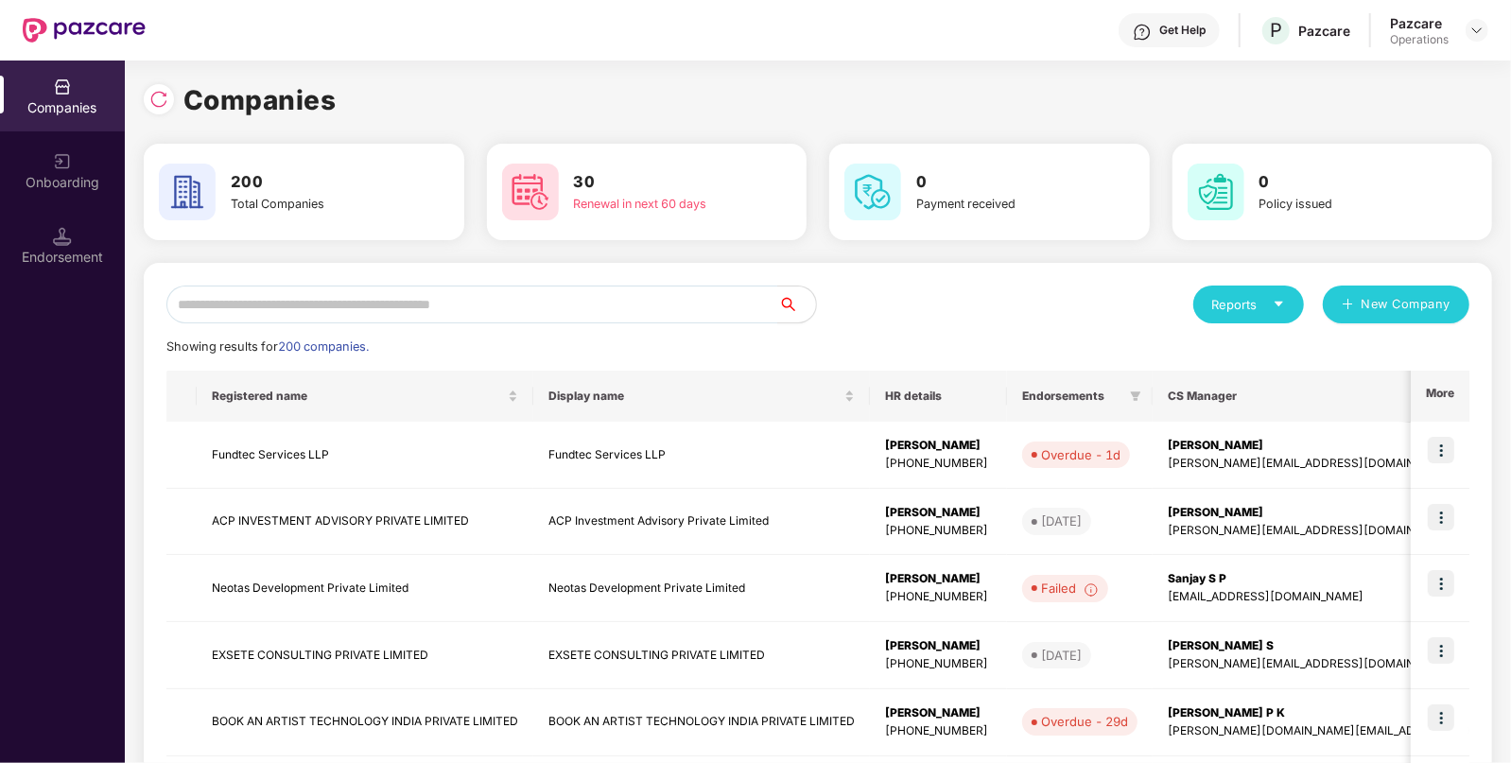
click at [539, 284] on div "Reports New Company Showing results for 200 companies. Registered name Display …" at bounding box center [818, 722] width 1348 height 918
click at [529, 307] on input "text" at bounding box center [472, 305] width 612 height 38
paste input "******"
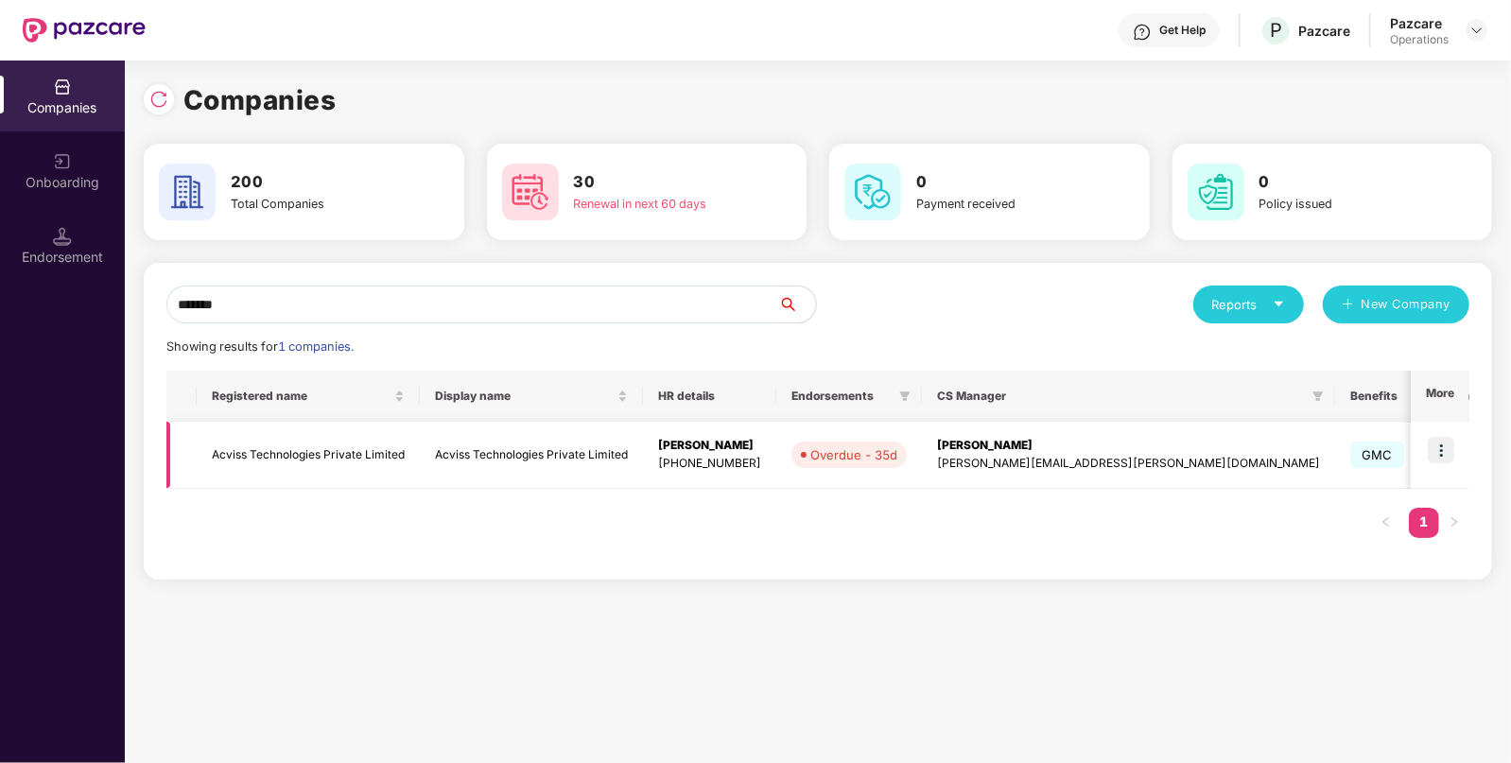
type input "******"
click at [1441, 447] on img at bounding box center [1441, 450] width 26 height 26
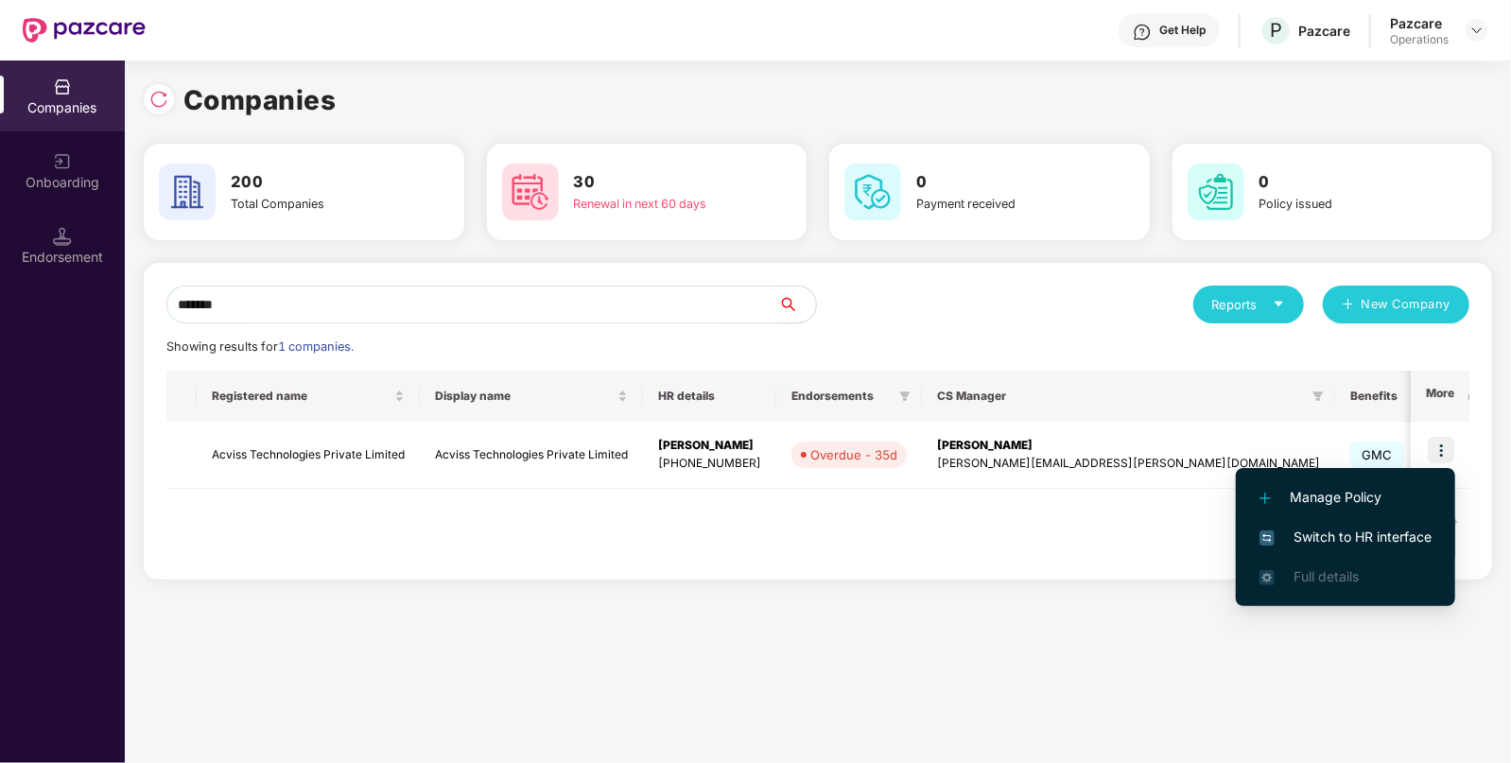
click at [1309, 541] on span "Switch to HR interface" at bounding box center [1346, 537] width 172 height 21
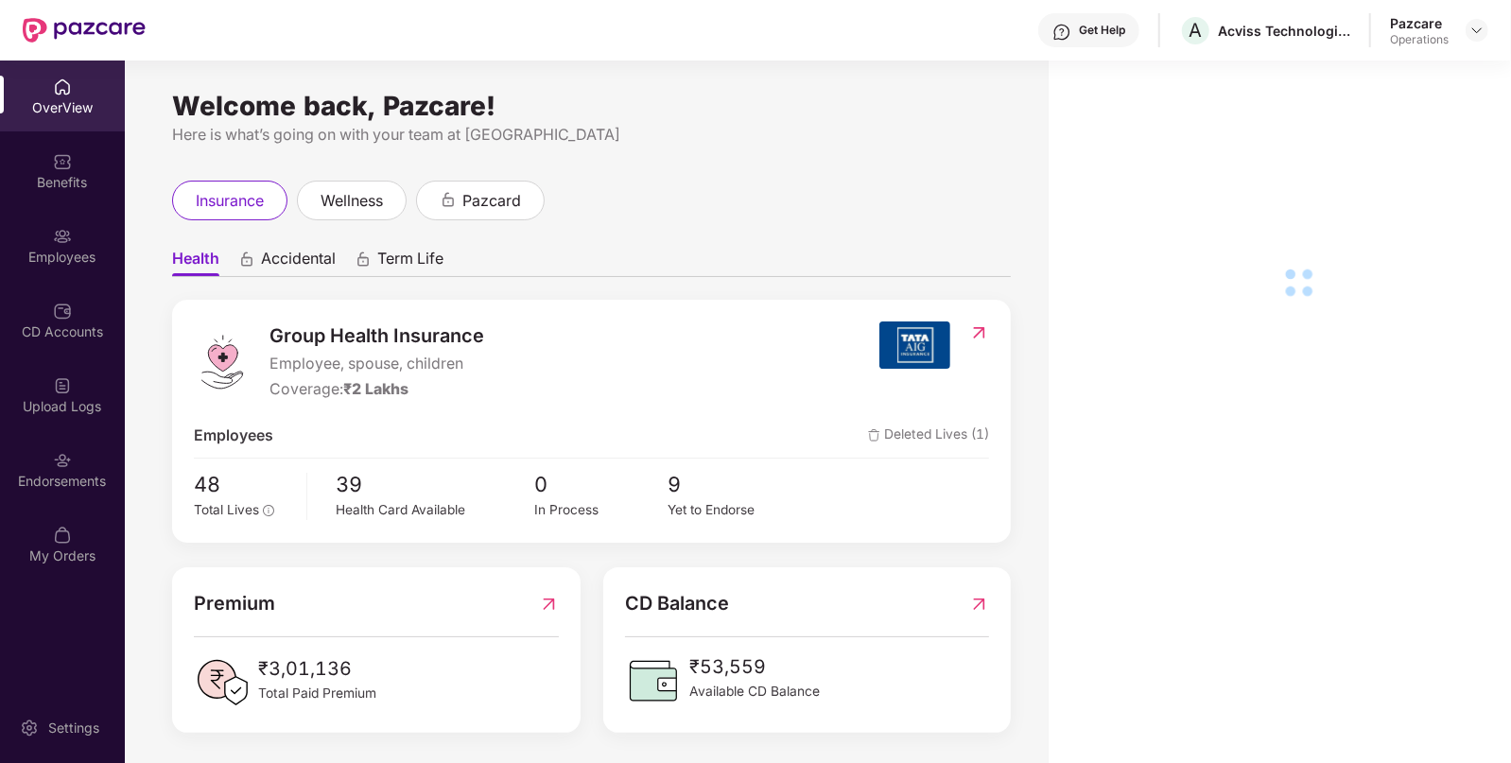
click at [44, 482] on div "Endorsements" at bounding box center [62, 481] width 125 height 19
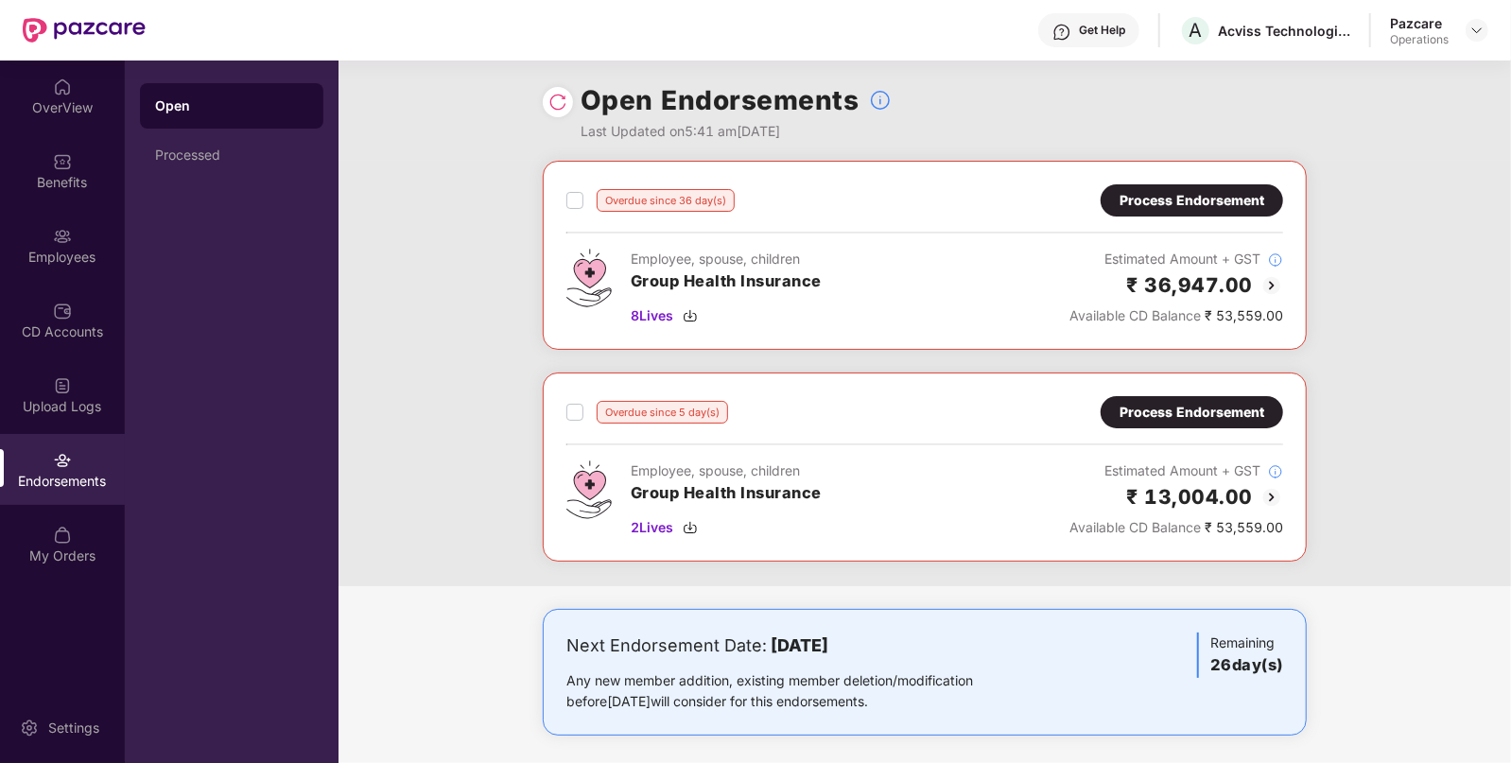
scroll to position [4, 0]
click at [653, 315] on span "8 Lives" at bounding box center [652, 315] width 43 height 21
click at [634, 523] on span "2 Lives" at bounding box center [652, 527] width 43 height 21
click at [570, 213] on div "Overdue since 36 day(s) Process Endorsement" at bounding box center [924, 200] width 717 height 32
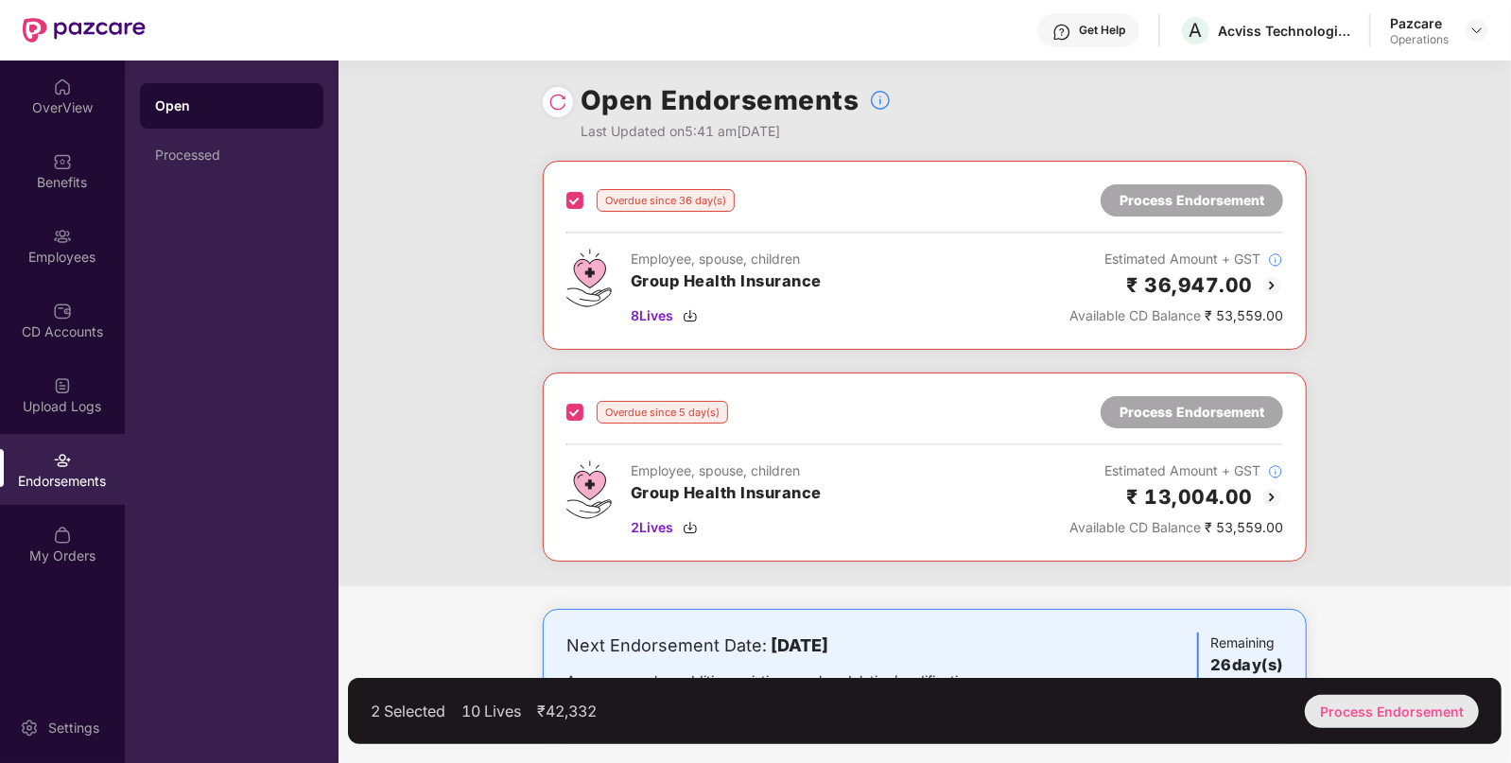
click at [1361, 704] on div "Process Endorsement" at bounding box center [1392, 711] width 174 height 33
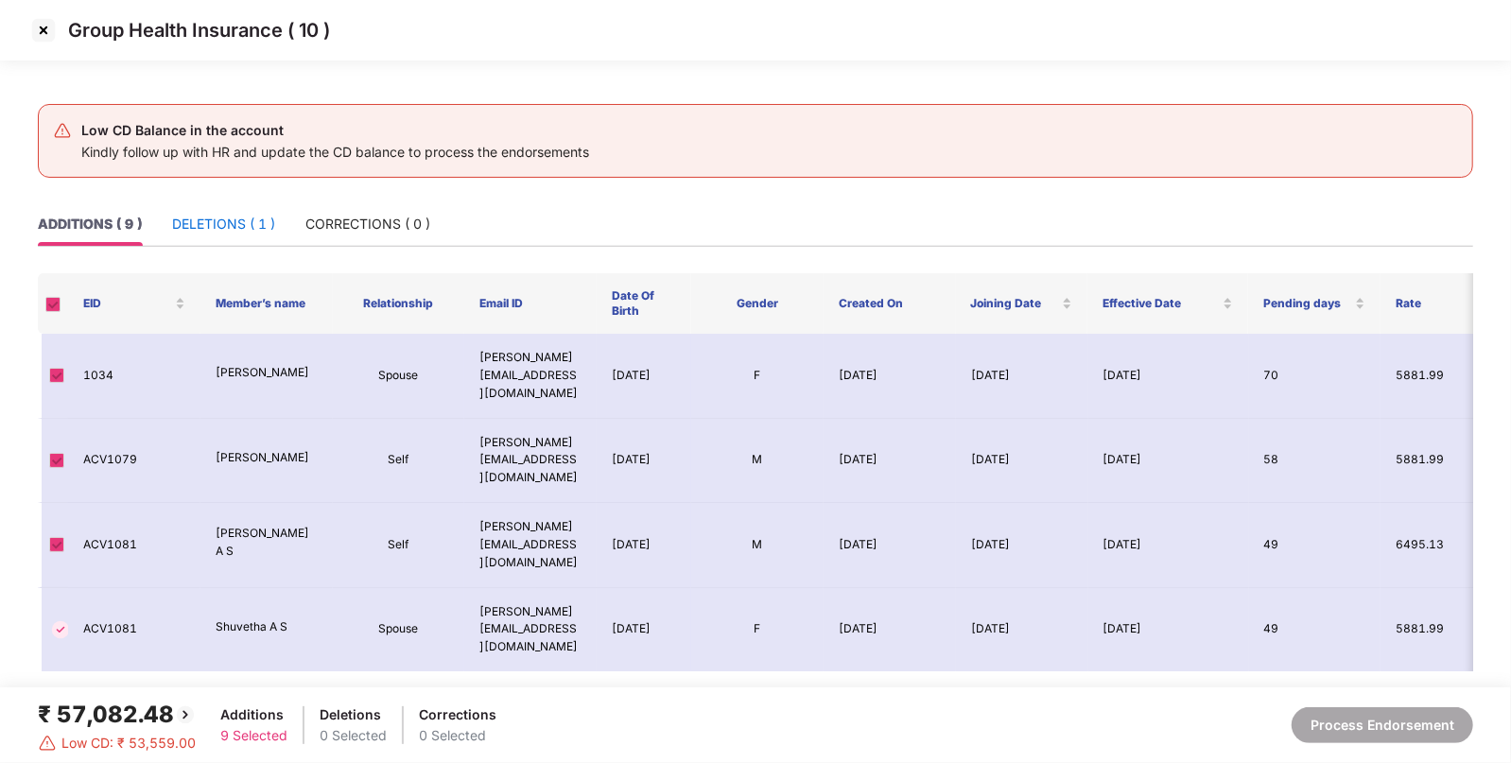
click at [208, 219] on div "DELETIONS ( 1 )" at bounding box center [223, 224] width 103 height 21
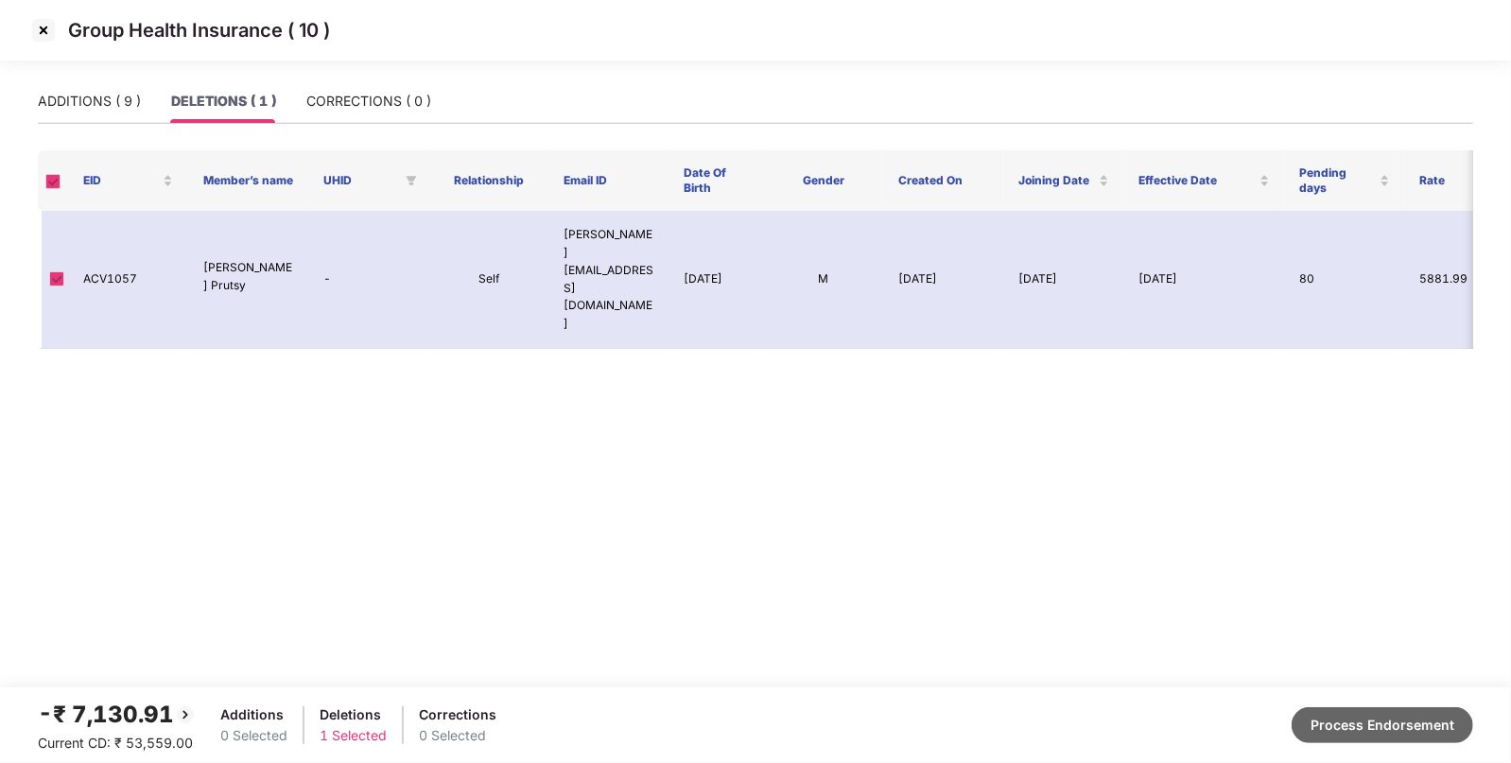
click at [1414, 712] on button "Process Endorsement" at bounding box center [1383, 725] width 182 height 36
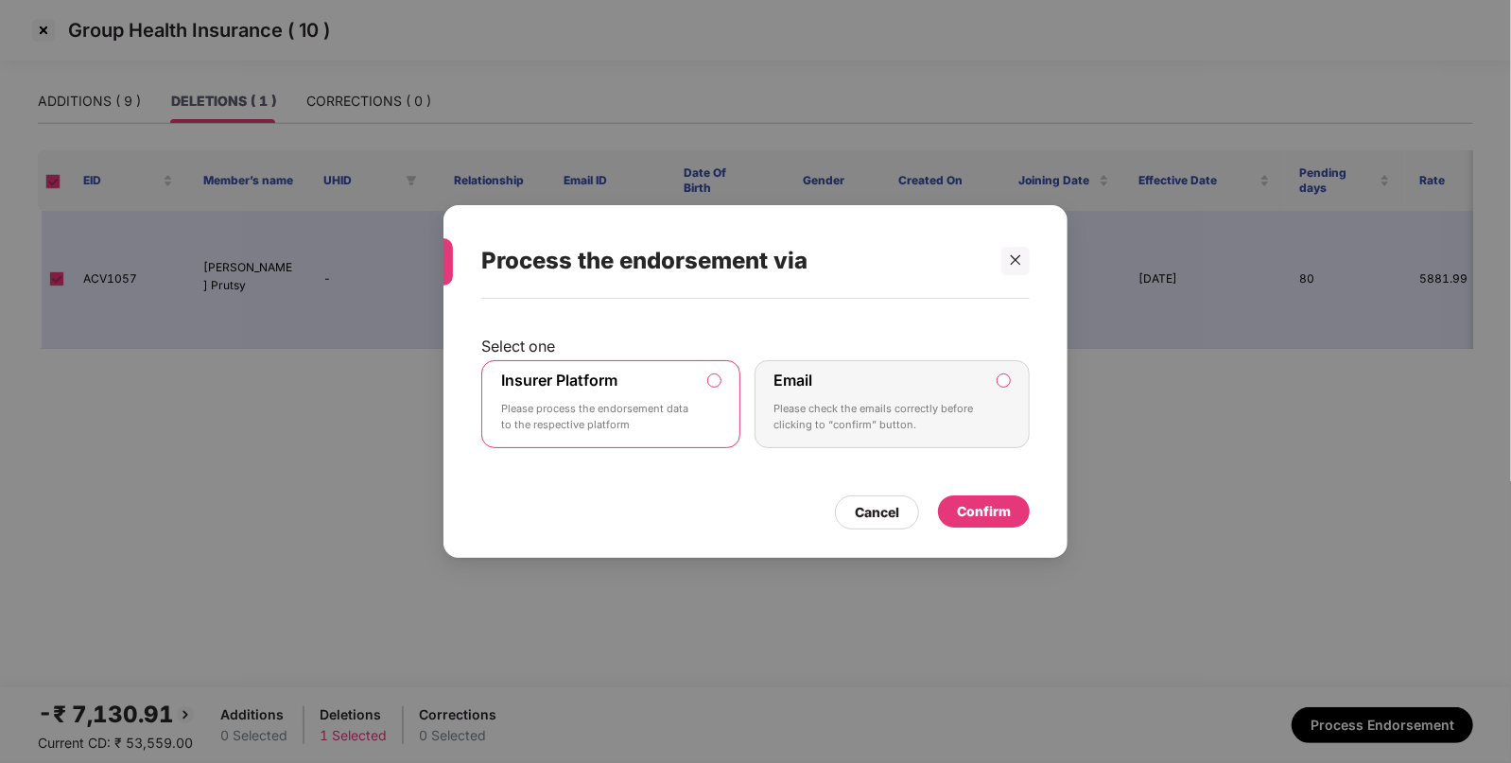
click at [969, 512] on div "Confirm" at bounding box center [984, 511] width 54 height 21
